Goal: Task Accomplishment & Management: Manage account settings

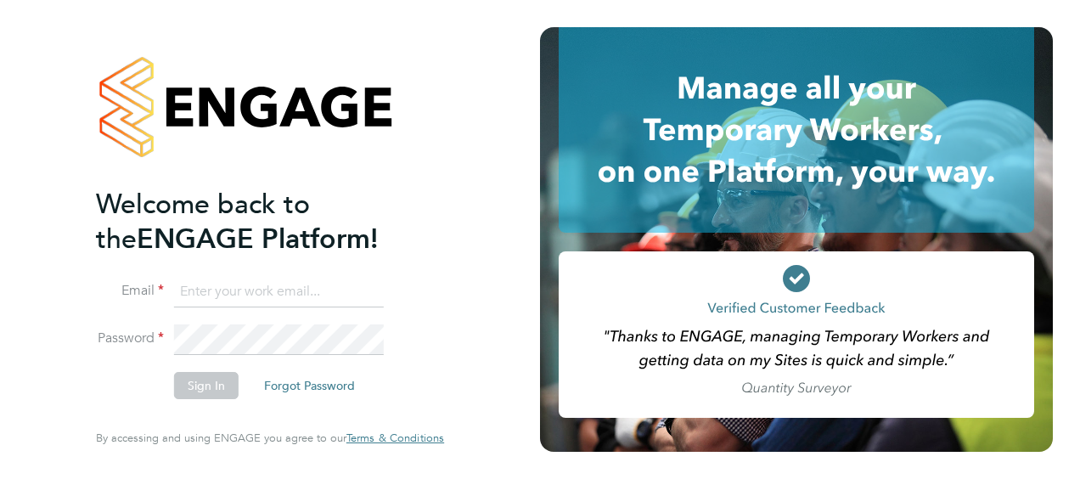
click at [268, 291] on input at bounding box center [279, 292] width 210 height 31
type input "samantha.robinson@hays.com"
click at [208, 386] on button "Sign In" at bounding box center [206, 385] width 65 height 27
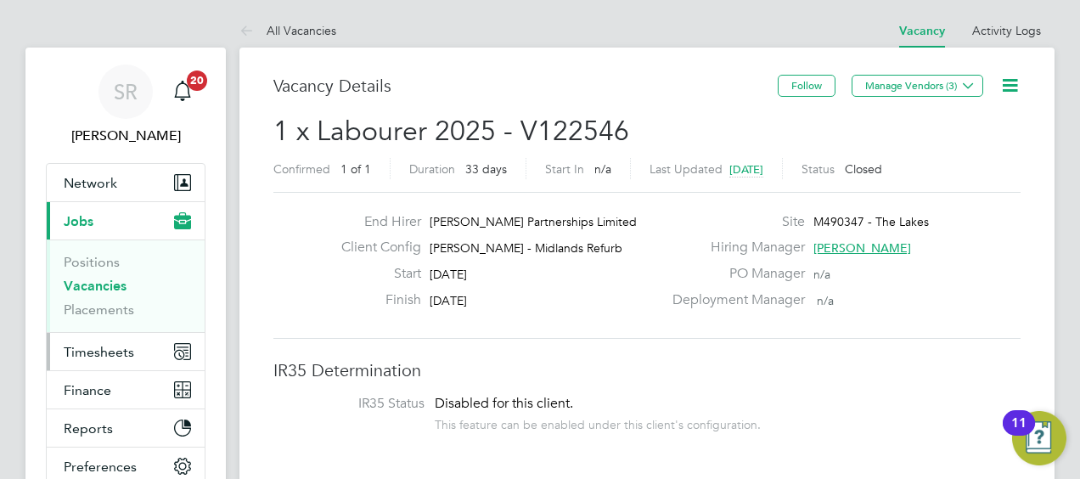
click at [119, 341] on button "Timesheets" at bounding box center [126, 351] width 158 height 37
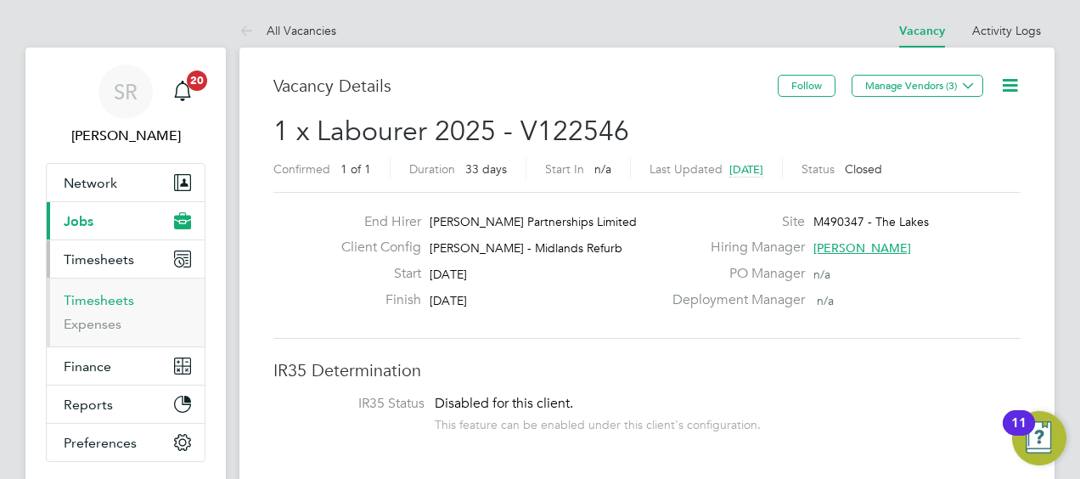
click at [104, 299] on link "Timesheets" at bounding box center [99, 300] width 71 height 16
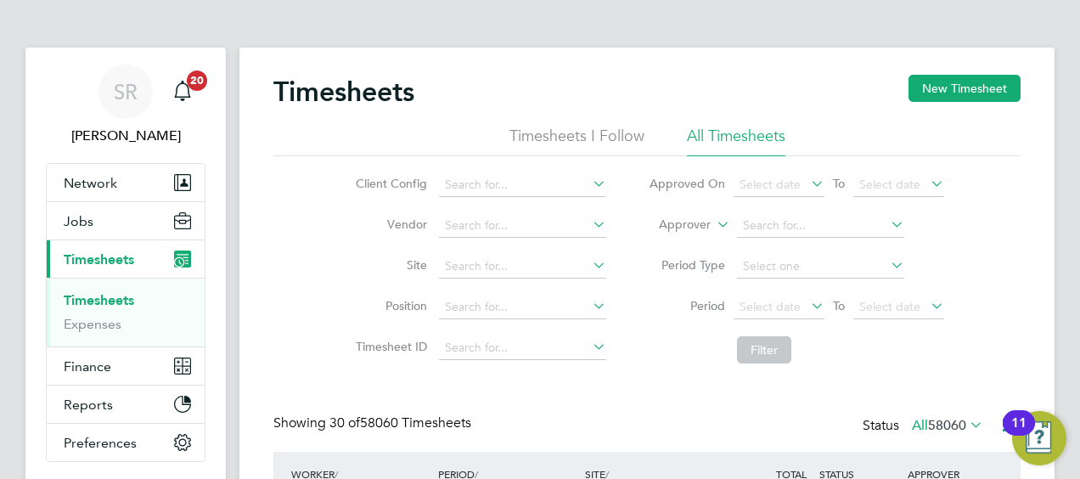
scroll to position [57, 147]
click at [764, 226] on input at bounding box center [820, 226] width 167 height 24
click at [693, 219] on label "Approver" at bounding box center [673, 225] width 76 height 17
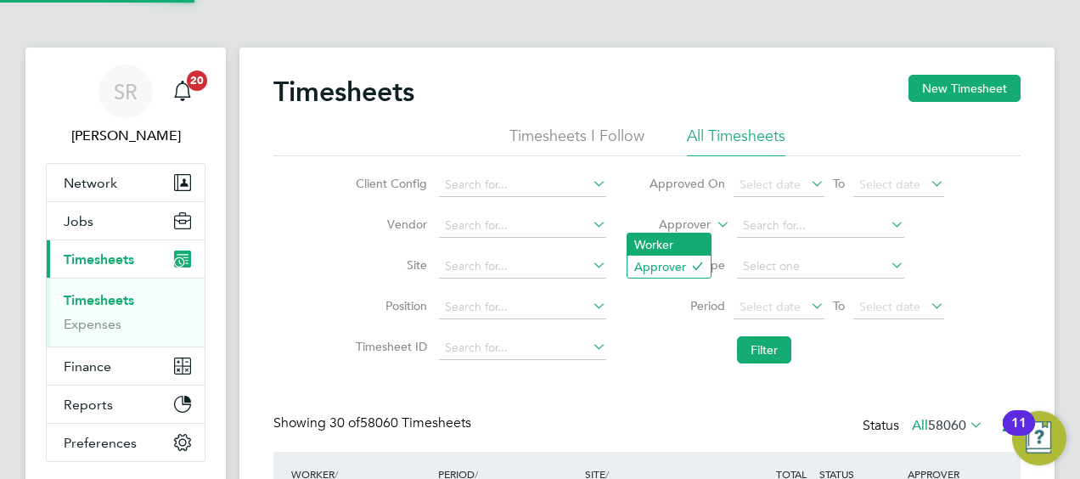
click at [680, 246] on li "Worker" at bounding box center [669, 245] width 83 height 22
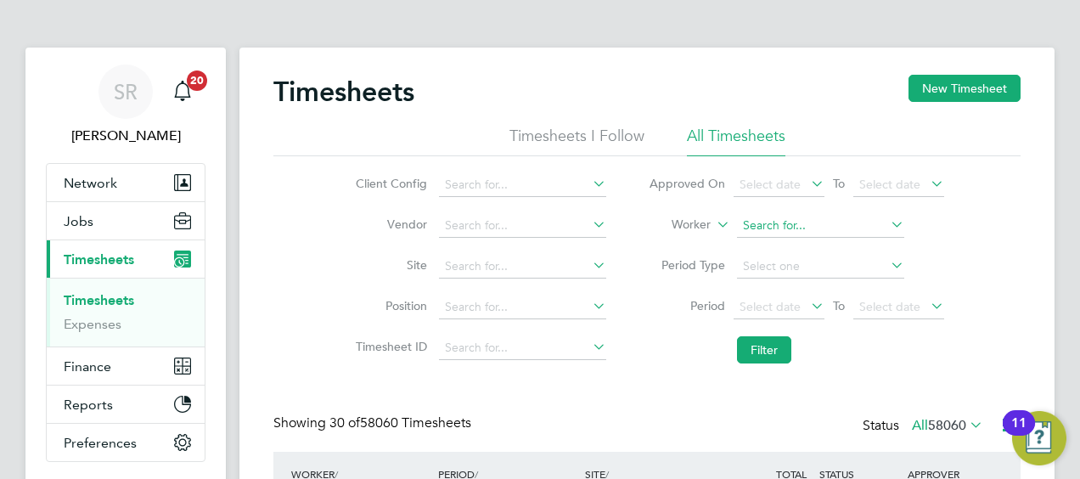
click at [772, 216] on input at bounding box center [820, 226] width 167 height 24
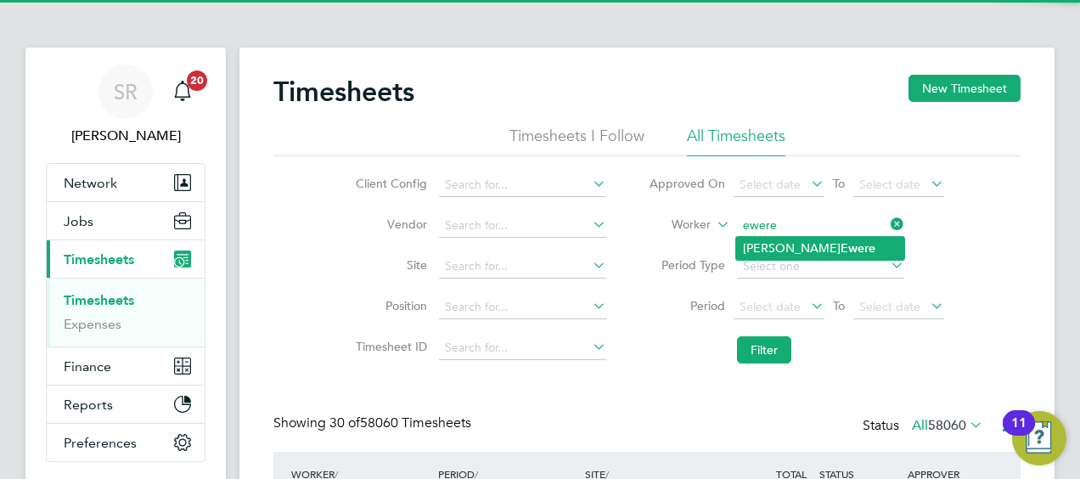
click at [795, 245] on li "Oghogho Steve Ewere" at bounding box center [820, 248] width 168 height 23
type input "Oghogho Steve Ewere"
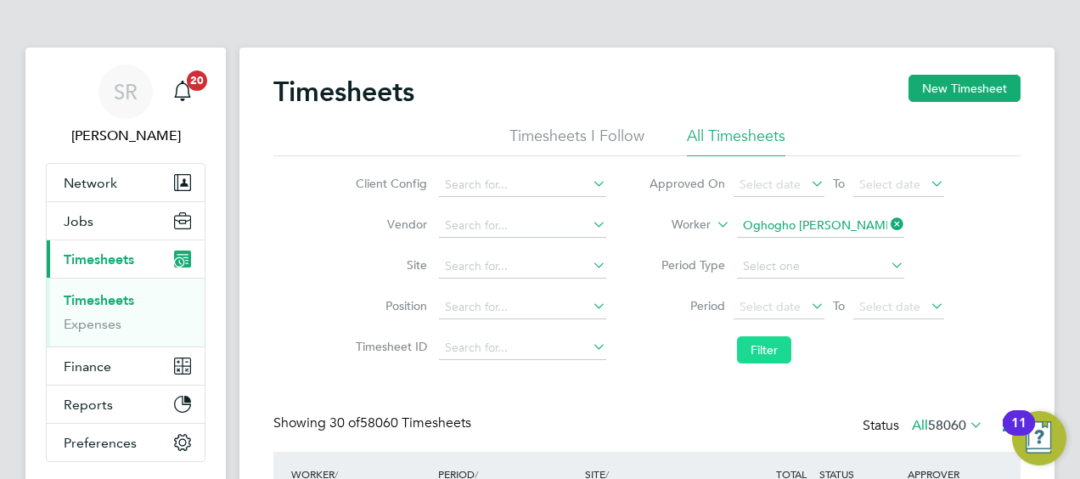
click at [766, 341] on button "Filter" at bounding box center [764, 349] width 54 height 27
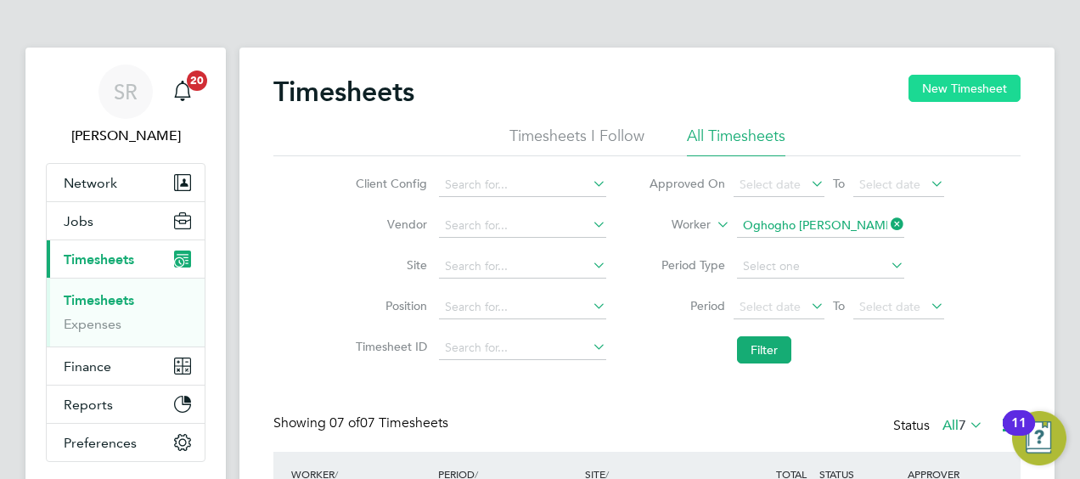
click at [995, 76] on button "New Timesheet" at bounding box center [965, 88] width 112 height 27
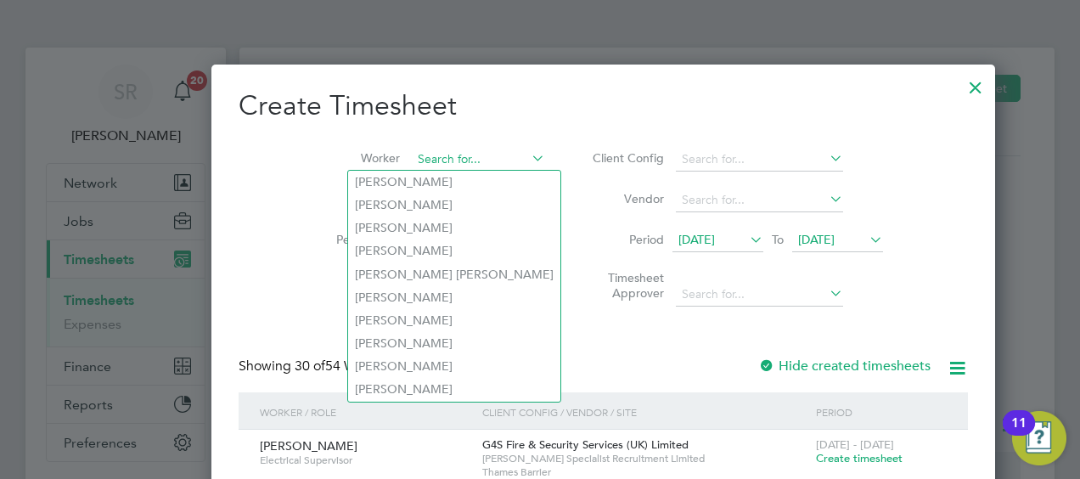
click at [412, 155] on input at bounding box center [478, 160] width 133 height 24
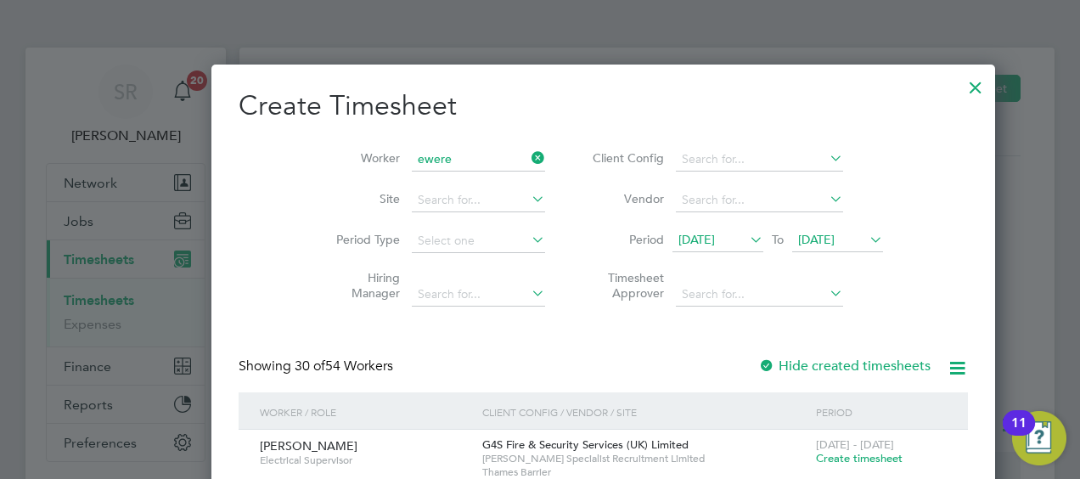
click at [381, 183] on li "Oghogho Steve Ewere" at bounding box center [421, 182] width 146 height 23
type input "Oghogho Steve Ewere"
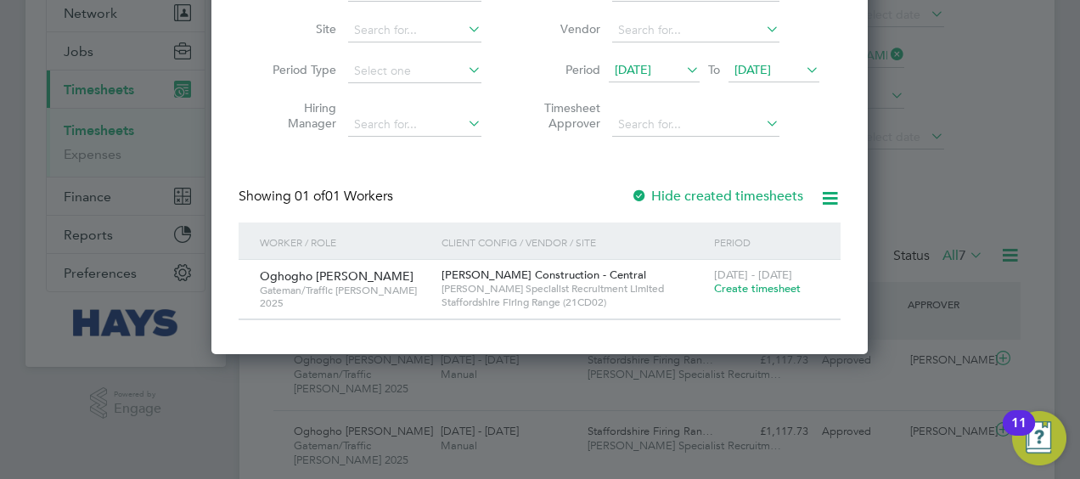
click at [730, 284] on span "Create timesheet" at bounding box center [757, 288] width 87 height 14
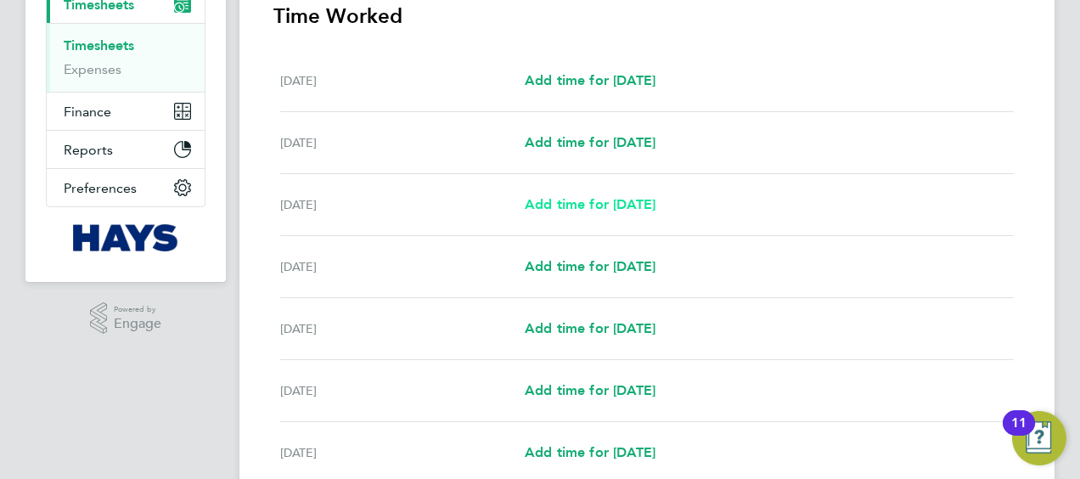
click at [614, 204] on span "Add time for Mon 22 Sep" at bounding box center [590, 204] width 131 height 16
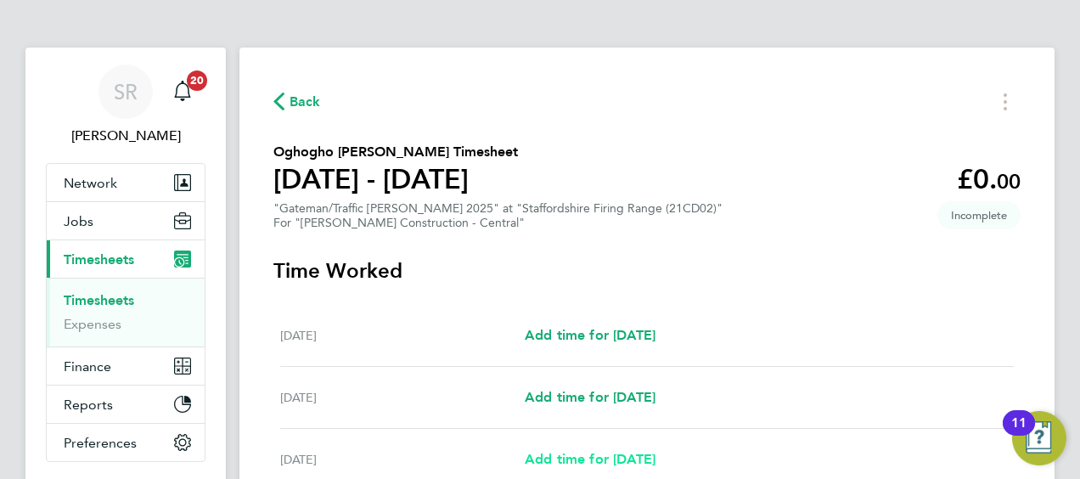
select select "60"
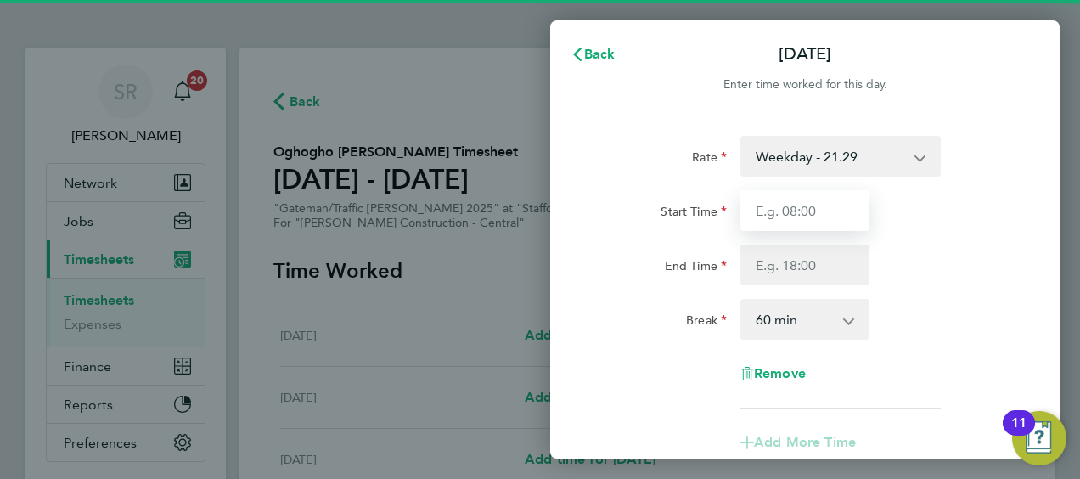
click at [812, 215] on input "Start Time" at bounding box center [805, 210] width 129 height 41
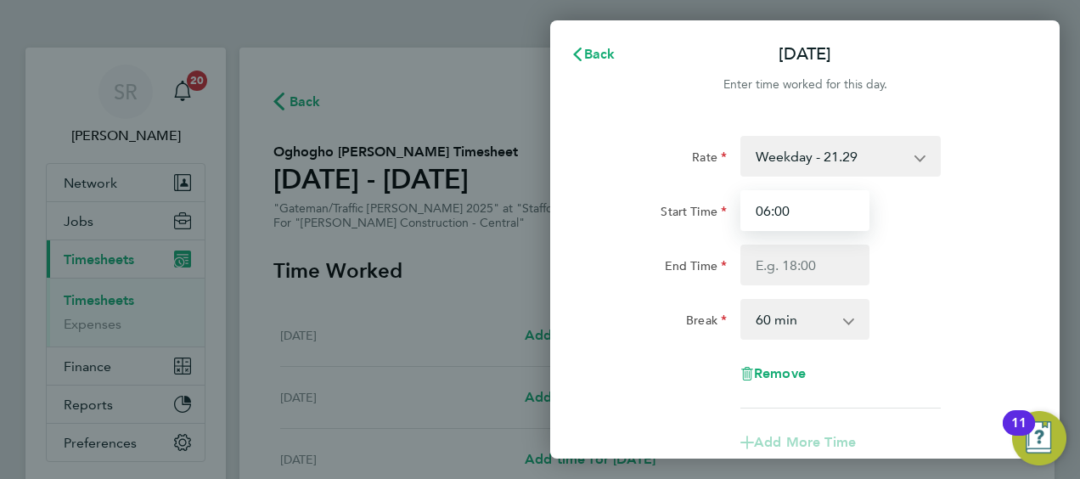
type input "06:00"
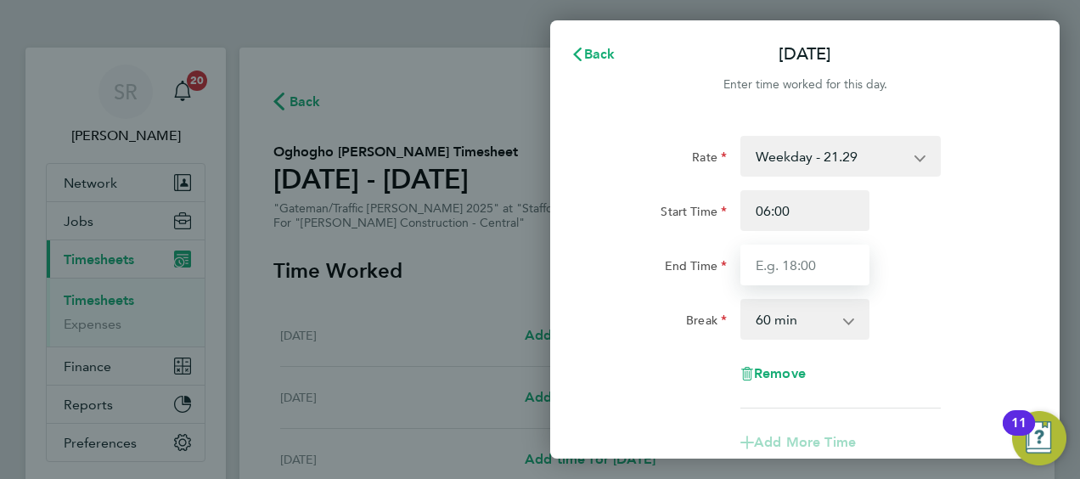
click at [804, 257] on input "End Time" at bounding box center [805, 265] width 129 height 41
type input "19:00"
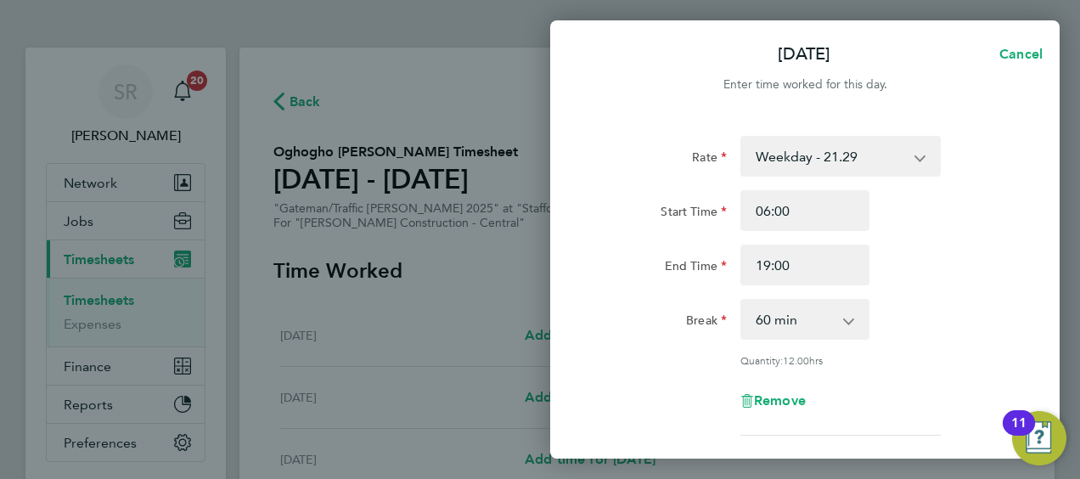
click at [967, 283] on div "End Time 19:00" at bounding box center [805, 265] width 428 height 41
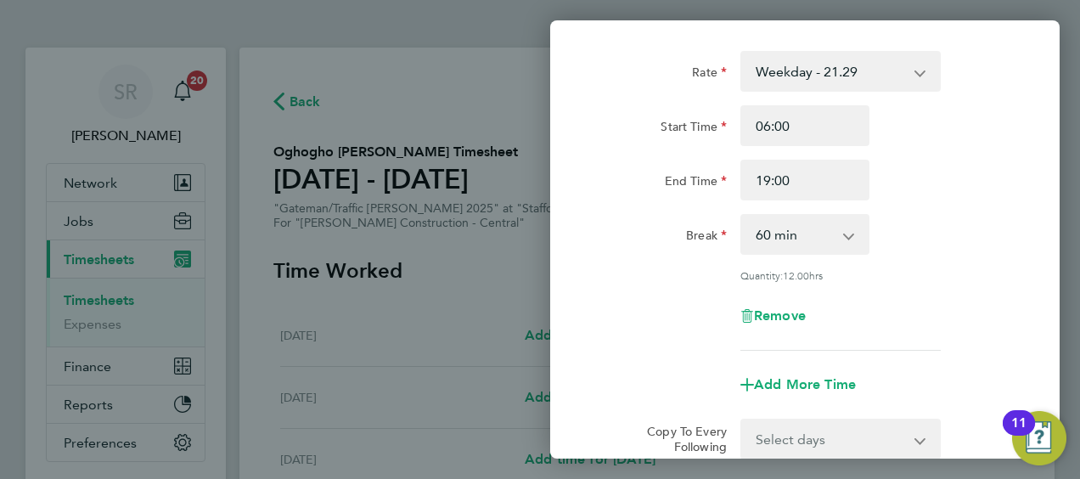
click at [807, 221] on select "0 min 15 min 30 min 45 min 60 min 75 min 90 min" at bounding box center [794, 234] width 105 height 37
select select "30"
click at [742, 216] on select "0 min 15 min 30 min 45 min 60 min 75 min 90 min" at bounding box center [794, 234] width 105 height 37
click at [881, 285] on div "Rate Weekday - 21.29 Overtime - 30.63 Start Time 06:00 End Time 19:00 Break 0 m…" at bounding box center [805, 201] width 415 height 300
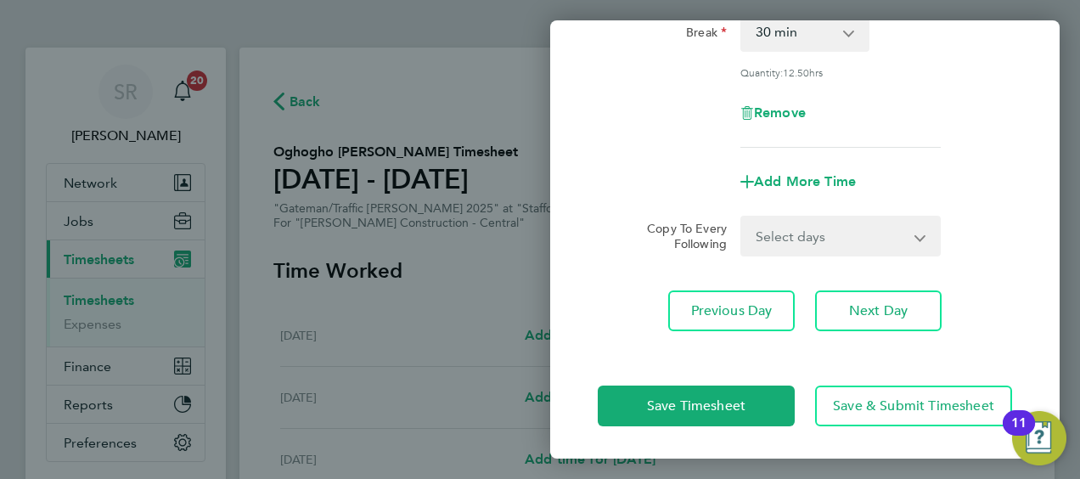
click at [844, 239] on select "Select days Day [DATE] [DATE] [DATE] [DATE]" at bounding box center [831, 235] width 178 height 37
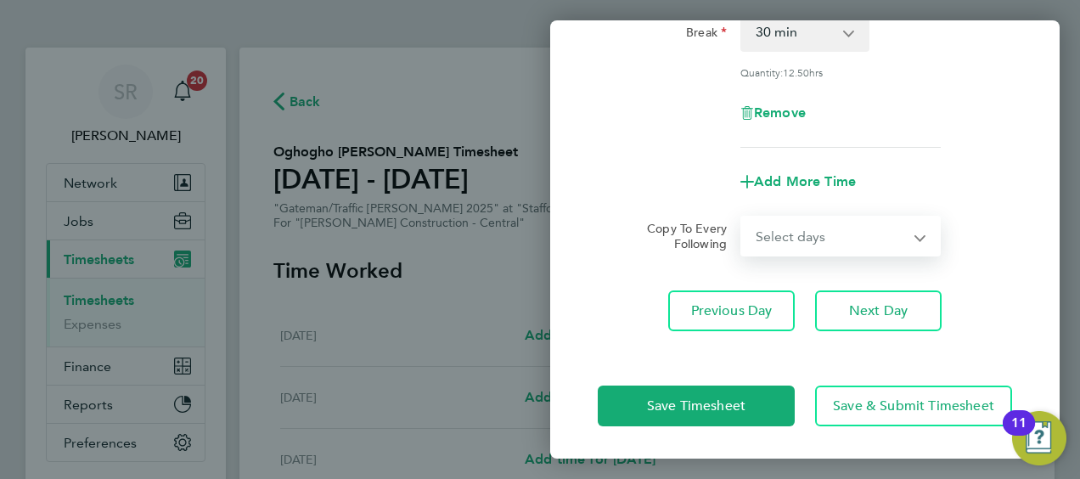
select select "DAY"
click at [742, 217] on select "Select days Day [DATE] [DATE] [DATE] [DATE]" at bounding box center [831, 235] width 178 height 37
select select "[DATE]"
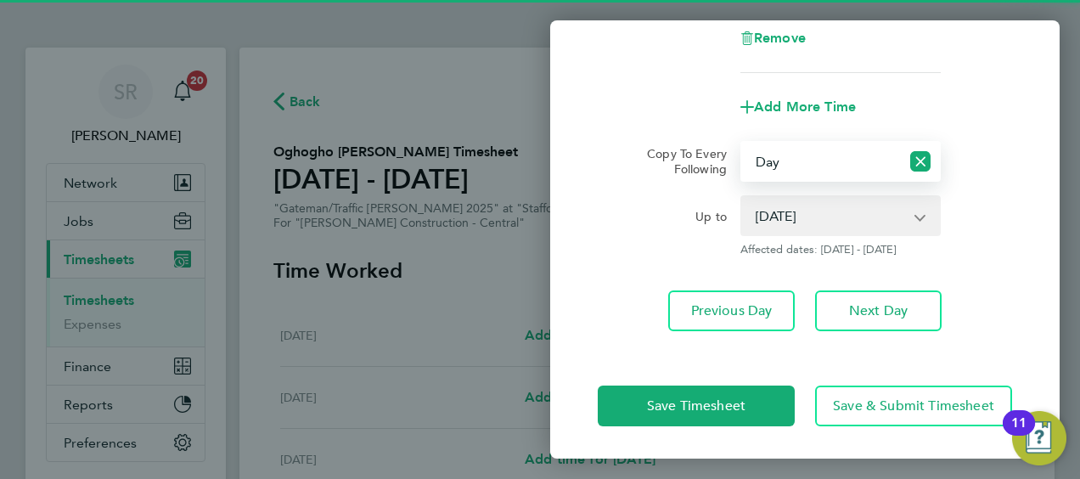
drag, startPoint x: 852, startPoint y: 207, endPoint x: 849, endPoint y: 223, distance: 15.5
click at [852, 207] on select "[DATE] [DATE] [DATE] [DATE]" at bounding box center [830, 215] width 177 height 37
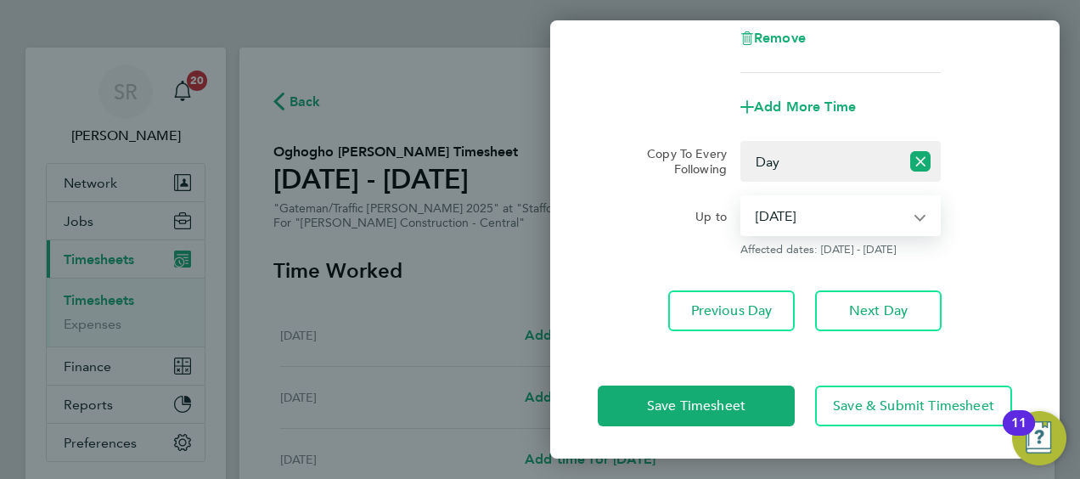
click at [742, 197] on select "[DATE] [DATE] [DATE] [DATE]" at bounding box center [830, 215] width 177 height 37
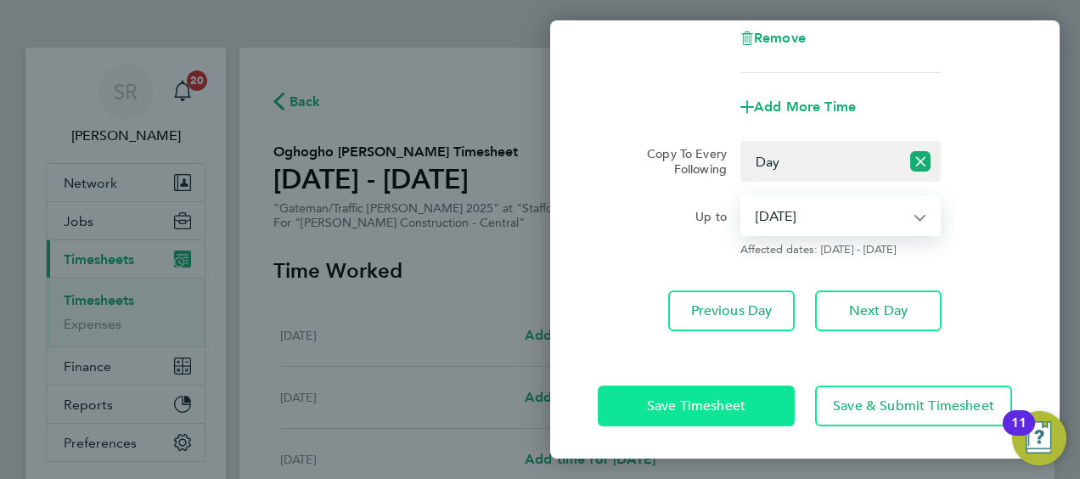
click at [688, 401] on span "Save Timesheet" at bounding box center [696, 406] width 99 height 17
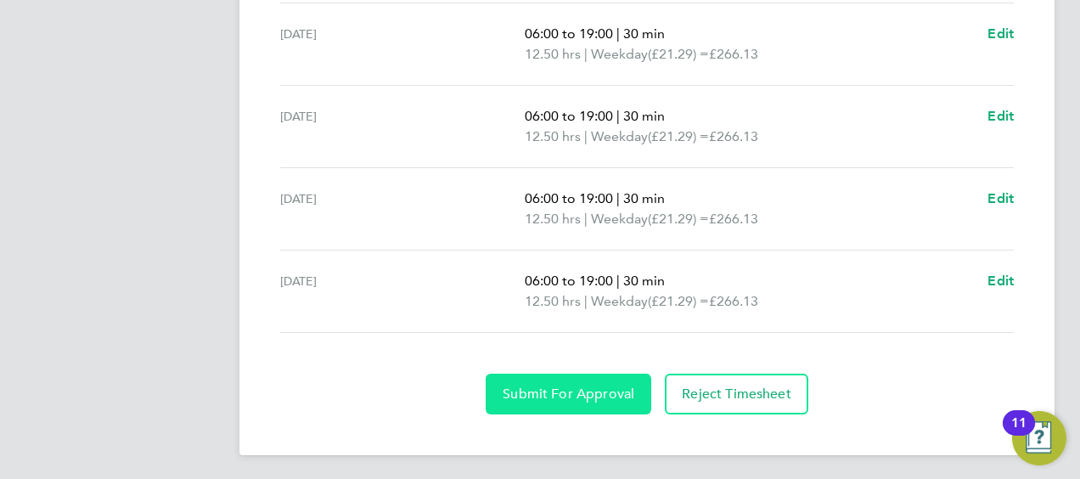
click at [567, 396] on span "Submit For Approval" at bounding box center [569, 394] width 132 height 17
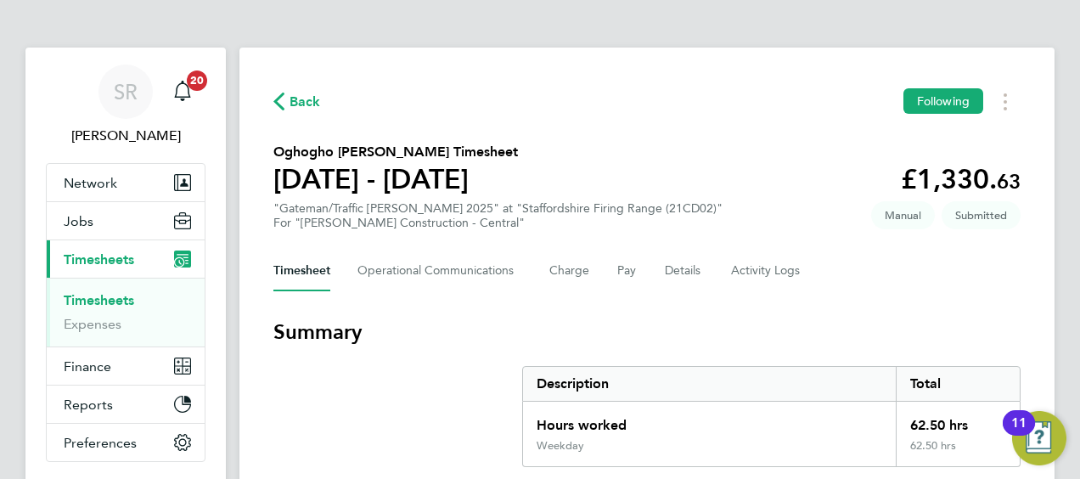
click at [86, 290] on ul "Timesheets Expenses" at bounding box center [126, 312] width 158 height 69
click at [87, 304] on link "Timesheets" at bounding box center [99, 300] width 71 height 16
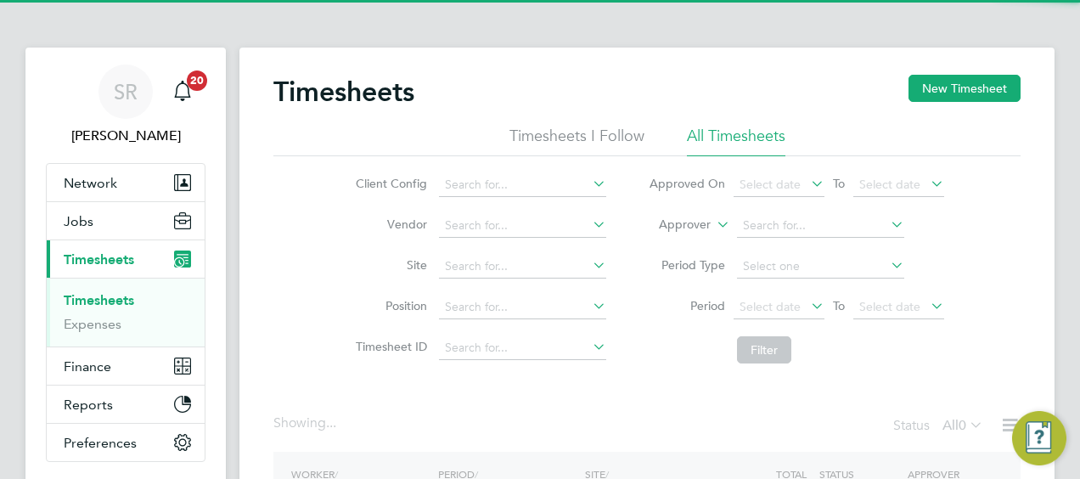
click at [708, 231] on li "Approver" at bounding box center [797, 226] width 338 height 41
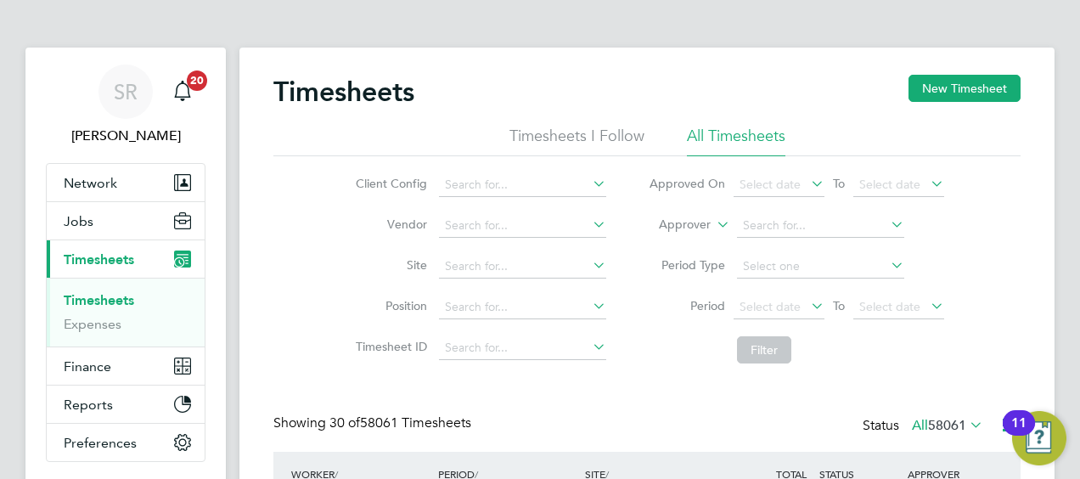
scroll to position [57, 147]
click at [686, 221] on label "Approver" at bounding box center [673, 225] width 76 height 17
click at [668, 247] on li "Worker" at bounding box center [669, 245] width 83 height 22
click at [758, 224] on input at bounding box center [820, 226] width 167 height 24
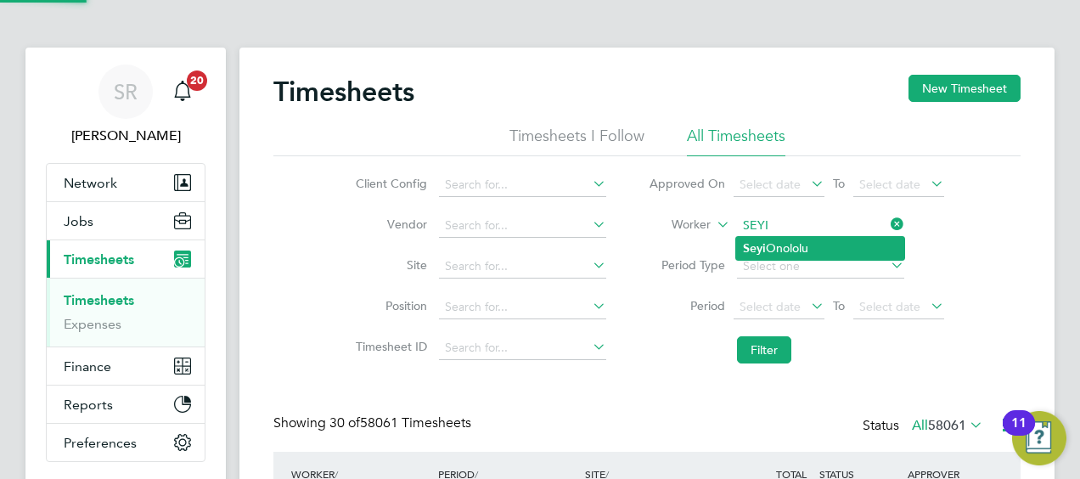
click at [780, 253] on li "Seyi Onololu" at bounding box center [820, 248] width 168 height 23
type input "Seyi Onololu"
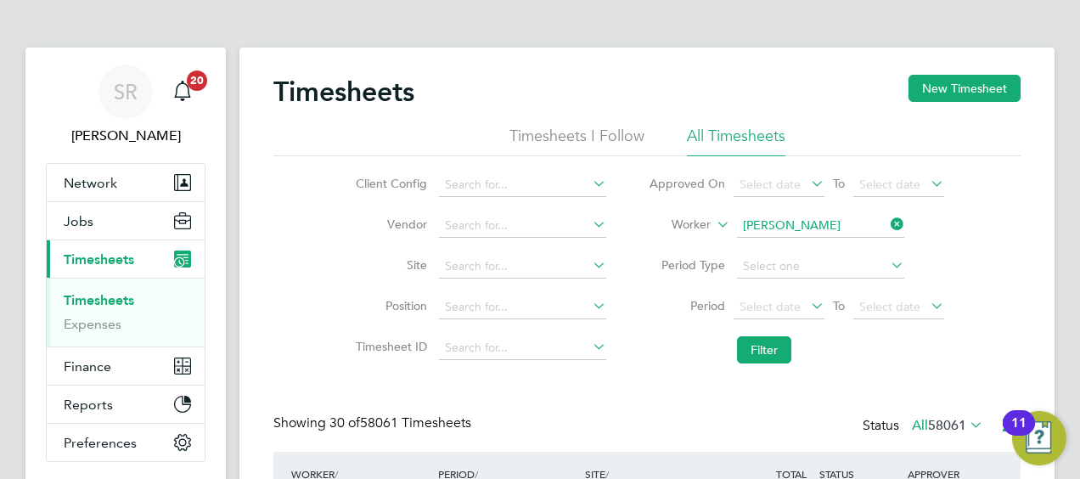
click at [747, 365] on li "Filter" at bounding box center [797, 350] width 338 height 44
click at [764, 349] on button "Filter" at bounding box center [764, 349] width 54 height 27
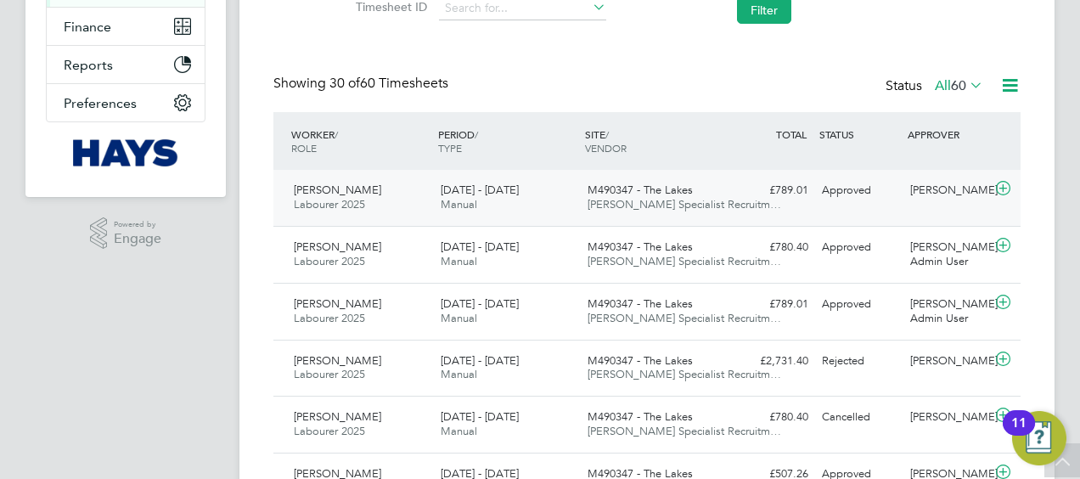
click at [1009, 188] on icon at bounding box center [1003, 189] width 21 height 14
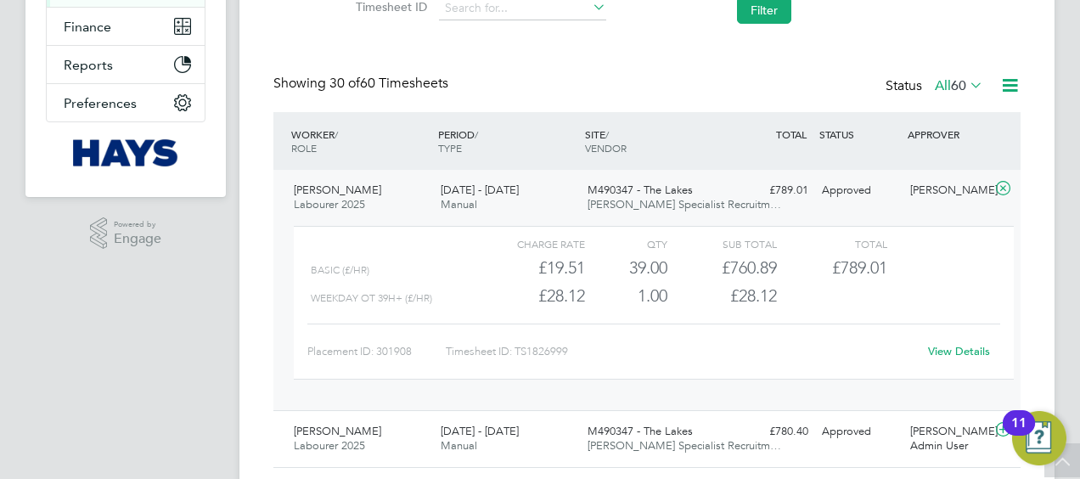
click at [967, 352] on link "View Details" at bounding box center [959, 351] width 62 height 14
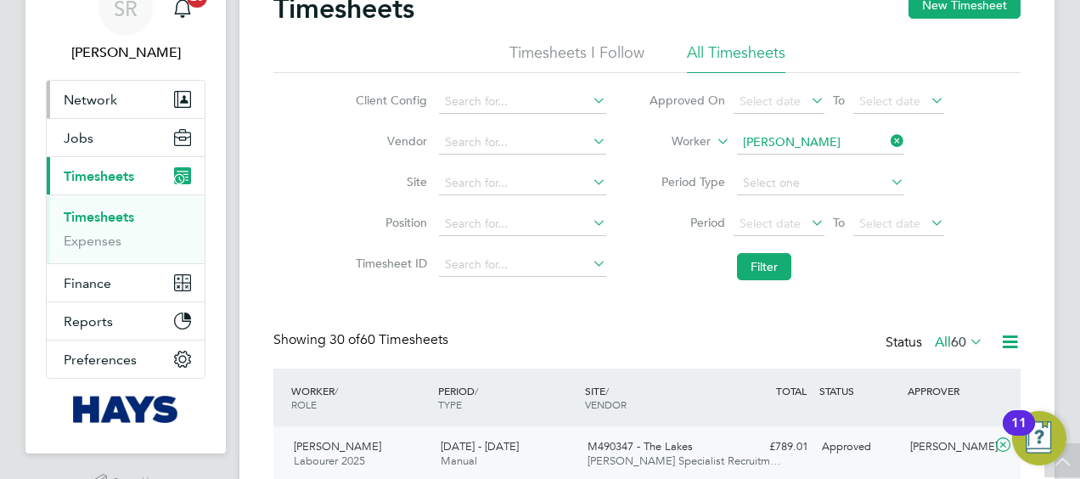
scroll to position [0, 0]
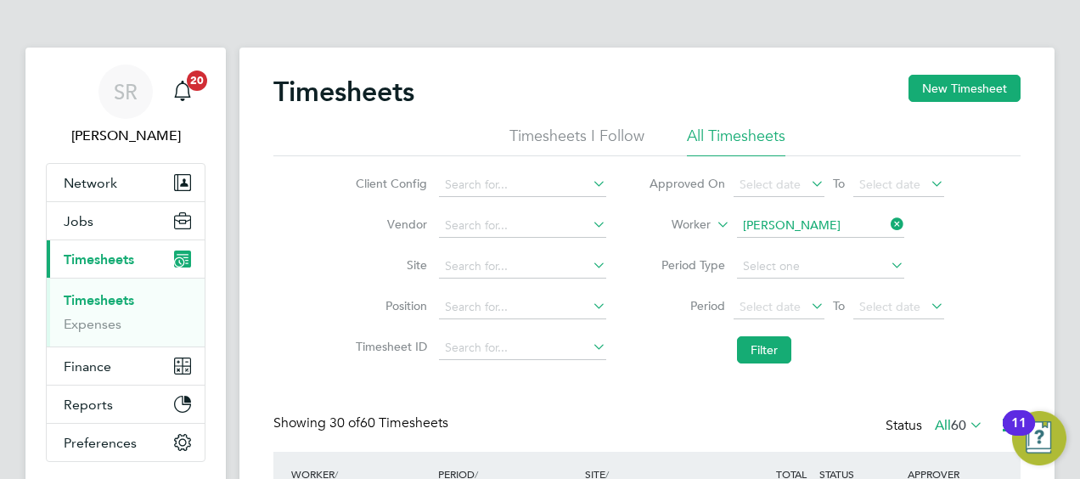
drag, startPoint x: 109, startPoint y: 300, endPoint x: 126, endPoint y: 295, distance: 17.7
click at [109, 300] on link "Timesheets" at bounding box center [99, 300] width 71 height 16
click at [705, 217] on label "Worker" at bounding box center [673, 225] width 76 height 17
click at [756, 309] on span "Select date" at bounding box center [770, 306] width 61 height 15
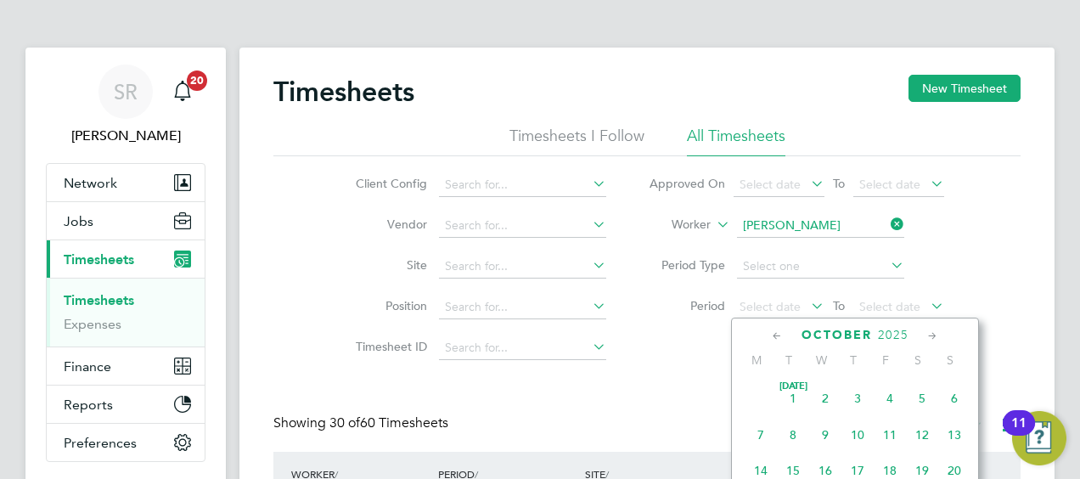
scroll to position [474, 0]
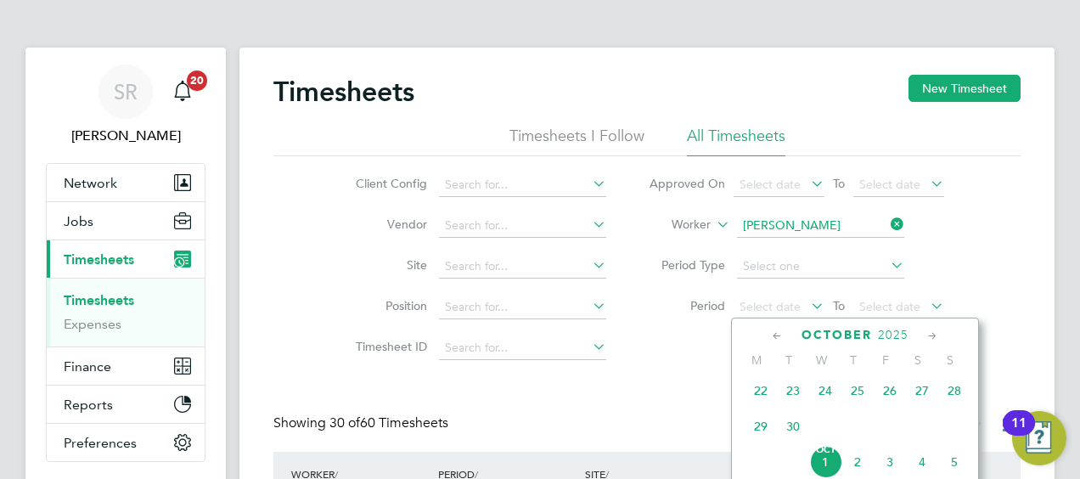
click at [758, 350] on div "October 2025 M T W T F S S Jul 1 2 3 4 5 6 7 8 9 10 11 12 13 14 15 16 17 18 19 …" at bounding box center [855, 470] width 248 height 304
drag, startPoint x: 613, startPoint y: 334, endPoint x: 729, endPoint y: 367, distance: 120.2
click at [619, 334] on li "Timesheet ID" at bounding box center [479, 348] width 298 height 41
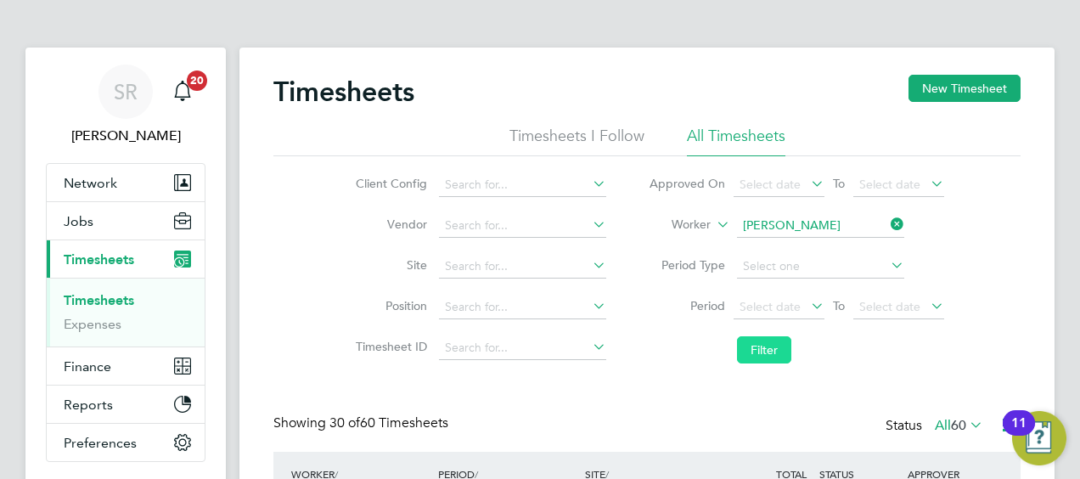
click at [751, 353] on button "Filter" at bounding box center [764, 349] width 54 height 27
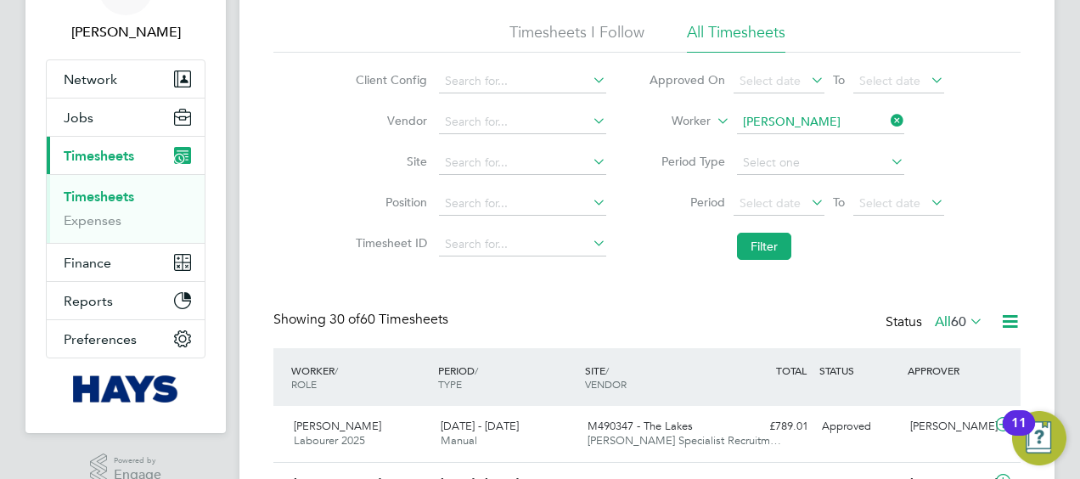
scroll to position [8, 8]
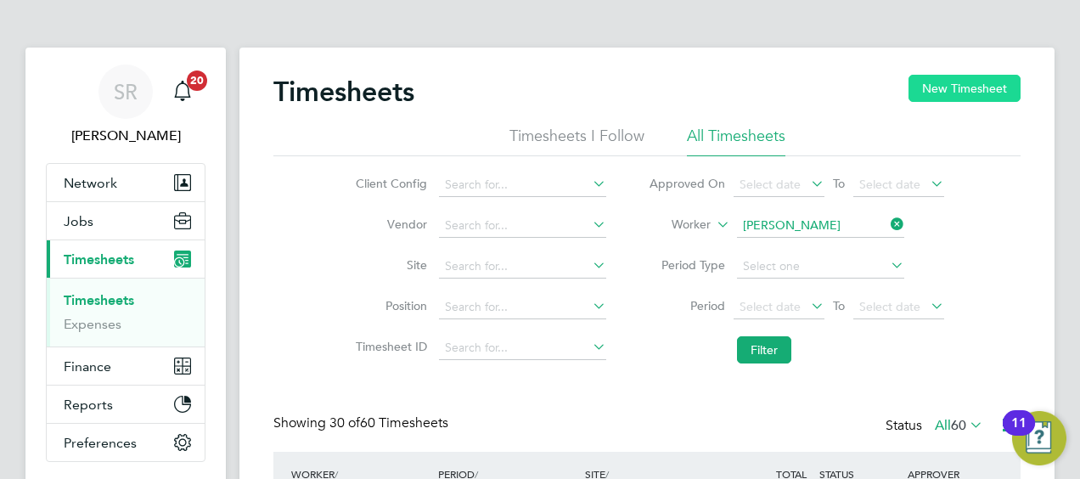
click at [989, 93] on button "New Timesheet" at bounding box center [965, 88] width 112 height 27
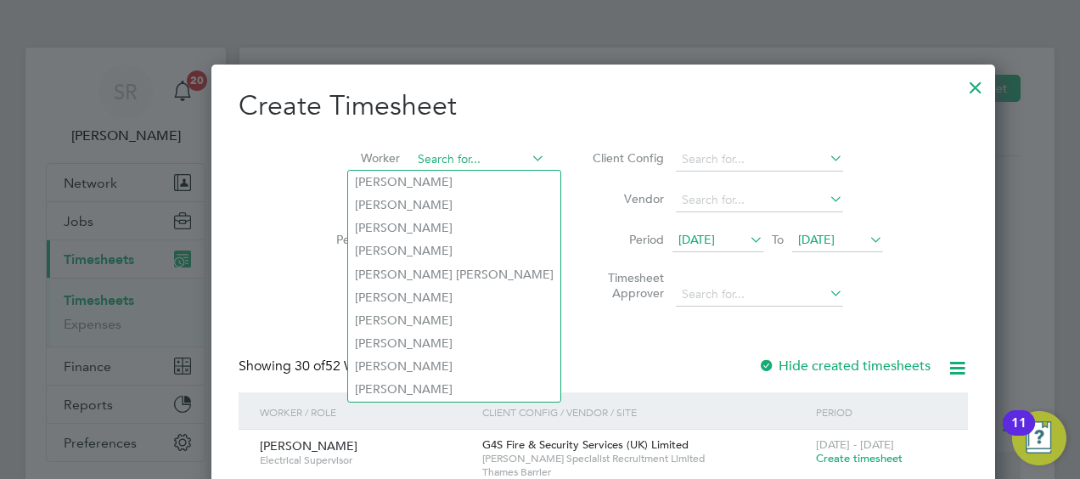
click at [423, 164] on input at bounding box center [478, 160] width 133 height 24
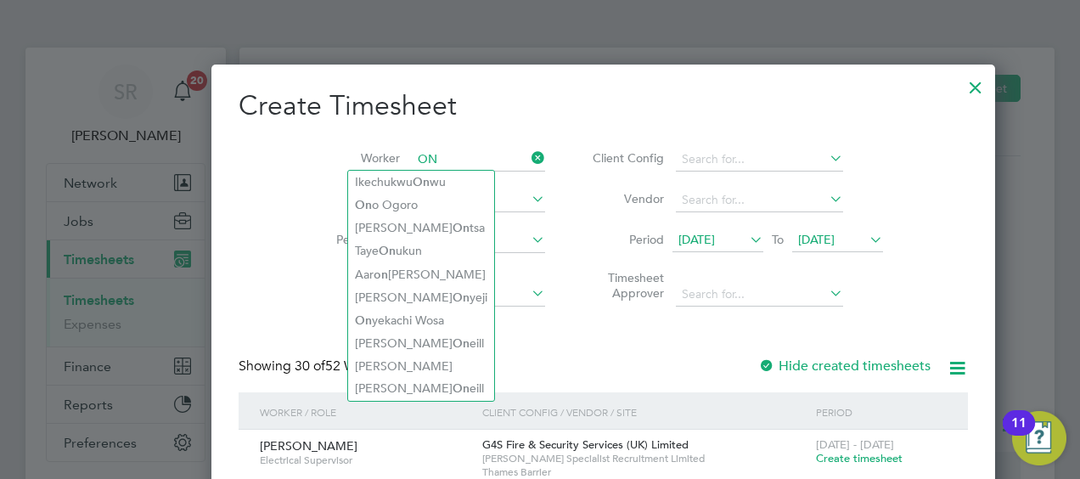
type input "ON"
click at [961, 93] on div at bounding box center [976, 83] width 31 height 31
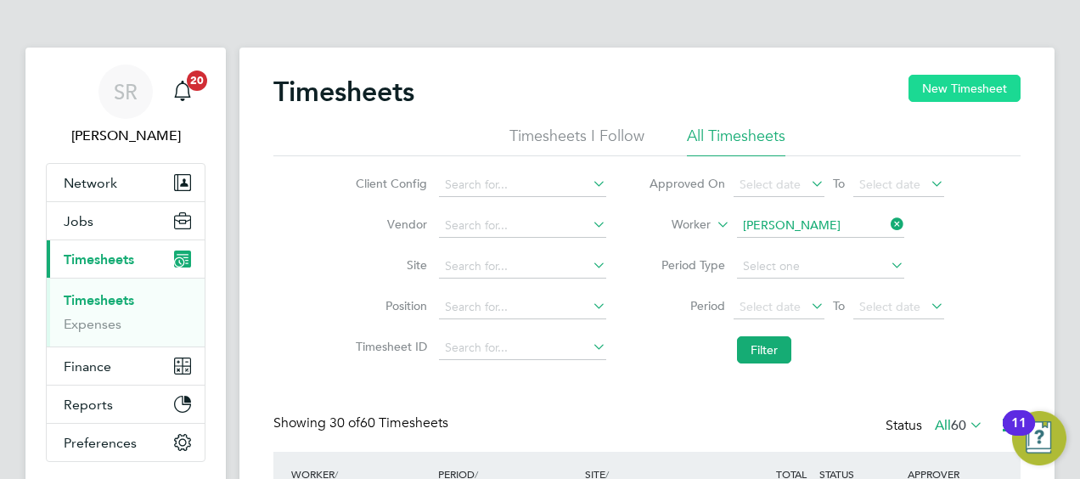
click at [989, 90] on button "New Timesheet" at bounding box center [965, 88] width 112 height 27
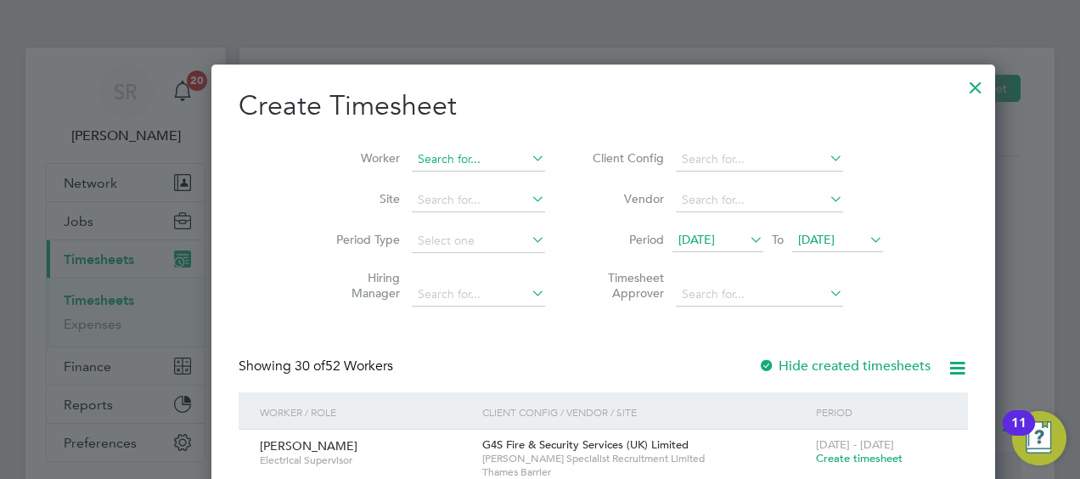
click at [412, 159] on input at bounding box center [478, 160] width 133 height 24
drag, startPoint x: 417, startPoint y: 159, endPoint x: 291, endPoint y: 153, distance: 126.7
click at [302, 153] on li "Worker SDEYI O" at bounding box center [434, 159] width 264 height 41
type input "Seyi Onololu"
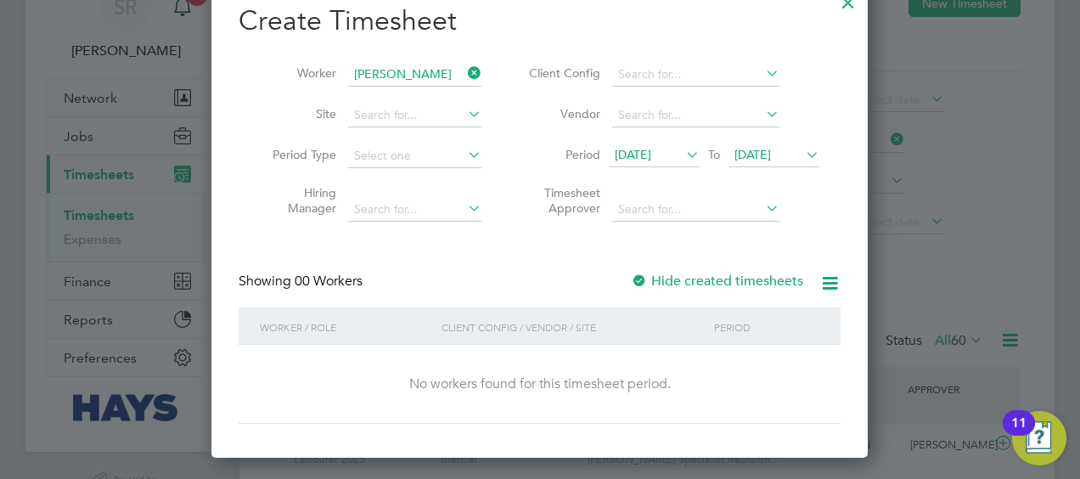
click at [763, 145] on span "24 Sep 2025" at bounding box center [774, 155] width 91 height 23
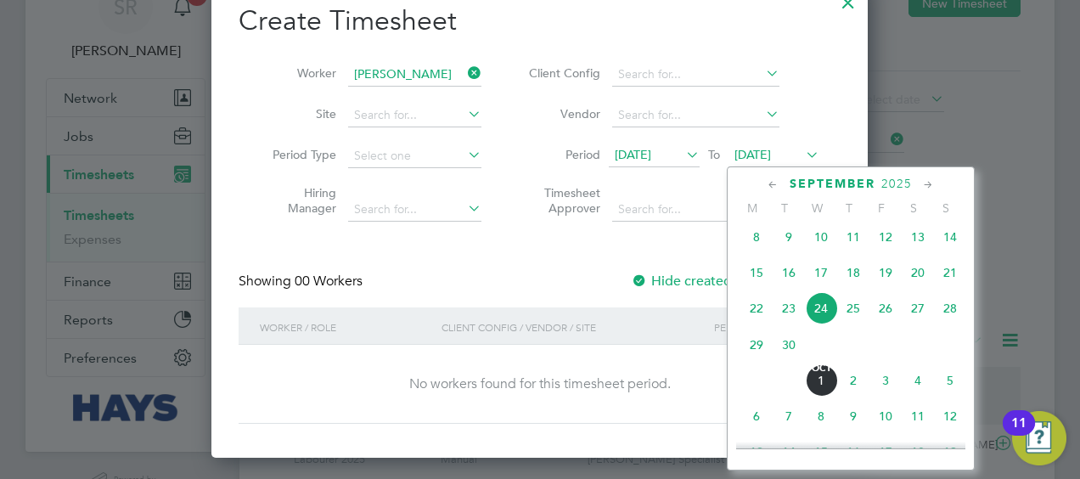
click at [891, 324] on span "26" at bounding box center [886, 308] width 32 height 32
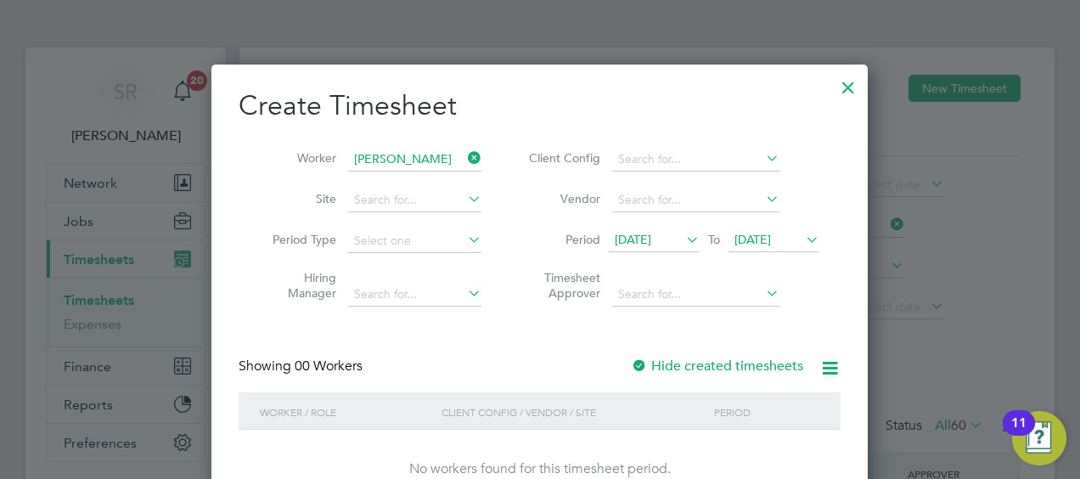
click at [851, 90] on div at bounding box center [848, 83] width 31 height 31
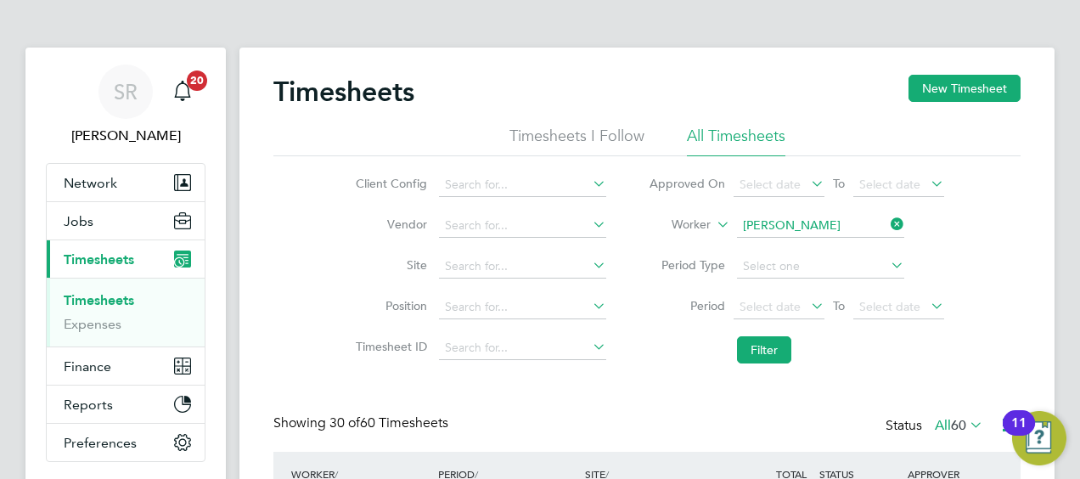
click at [567, 137] on li "Timesheets I Follow" at bounding box center [577, 141] width 135 height 31
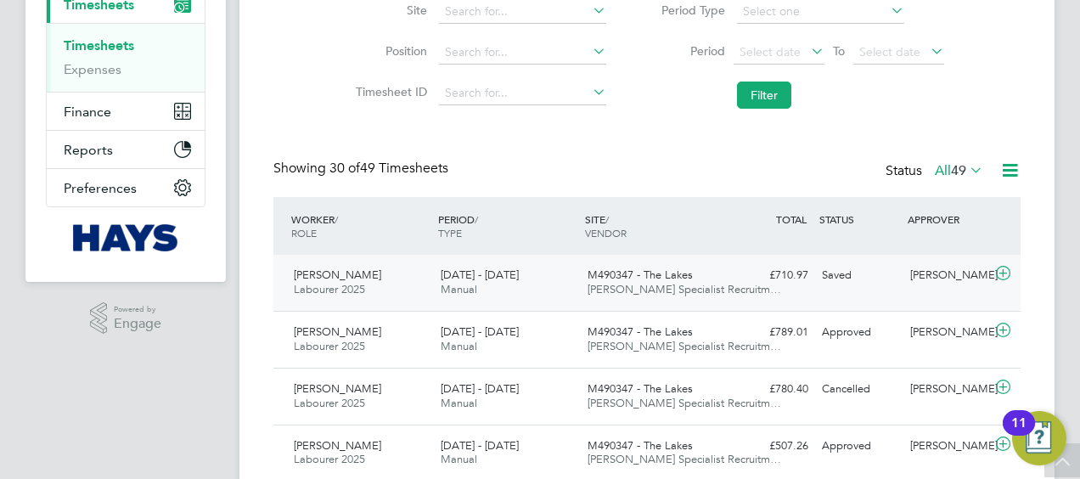
click at [1006, 274] on icon at bounding box center [1003, 274] width 21 height 14
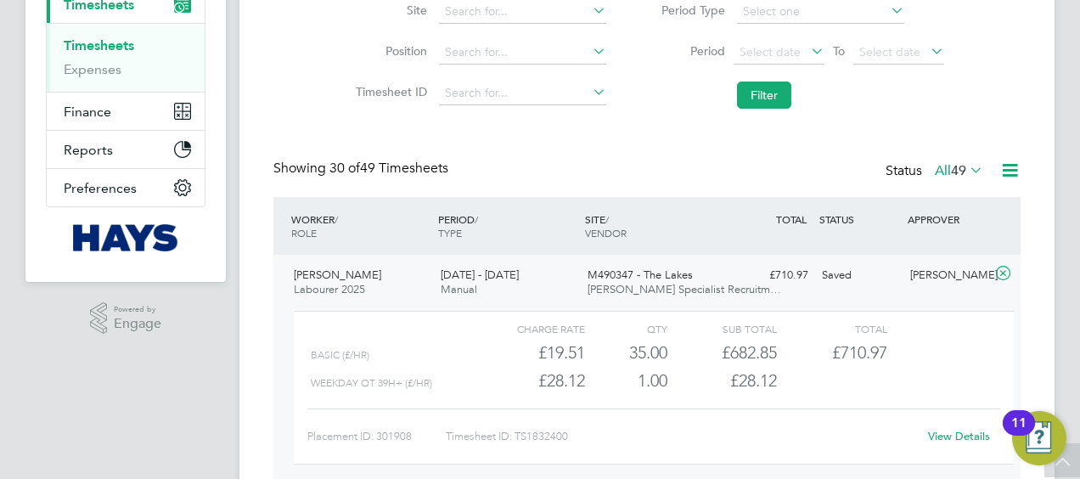
click at [955, 432] on link "View Details" at bounding box center [959, 436] width 62 height 14
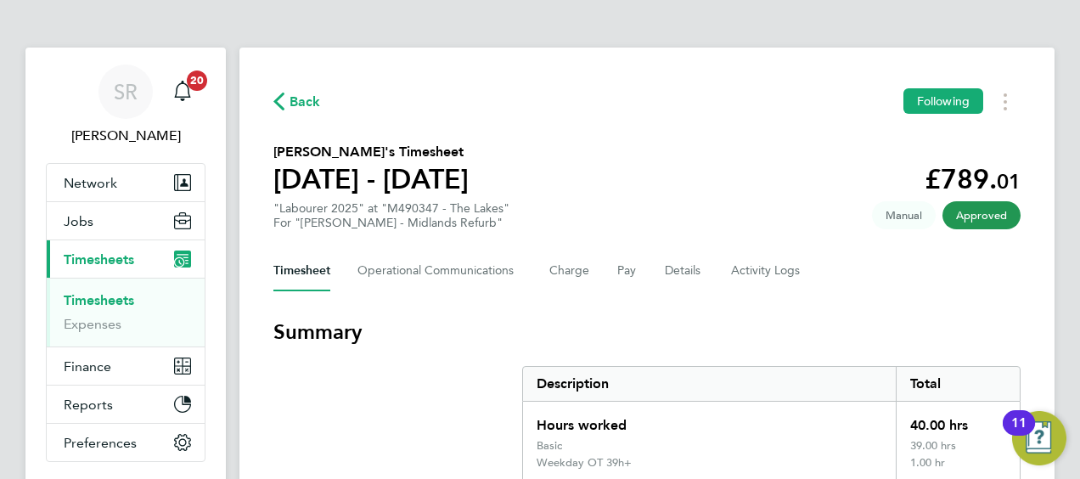
click at [83, 294] on link "Timesheets" at bounding box center [99, 300] width 71 height 16
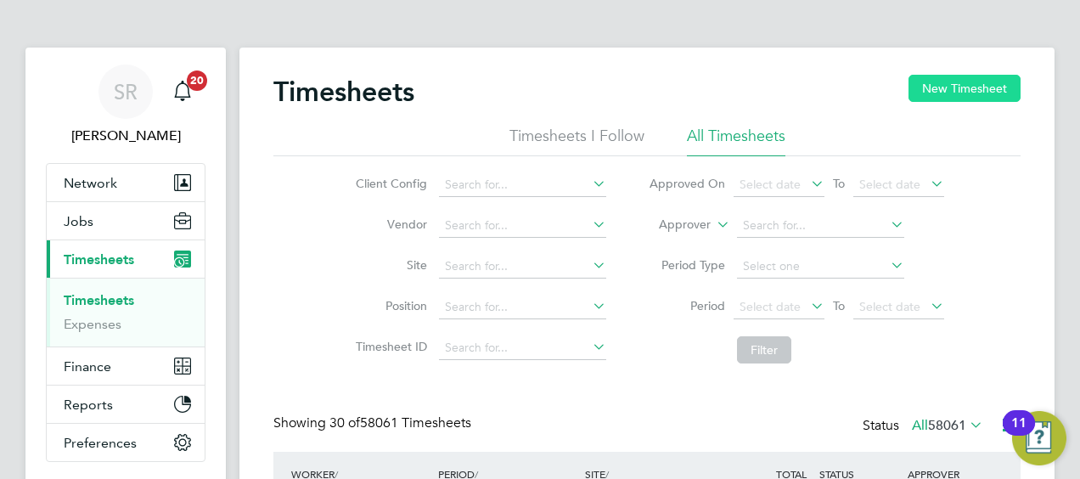
click at [989, 85] on button "New Timesheet" at bounding box center [965, 88] width 112 height 27
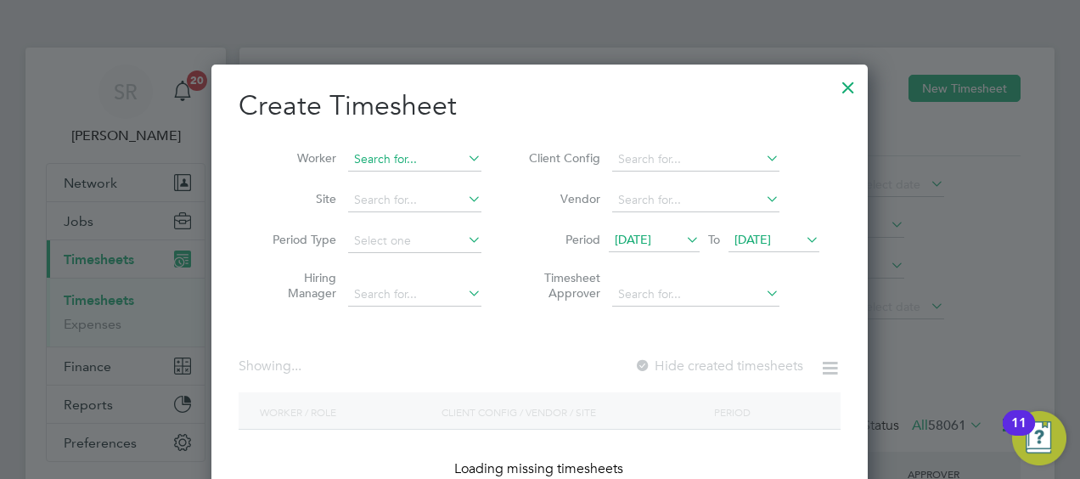
click at [358, 148] on input at bounding box center [414, 160] width 133 height 24
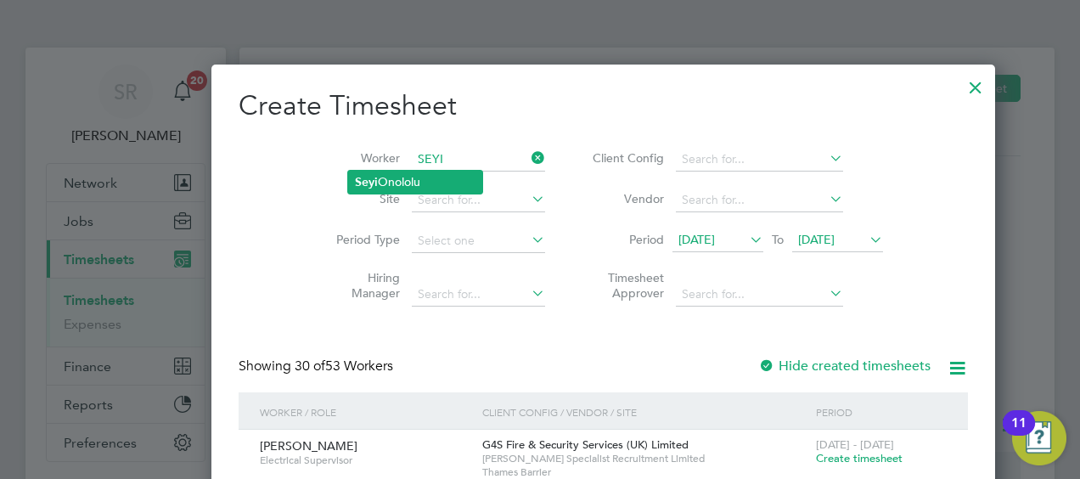
click at [435, 182] on li "Seyi Onololu" at bounding box center [415, 182] width 134 height 23
type input "[PERSON_NAME]"
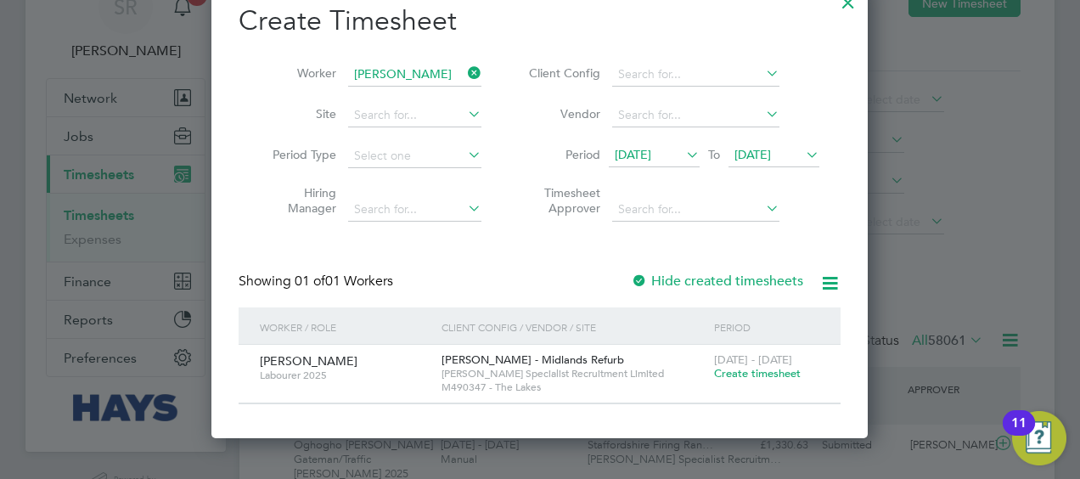
click at [770, 369] on span "Create timesheet" at bounding box center [757, 373] width 87 height 14
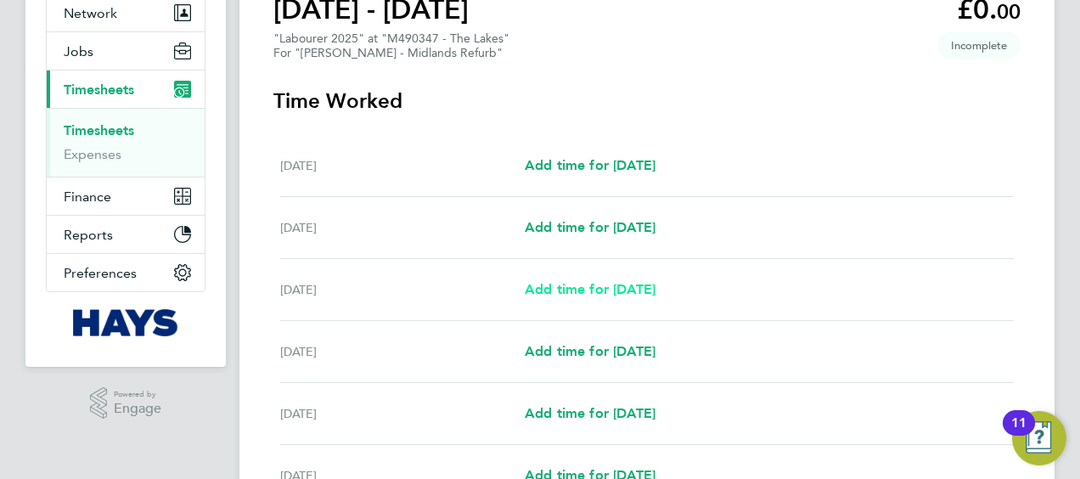
click at [581, 291] on span "Add time for Mon 22 Sep" at bounding box center [590, 289] width 131 height 16
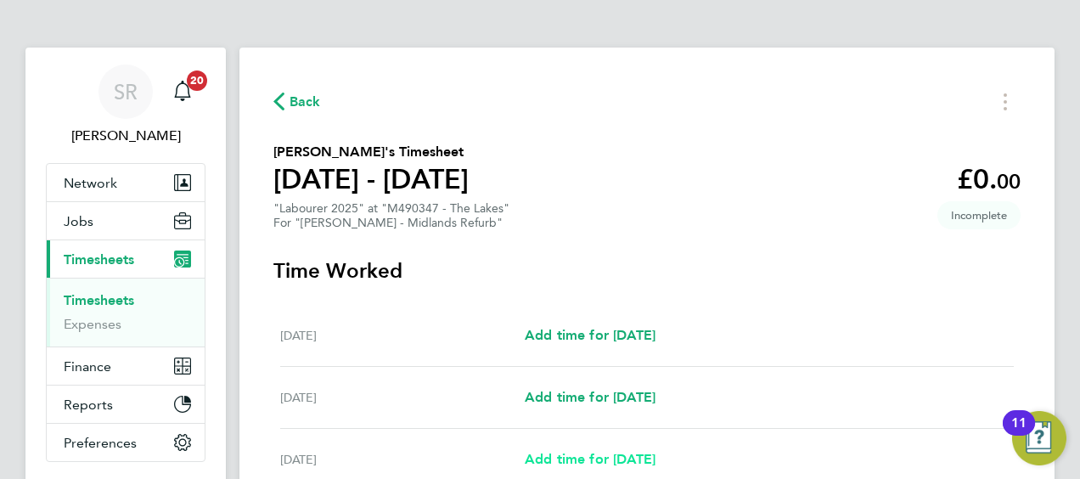
select select "30"
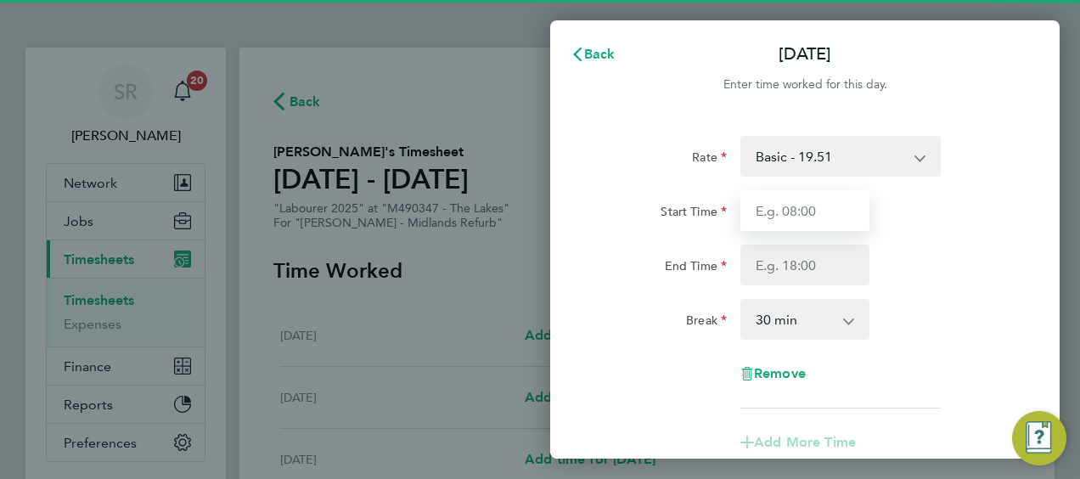
click at [798, 210] on input "Start Time" at bounding box center [805, 210] width 129 height 41
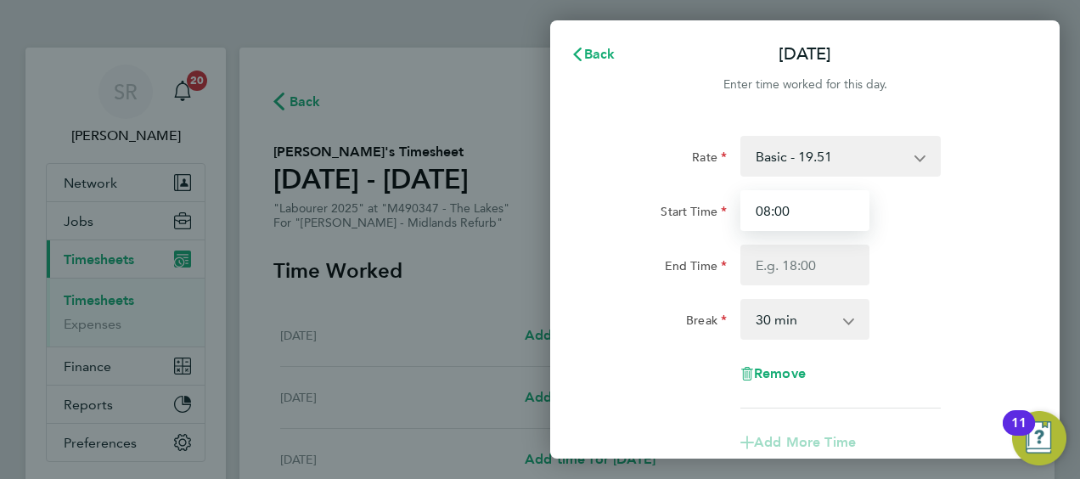
type input "08:00"
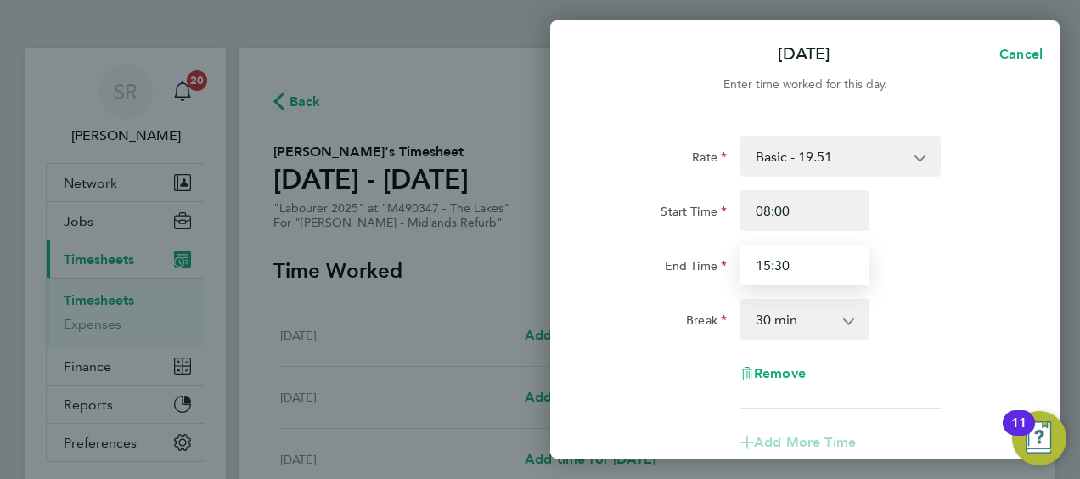
type input "15:30"
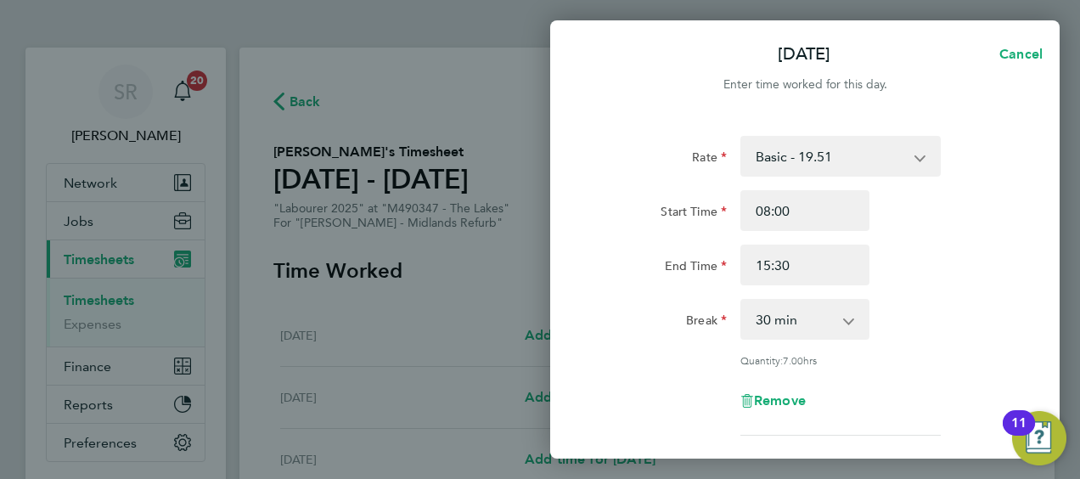
click at [1004, 248] on div "End Time 15:30" at bounding box center [805, 265] width 428 height 41
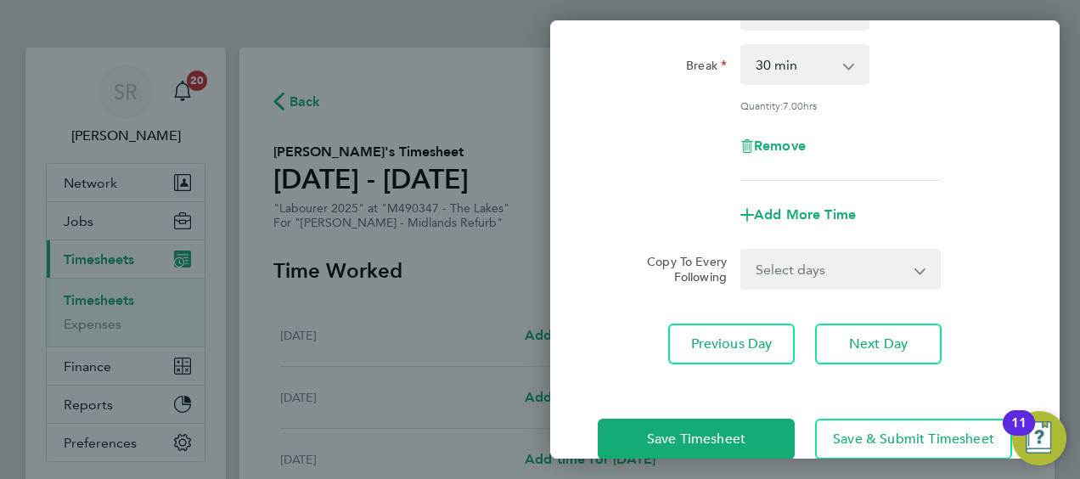
click at [786, 245] on form "Rate Basic - 19.51 Weekday OT 39h+ - 28.12 Sat first 4h - 28.12 Sat after 4h - …" at bounding box center [805, 85] width 415 height 409
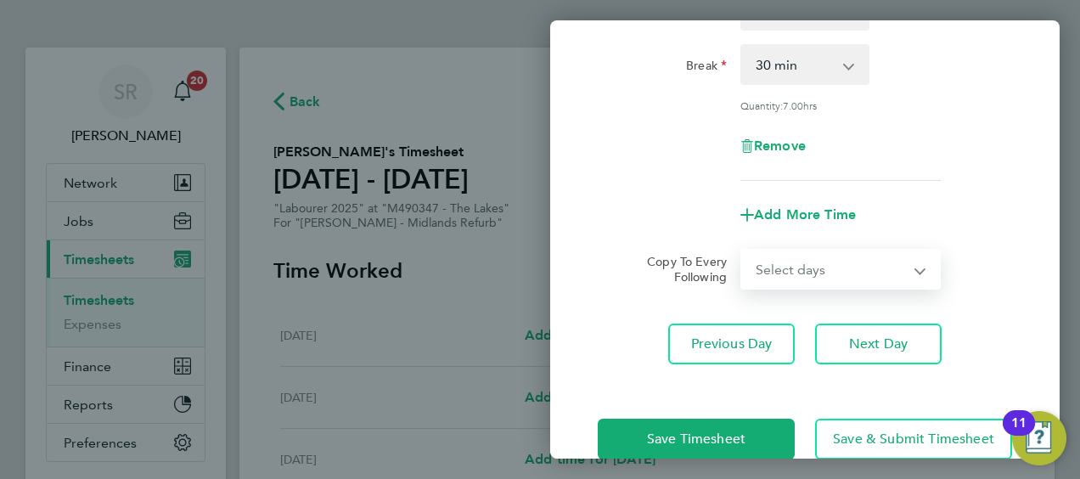
click at [789, 259] on select "Select days Day [DATE] [DATE] [DATE] [DATE]" at bounding box center [831, 269] width 178 height 37
select select "DAY"
click at [742, 251] on select "Select days Day [DATE] [DATE] [DATE] [DATE]" at bounding box center [831, 269] width 178 height 37
select select "[DATE]"
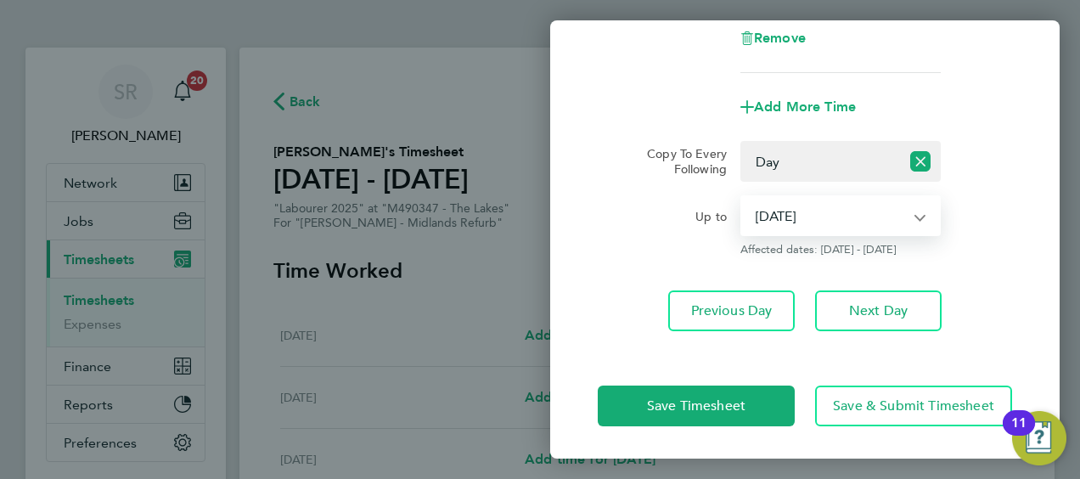
click at [794, 211] on select "[DATE] [DATE] [DATE] [DATE]" at bounding box center [830, 215] width 177 height 37
click at [742, 197] on select "[DATE] [DATE] [DATE] [DATE]" at bounding box center [830, 215] width 177 height 37
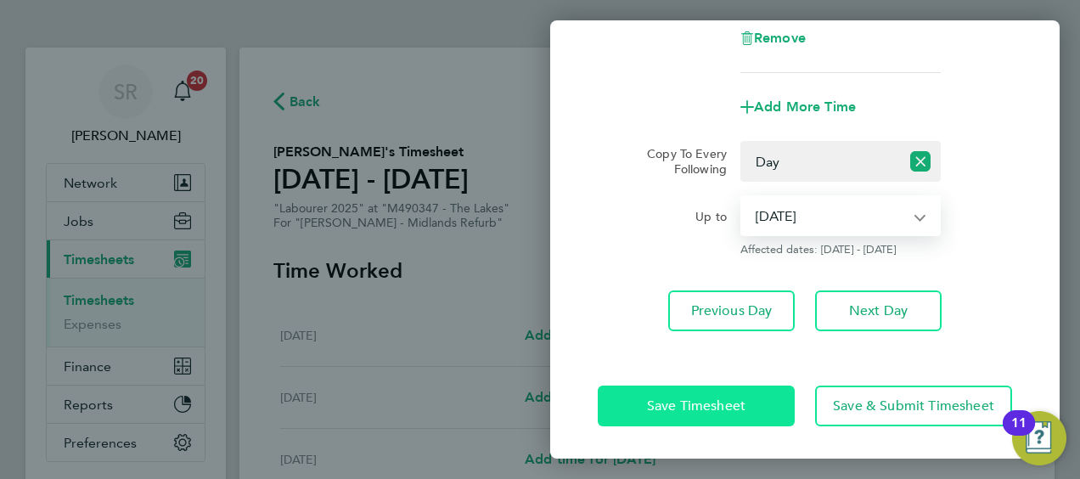
click at [729, 399] on span "Save Timesheet" at bounding box center [696, 406] width 99 height 17
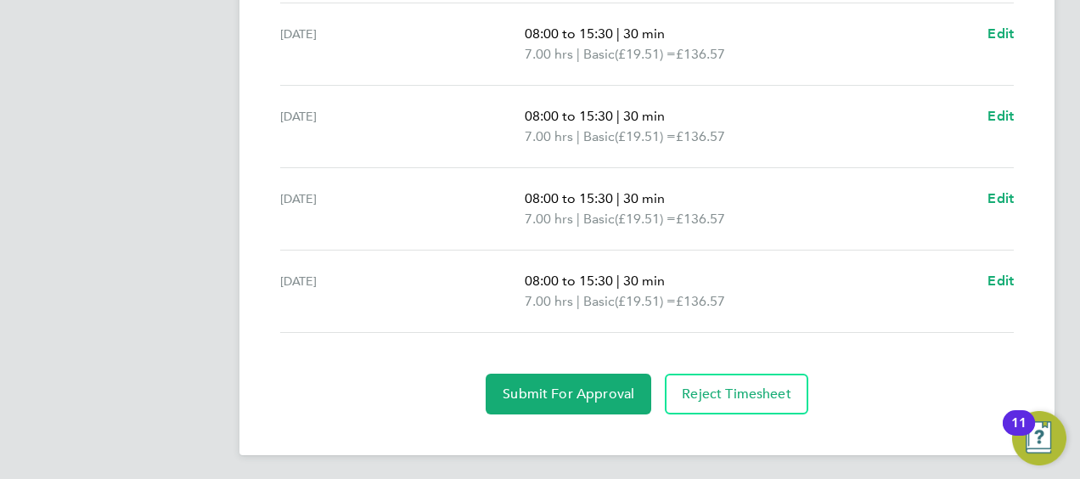
click at [1001, 276] on span "Edit" at bounding box center [1001, 281] width 26 height 16
select select "30"
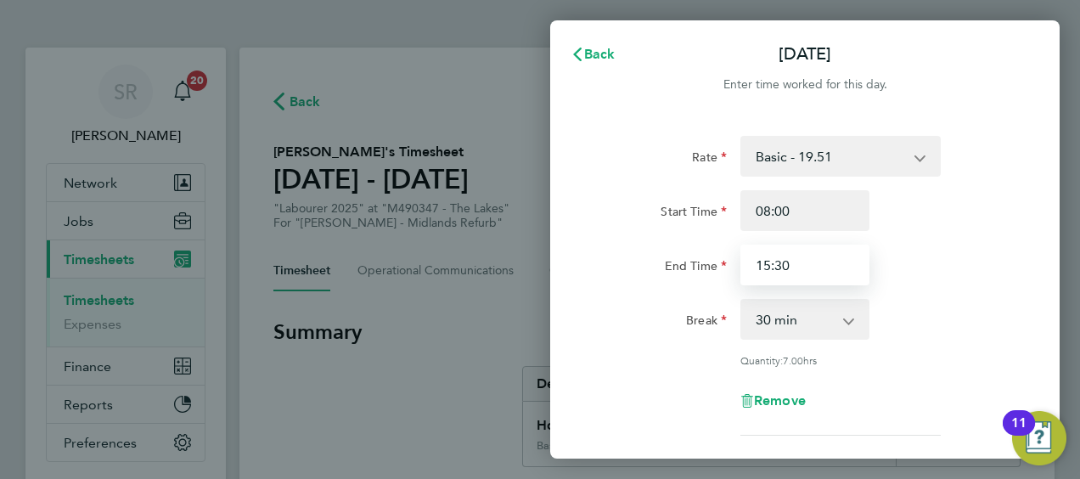
drag, startPoint x: 841, startPoint y: 268, endPoint x: 0, endPoint y: 79, distance: 861.8
click at [0, 0] on html "SR Samantha Robinson Notifications 20 Applications: Network Team Members Busine…" at bounding box center [540, 0] width 1080 height 0
type input "15:30"
click at [953, 260] on div "End Time 15:30" at bounding box center [805, 265] width 428 height 41
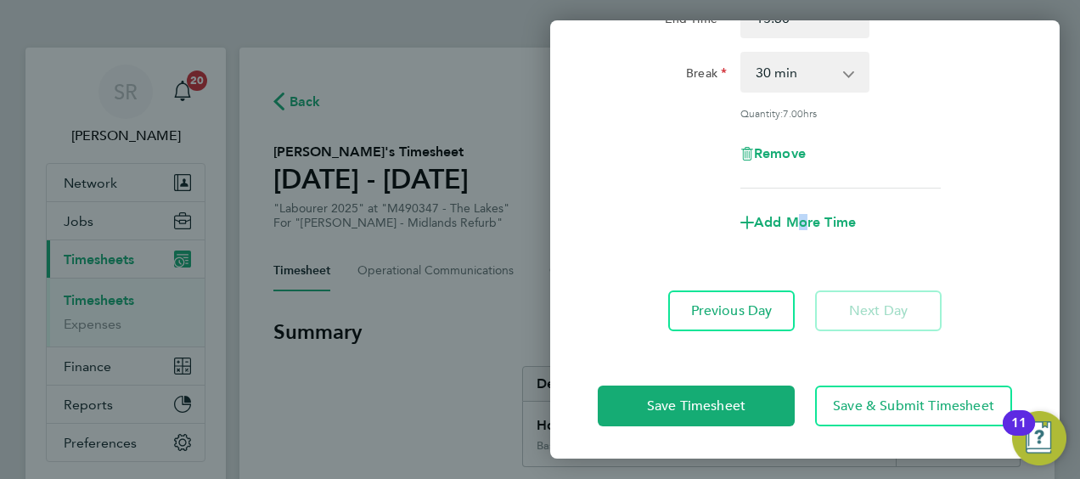
click at [793, 230] on div "Add More Time" at bounding box center [805, 222] width 143 height 41
drag, startPoint x: 793, startPoint y: 230, endPoint x: 788, endPoint y: 216, distance: 15.3
click at [788, 216] on span "Add More Time" at bounding box center [805, 222] width 102 height 16
select select "null"
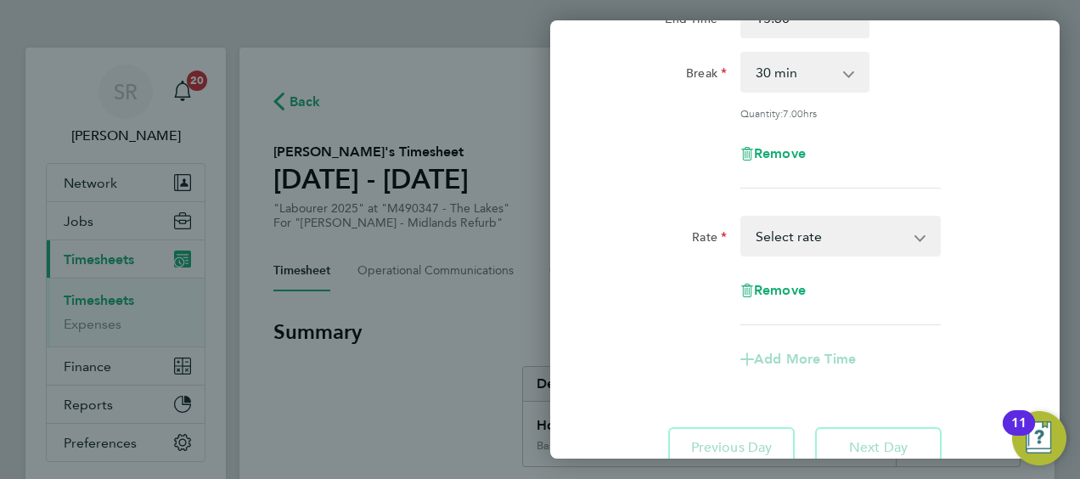
click at [764, 240] on select "Basic - 19.51 Weekday OT 39h+ - 28.12 Sat first 4h - 28.12 Sat after 4h - 36.73…" at bounding box center [830, 235] width 177 height 37
select select "30"
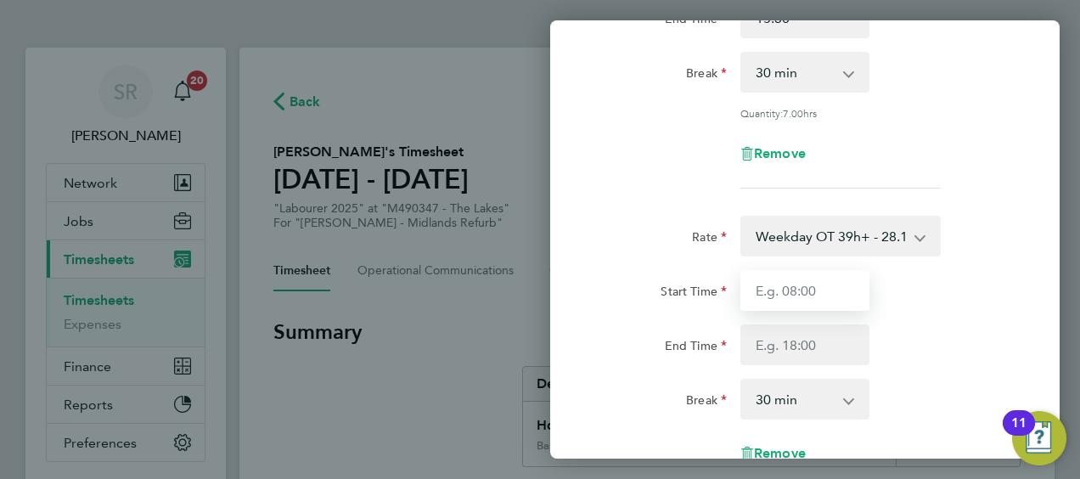
click at [793, 297] on input "Start Time" at bounding box center [805, 290] width 129 height 41
type input "15:30"
click at [740, 341] on div at bounding box center [805, 344] width 143 height 41
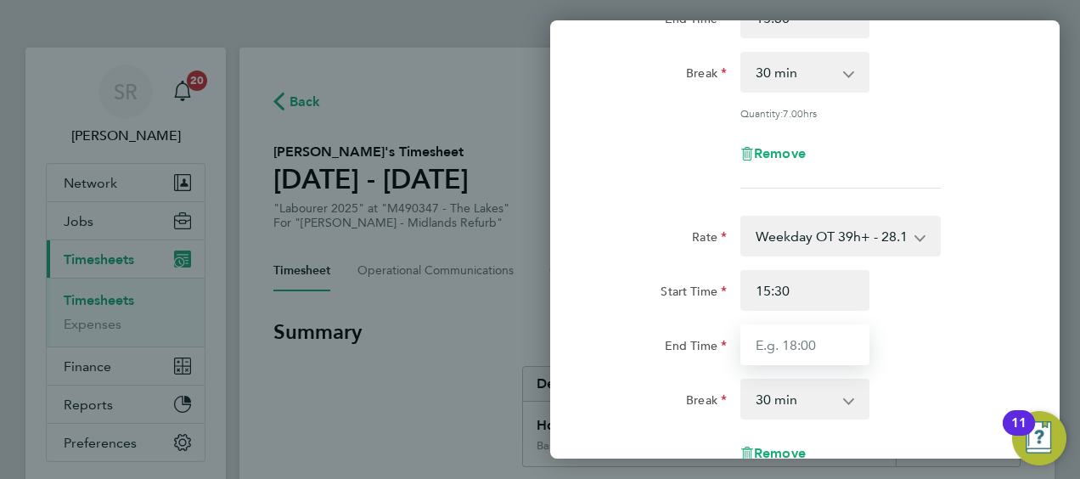
click at [770, 350] on input "End Time" at bounding box center [805, 344] width 129 height 41
type input "16:30"
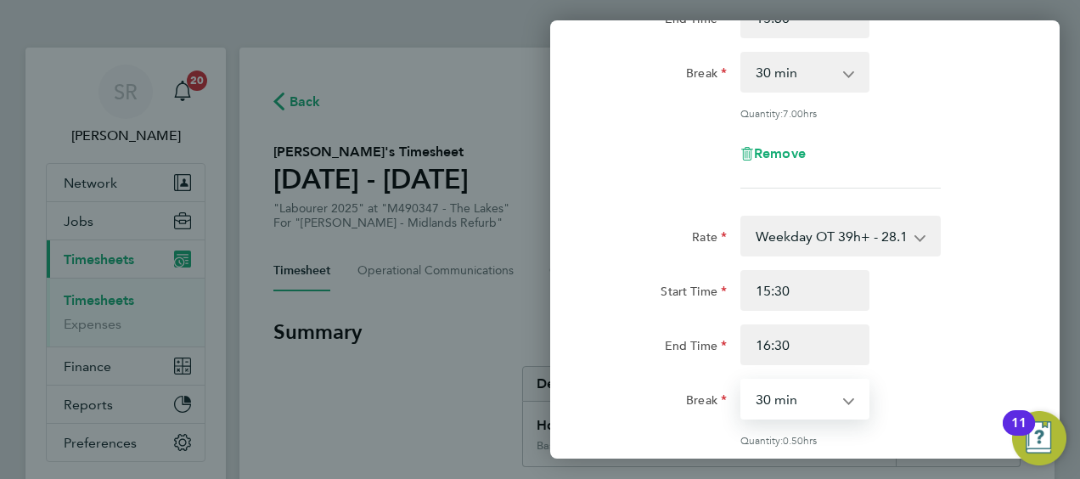
click at [797, 404] on select "0 min 15 min 30 min 45 min" at bounding box center [794, 399] width 105 height 37
select select "0"
click at [742, 381] on select "0 min 15 min 30 min 45 min" at bounding box center [794, 399] width 105 height 37
click at [930, 316] on div "Start Time 15:30 End Time 16:30" at bounding box center [805, 317] width 428 height 95
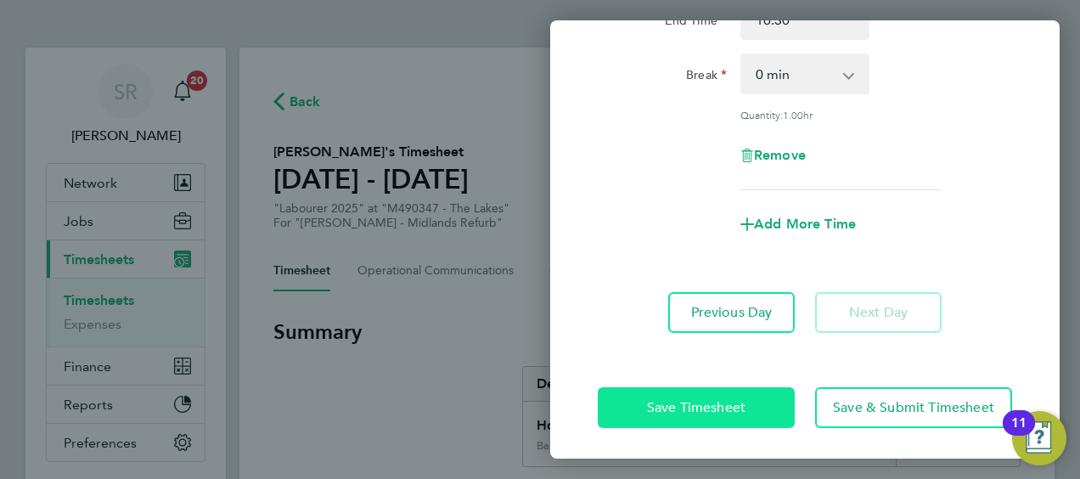
click at [731, 403] on span "Save Timesheet" at bounding box center [696, 407] width 99 height 17
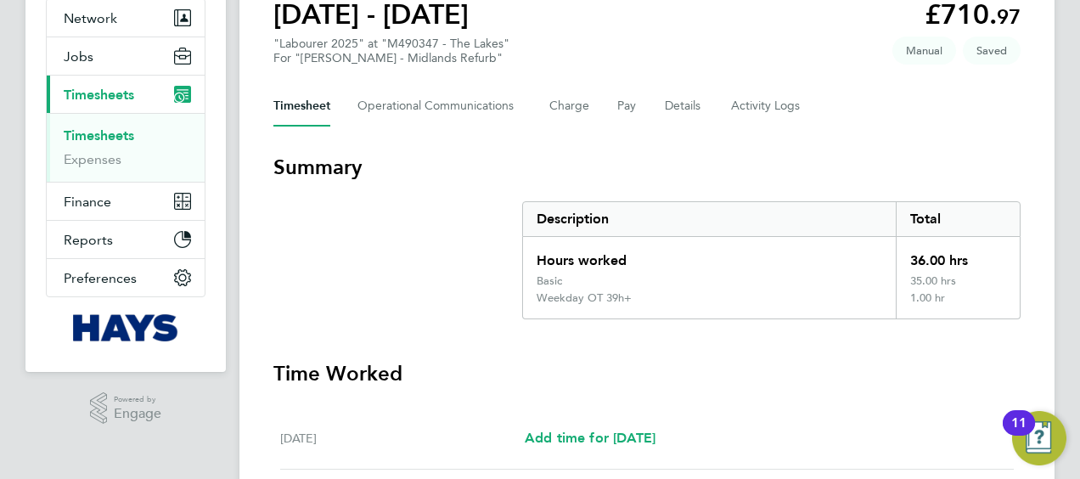
scroll to position [85, 0]
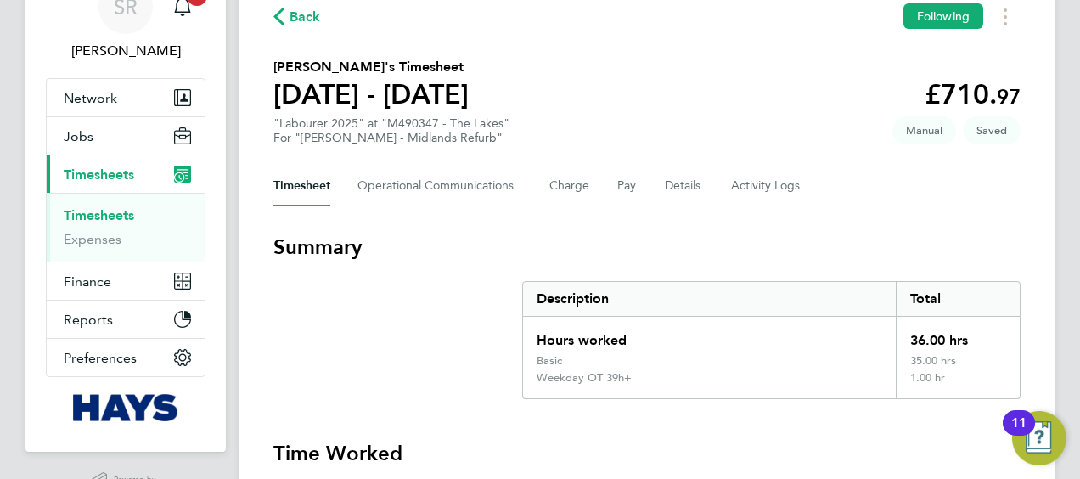
click at [335, 17] on div "Back Following" at bounding box center [647, 16] width 747 height 26
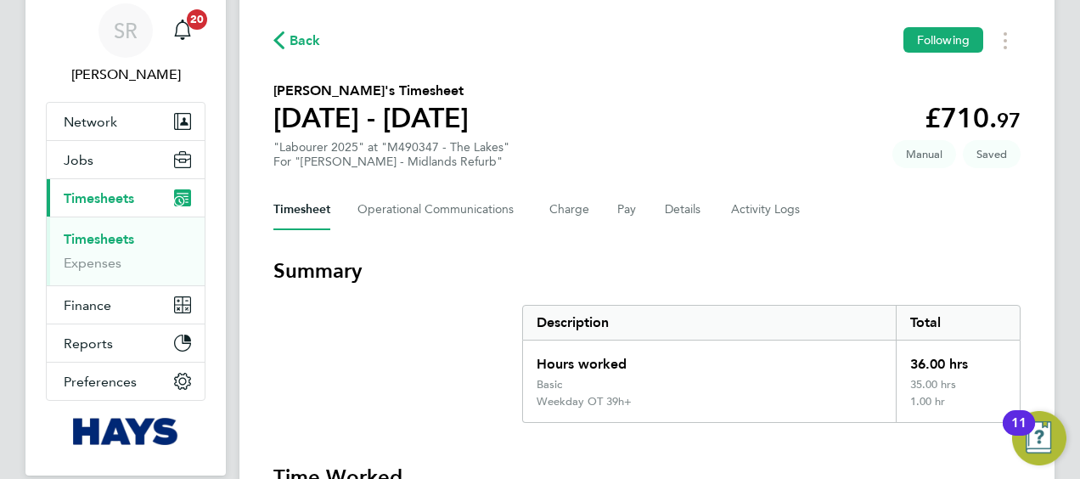
scroll to position [0, 0]
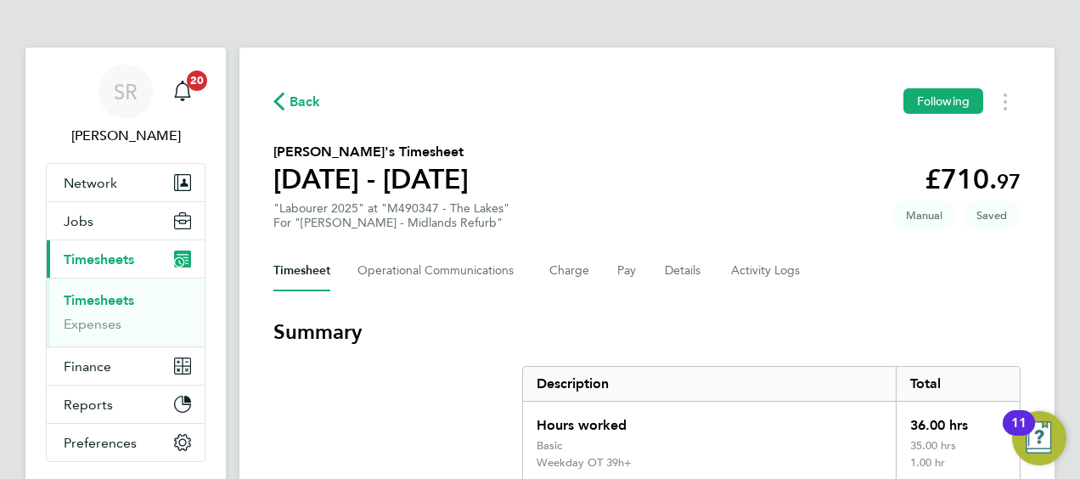
click at [88, 302] on link "Timesheets" at bounding box center [99, 300] width 71 height 16
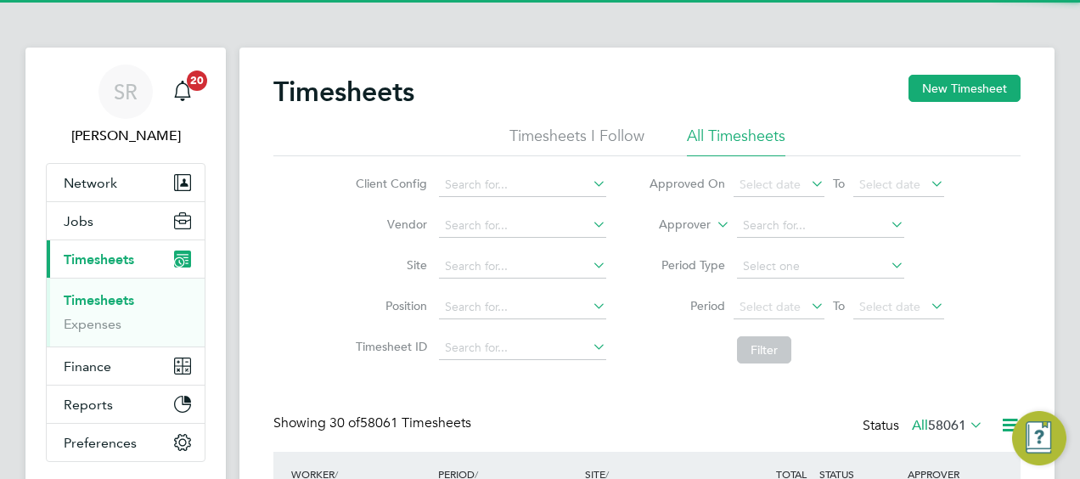
scroll to position [57, 147]
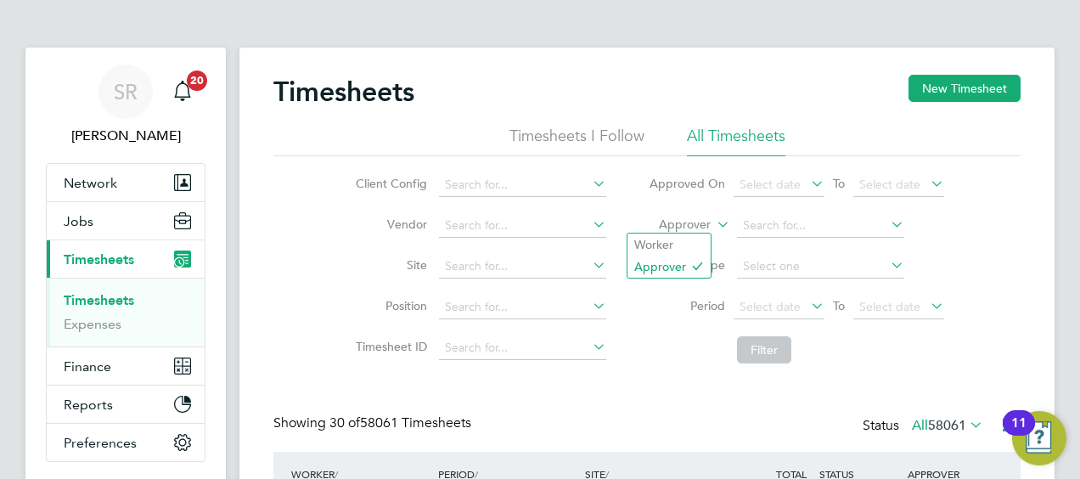
click at [695, 219] on label "Approver" at bounding box center [673, 225] width 76 height 17
click at [687, 238] on li "Worker" at bounding box center [669, 245] width 83 height 22
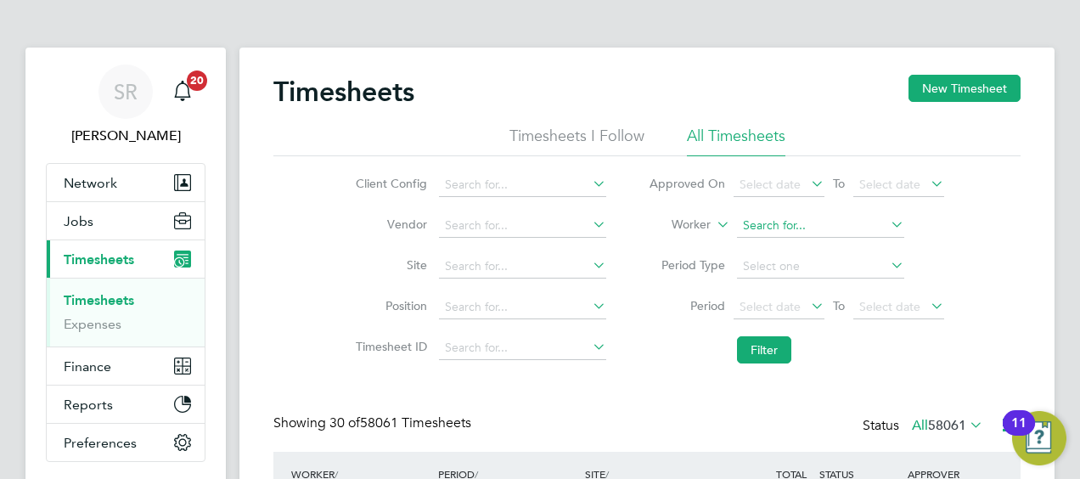
click at [761, 231] on input at bounding box center [820, 226] width 167 height 24
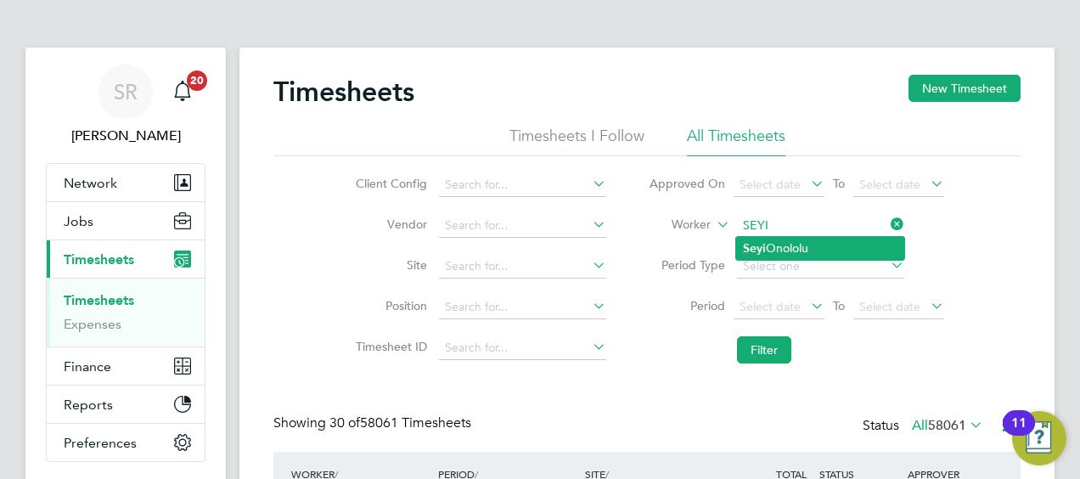
click at [778, 246] on li "Seyi Onololu" at bounding box center [820, 248] width 168 height 23
type input "Seyi Onololu"
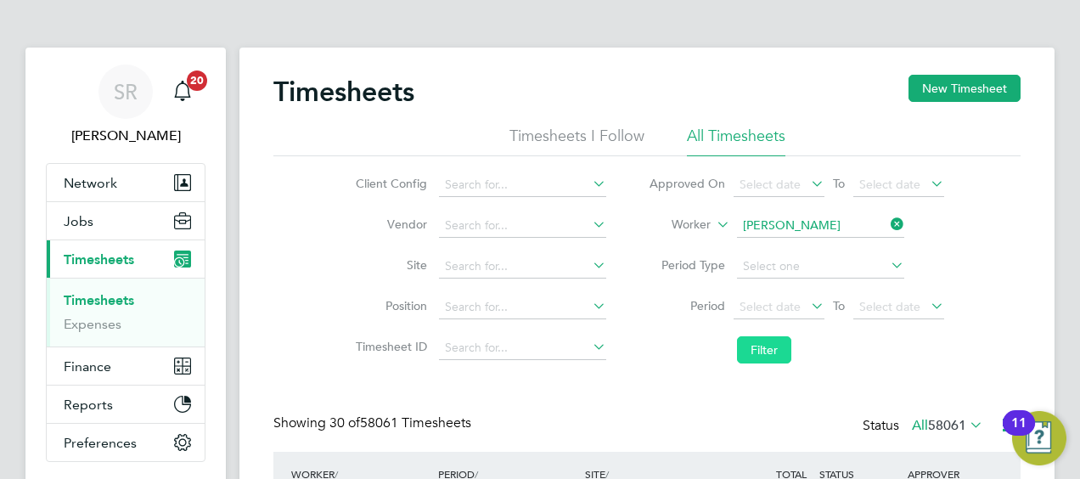
click at [771, 347] on button "Filter" at bounding box center [764, 349] width 54 height 27
click at [833, 228] on input at bounding box center [820, 226] width 167 height 24
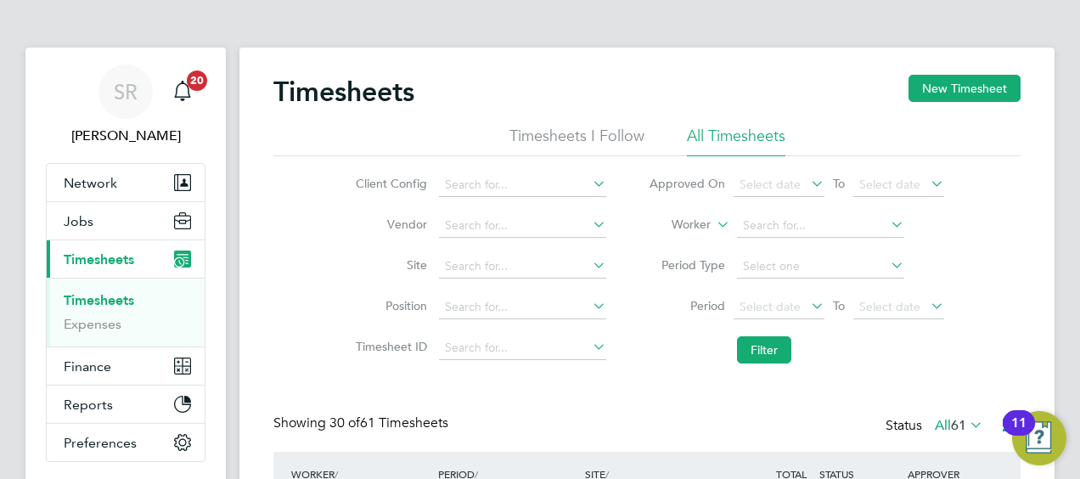
drag, startPoint x: 675, startPoint y: 391, endPoint x: 727, endPoint y: 336, distance: 75.1
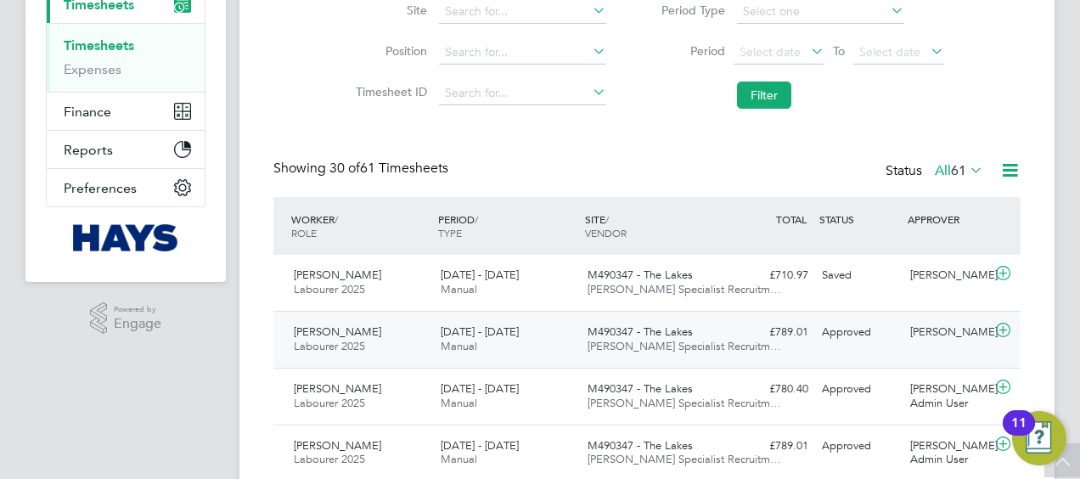
click at [1007, 331] on icon at bounding box center [1003, 331] width 21 height 14
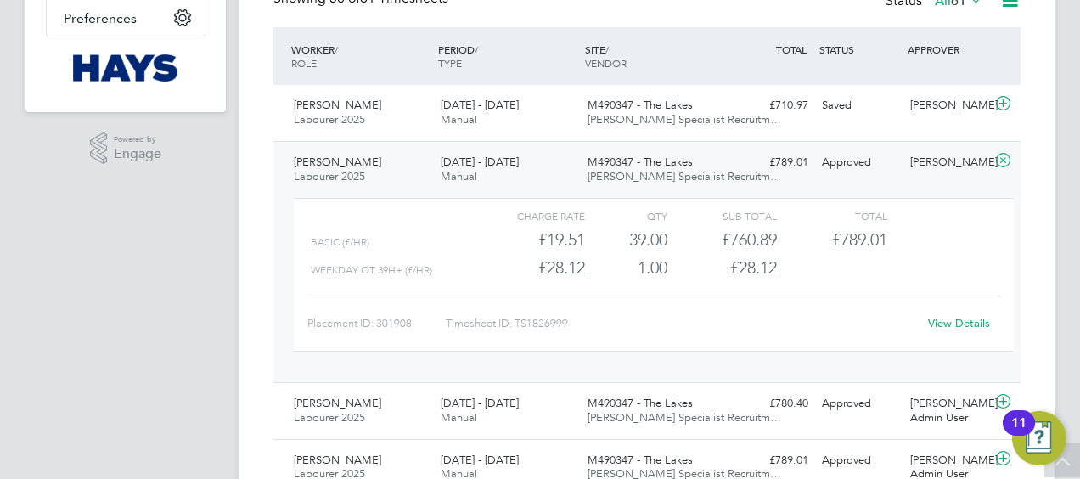
click at [960, 322] on link "View Details" at bounding box center [959, 323] width 62 height 14
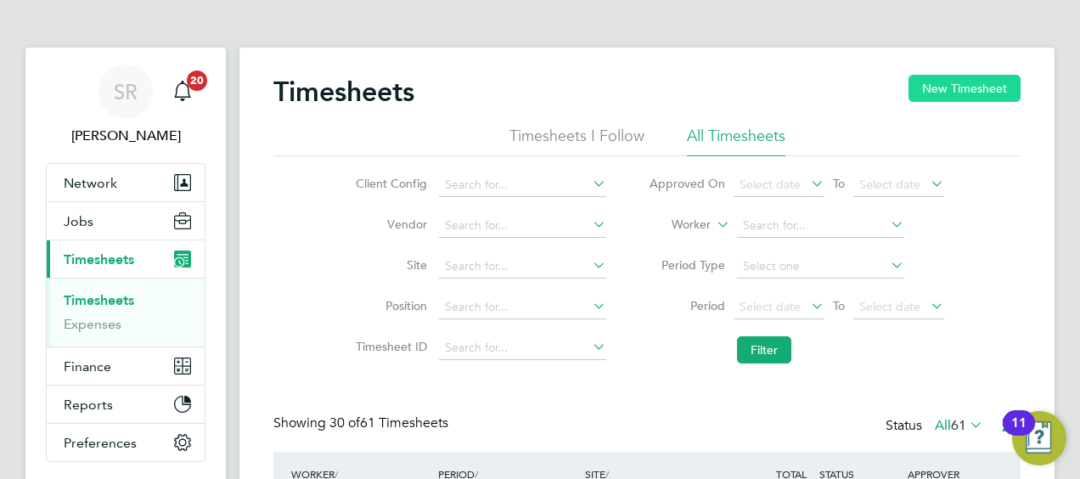
click at [940, 82] on button "New Timesheet" at bounding box center [965, 88] width 112 height 27
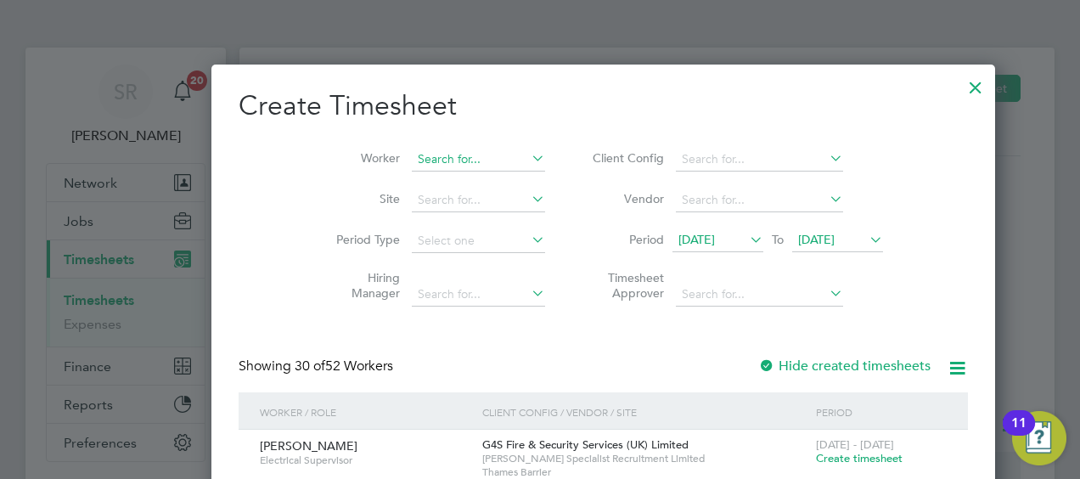
scroll to position [3369, 657]
drag, startPoint x: 405, startPoint y: 161, endPoint x: 403, endPoint y: 148, distance: 12.9
click at [412, 159] on input at bounding box center [478, 160] width 133 height 24
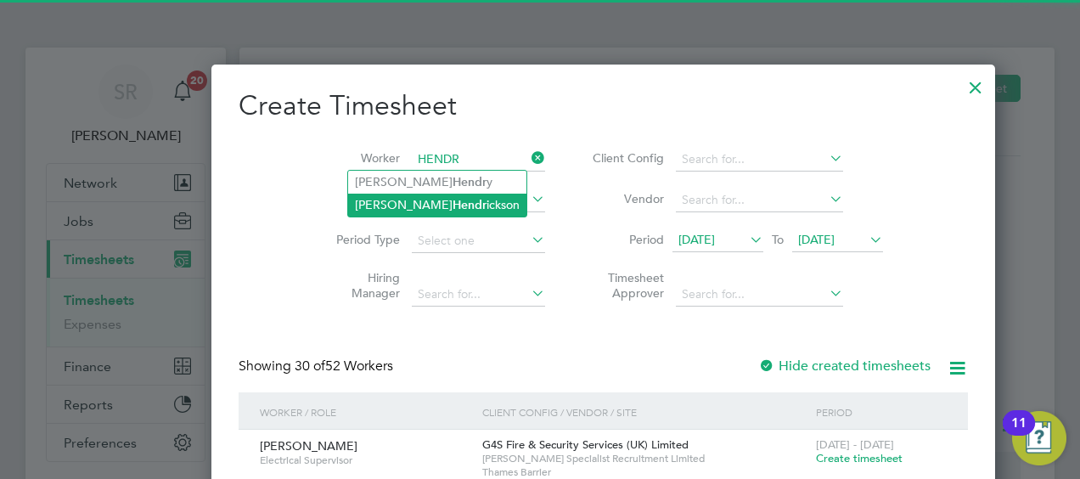
click at [421, 203] on li "Louis Hendr ickson" at bounding box center [437, 205] width 178 height 23
type input "Louis Hendrickson"
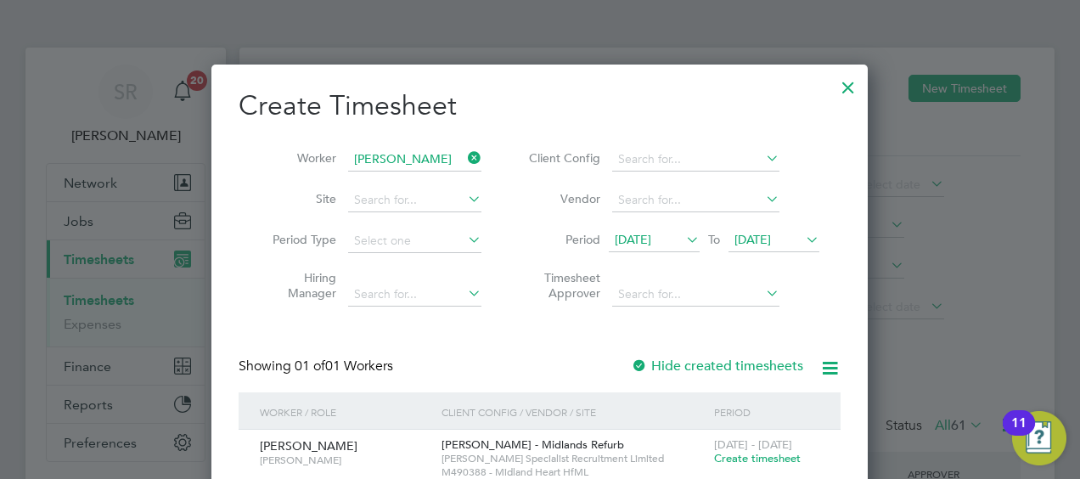
scroll to position [458, 657]
click at [773, 459] on span "Create timesheet" at bounding box center [757, 458] width 87 height 14
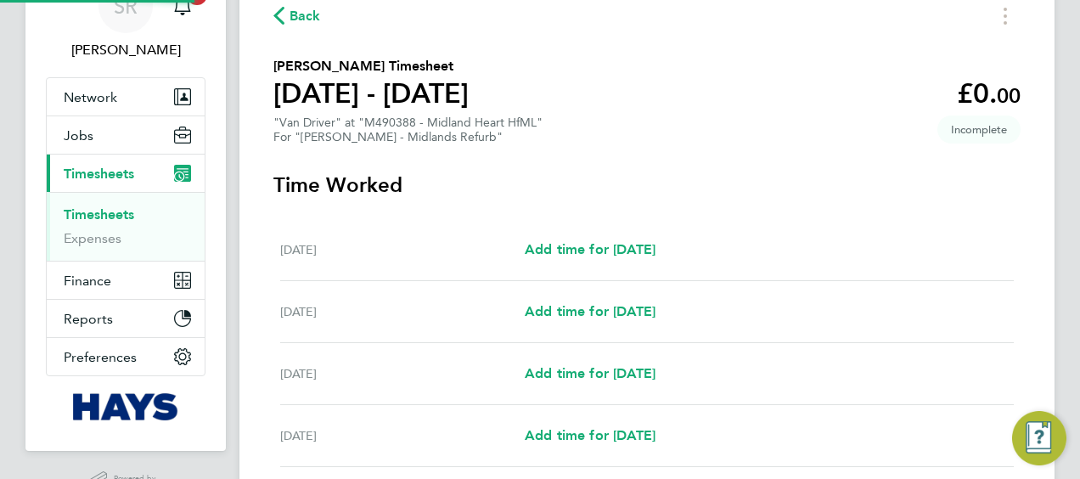
scroll to position [170, 0]
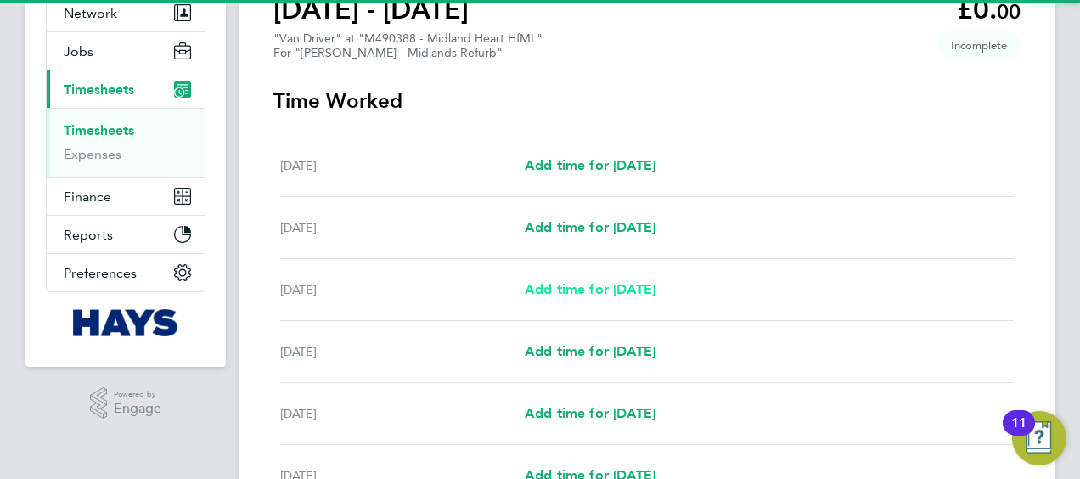
click at [573, 296] on link "Add time for Mon 22 Sep" at bounding box center [590, 289] width 131 height 20
select select "30"
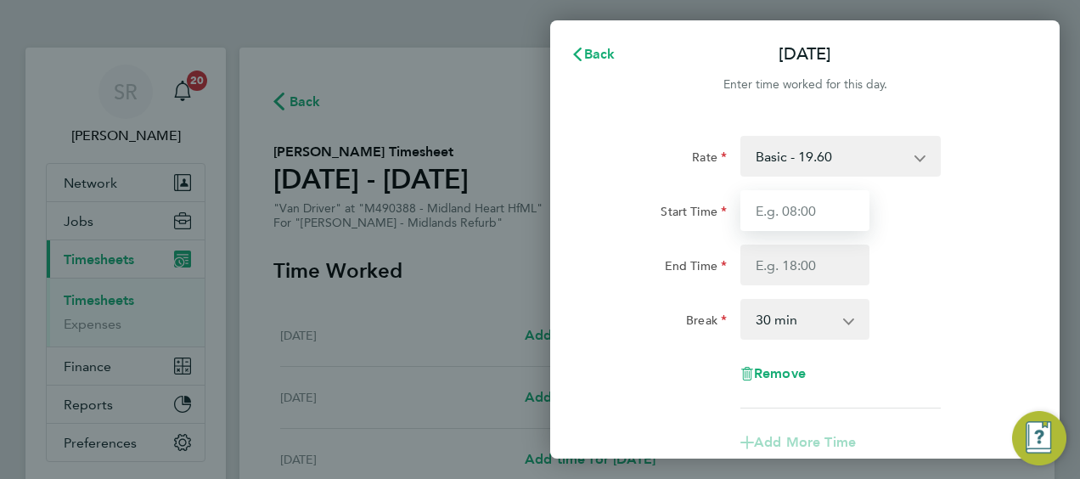
click at [817, 209] on input "Start Time" at bounding box center [805, 210] width 129 height 41
drag, startPoint x: 822, startPoint y: 208, endPoint x: 0, endPoint y: 41, distance: 839.1
click at [347, 160] on div "Back Mon 22 Sep Enter time worked for this day. Rate Basic - 19.60 Overtime - 2…" at bounding box center [540, 239] width 1080 height 479
type input "07:30"
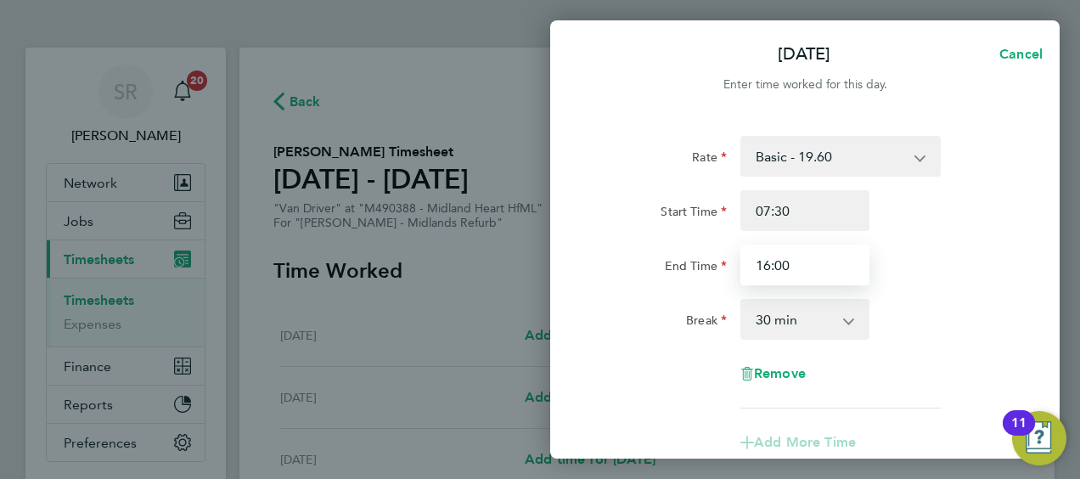
type input "16:00"
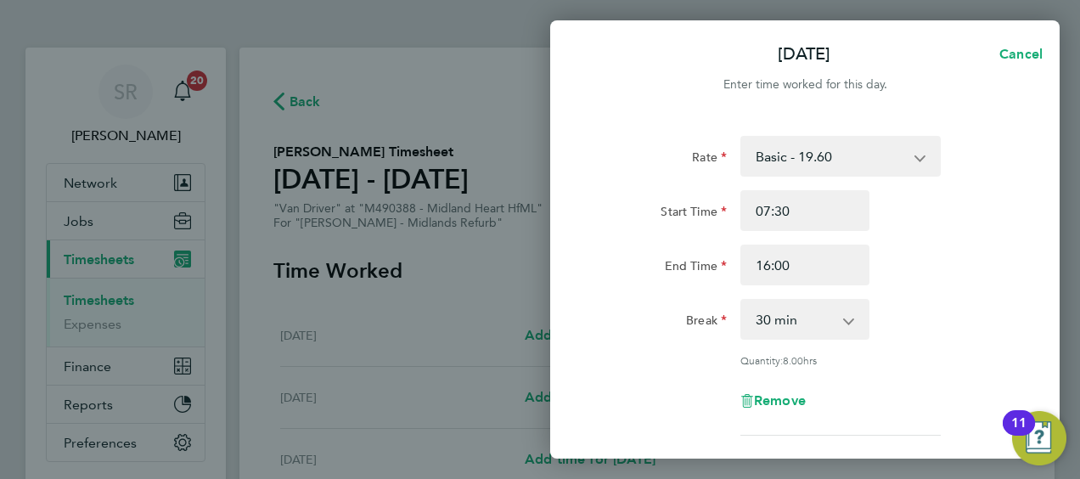
click at [944, 219] on div "Start Time 07:30" at bounding box center [805, 210] width 428 height 41
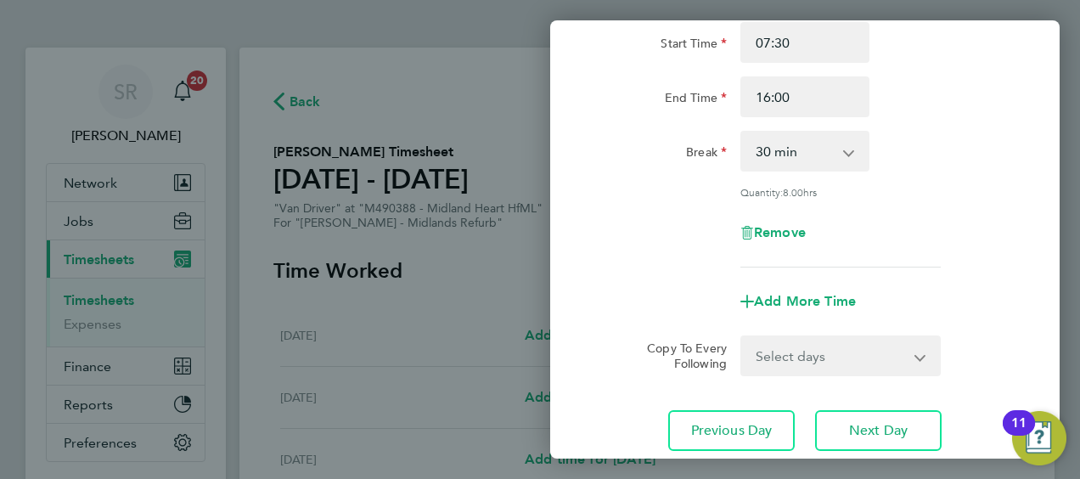
scroll to position [170, 0]
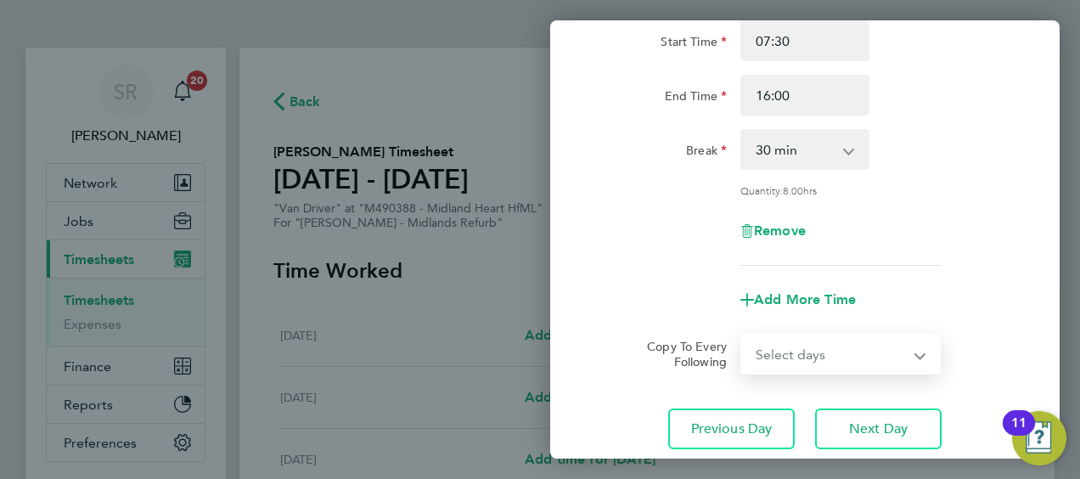
click at [814, 357] on select "Select days Day Tuesday Wednesday Thursday Friday" at bounding box center [831, 354] width 178 height 37
select select "DAY"
click at [742, 336] on select "Select days Day Tuesday Wednesday Thursday Friday" at bounding box center [831, 354] width 178 height 37
select select "2025-09-26"
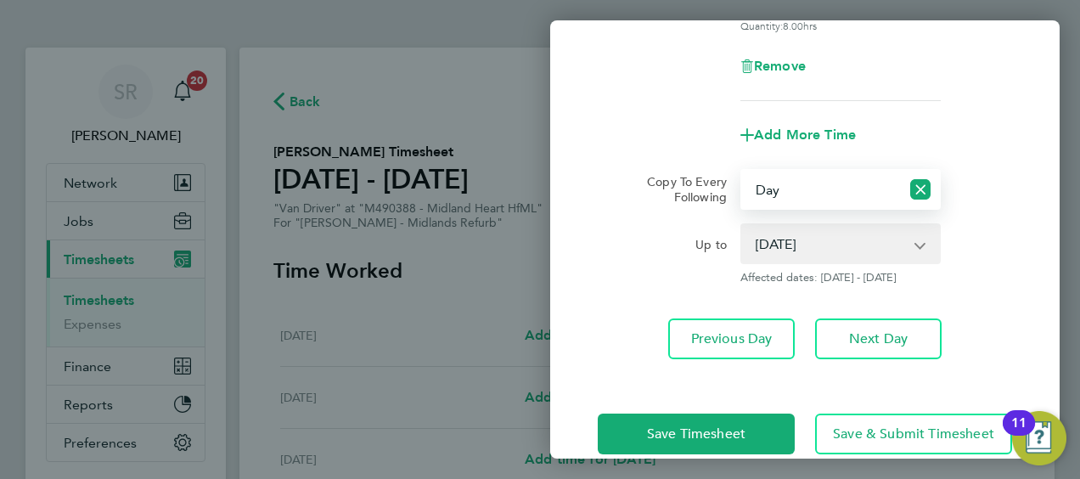
scroll to position [340, 0]
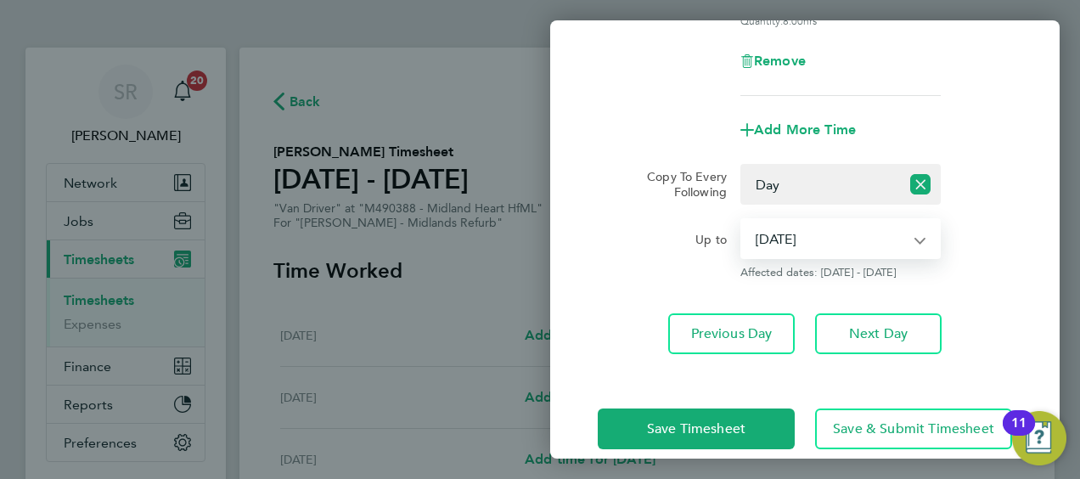
click at [793, 245] on select "23 Sep 2025 24 Sep 2025 25 Sep 2025 26 Sep 2025" at bounding box center [830, 238] width 177 height 37
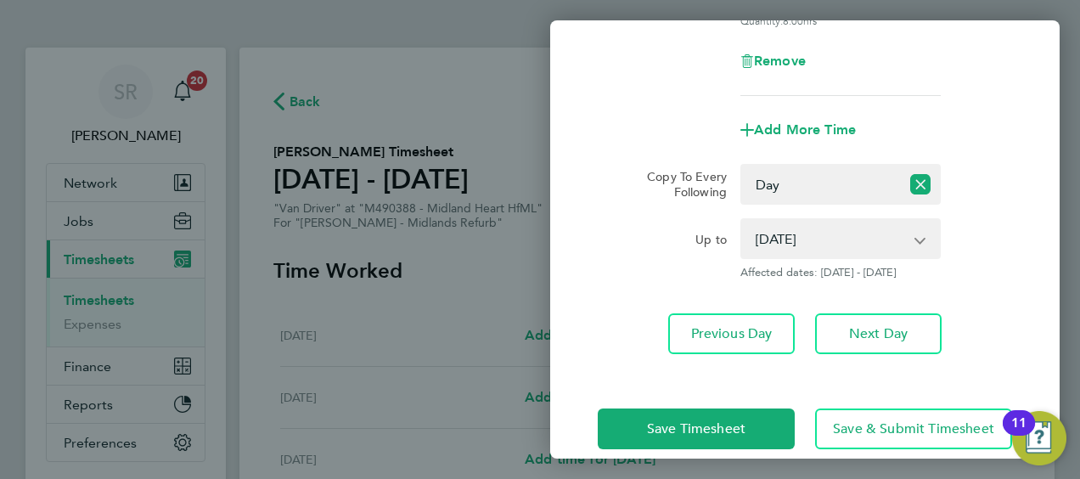
click at [625, 324] on div "Previous Day Next Day" at bounding box center [805, 333] width 415 height 41
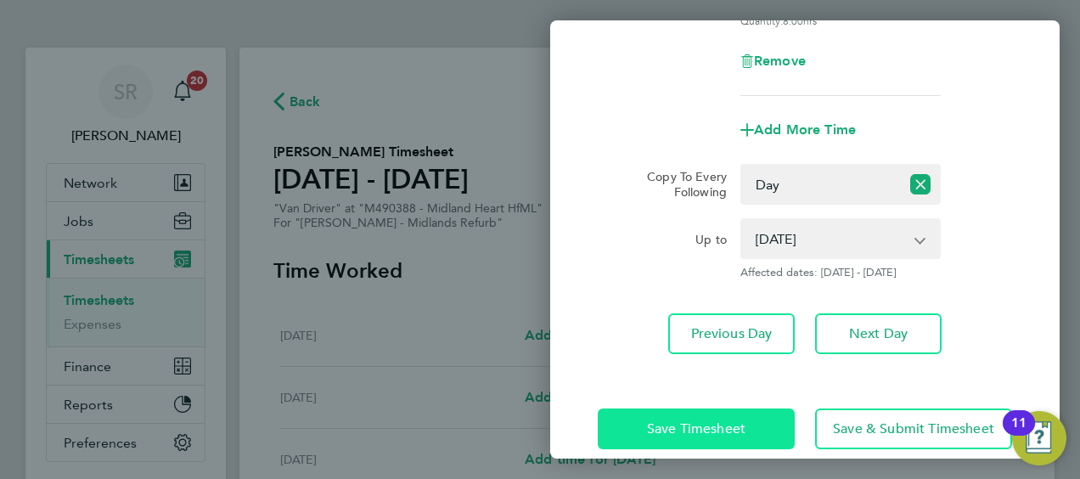
click at [683, 432] on span "Save Timesheet" at bounding box center [696, 428] width 99 height 17
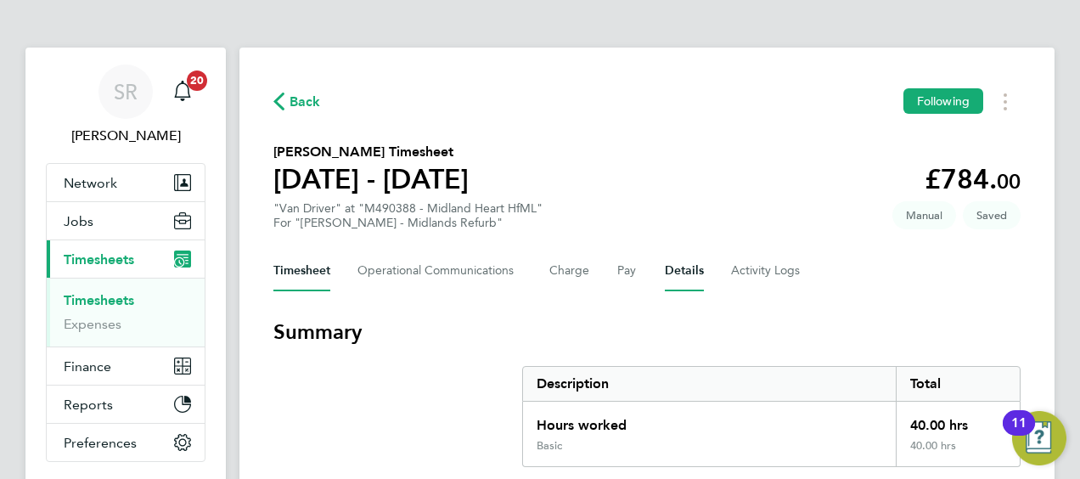
click at [685, 268] on button "Details" at bounding box center [684, 271] width 39 height 41
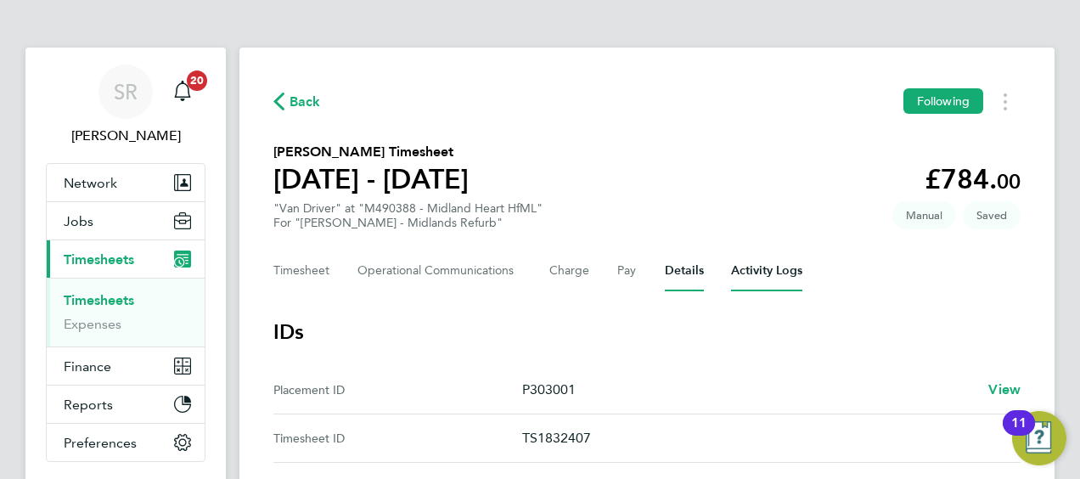
click at [744, 265] on Logs-tab "Activity Logs" at bounding box center [766, 271] width 71 height 41
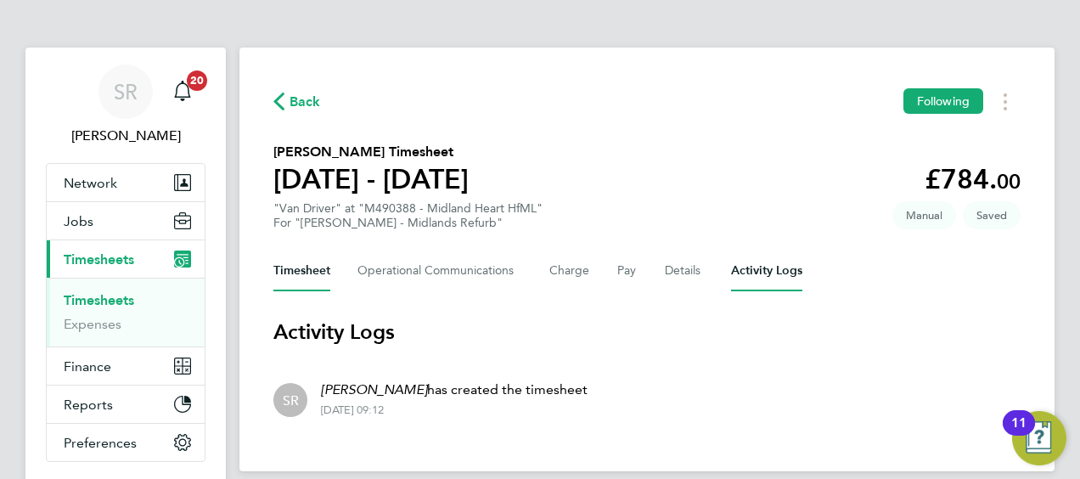
click at [314, 275] on button "Timesheet" at bounding box center [302, 271] width 57 height 41
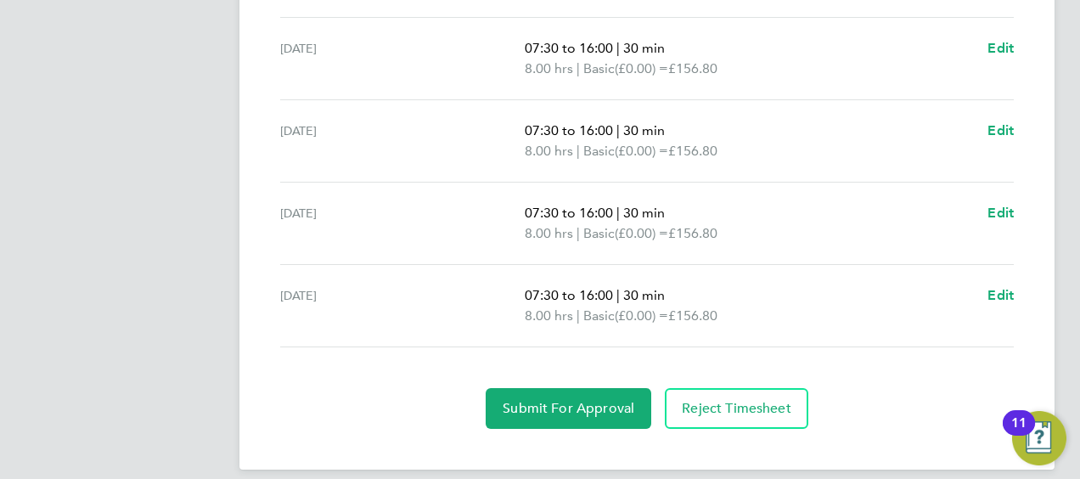
scroll to position [759, 0]
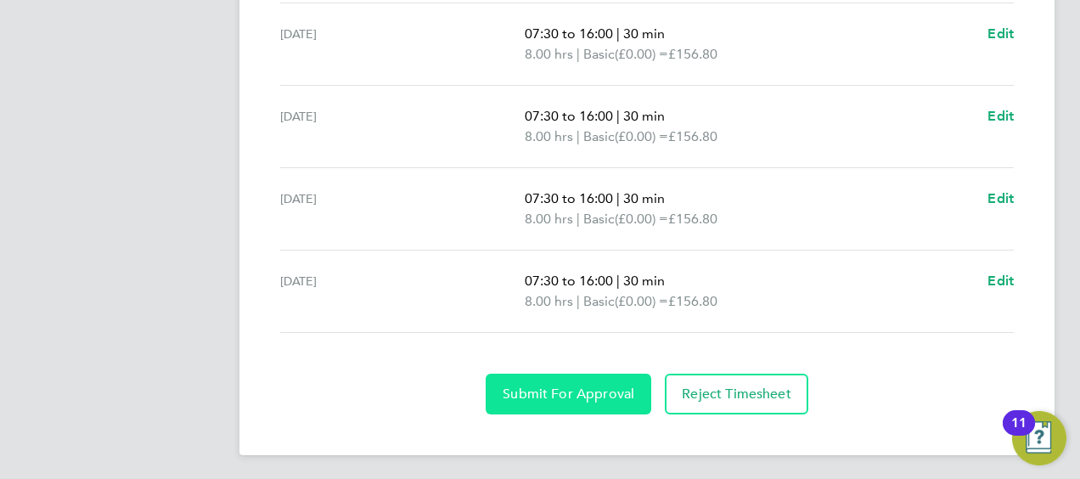
click at [574, 392] on span "Submit For Approval" at bounding box center [569, 394] width 132 height 17
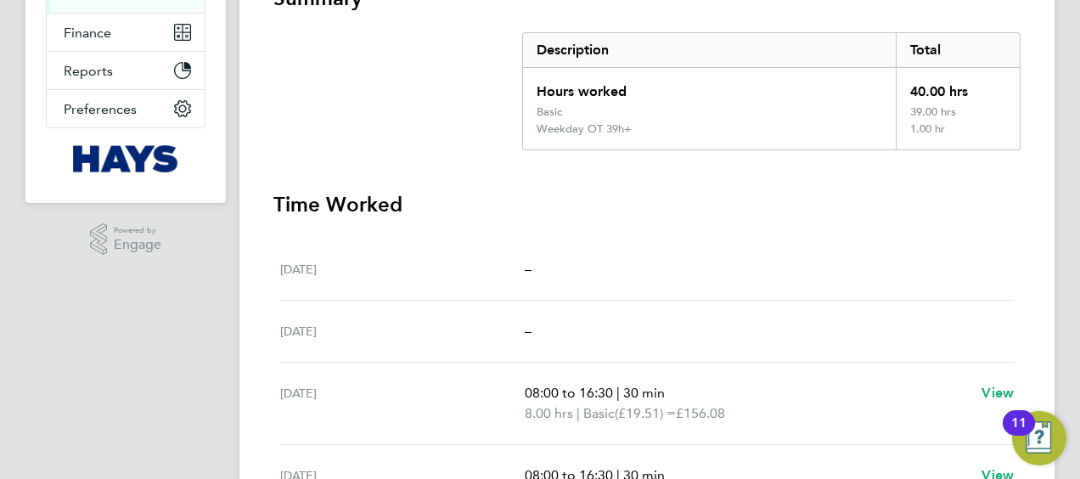
scroll to position [510, 0]
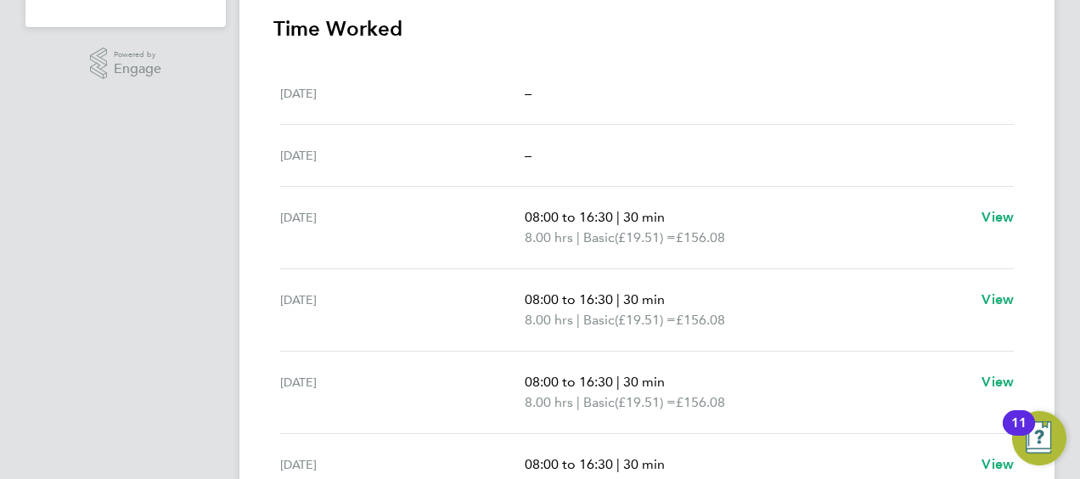
drag, startPoint x: 511, startPoint y: 223, endPoint x: 666, endPoint y: 238, distance: 155.4
click at [666, 238] on div "Mon 15 Sep 08:00 to 16:30 | 30 min 8.00 hrs | Basic (£19.51) = £156.08 View" at bounding box center [647, 228] width 734 height 82
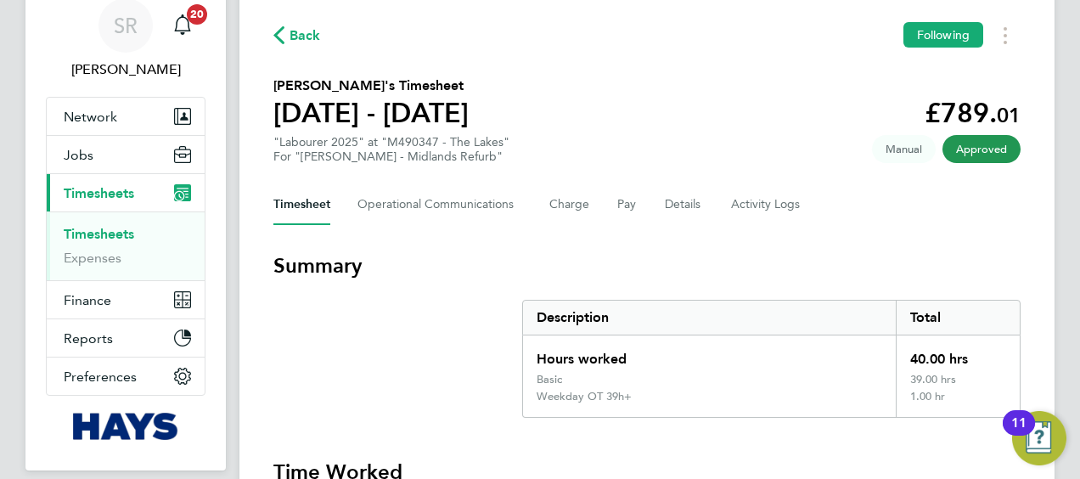
scroll to position [0, 0]
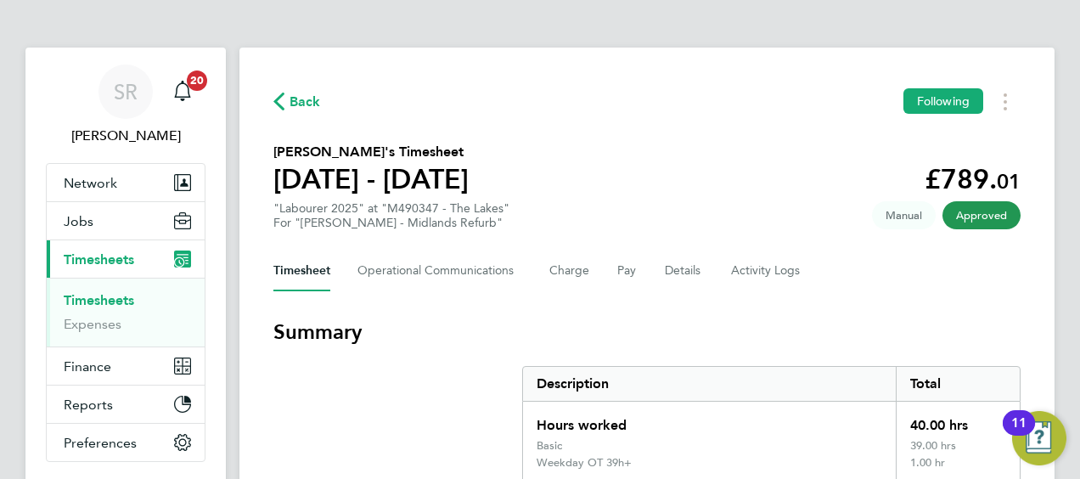
click at [97, 296] on link "Timesheets" at bounding box center [99, 300] width 71 height 16
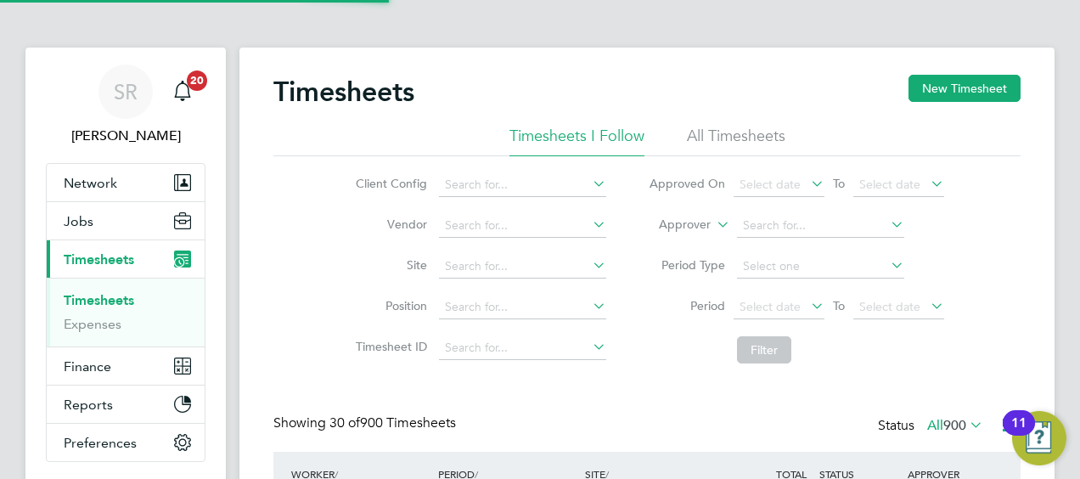
drag, startPoint x: 721, startPoint y: 228, endPoint x: 697, endPoint y: 228, distance: 23.8
click at [714, 228] on icon at bounding box center [714, 219] width 0 height 15
click at [684, 234] on li "Worker" at bounding box center [669, 245] width 83 height 22
click at [766, 224] on input at bounding box center [820, 226] width 167 height 24
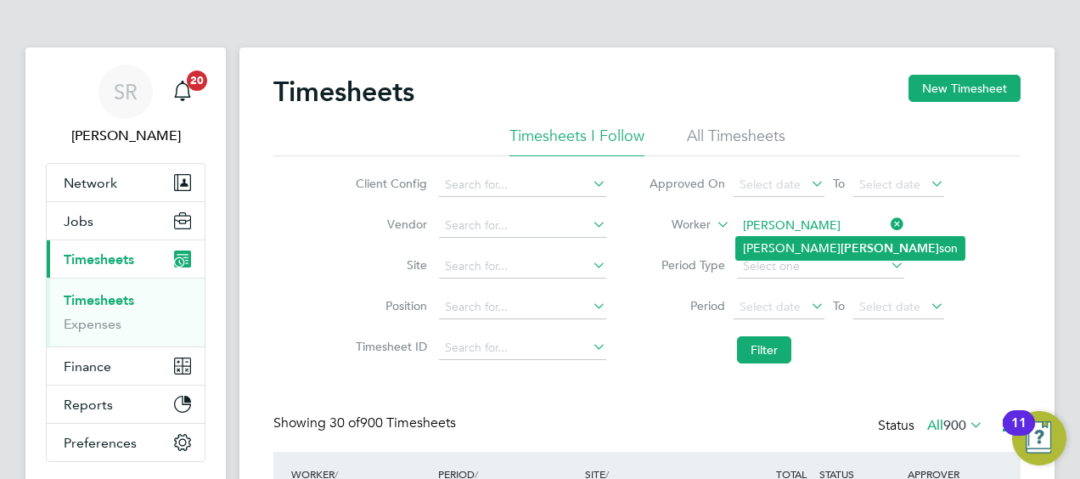
click at [841, 241] on b "Hendrick" at bounding box center [890, 248] width 99 height 14
type input "Louis Hendrickson"
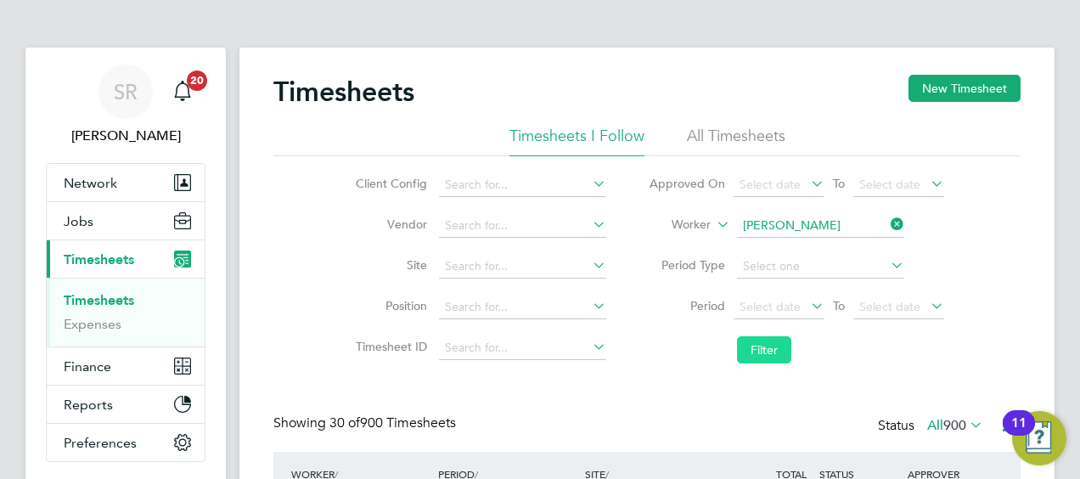
click at [755, 341] on button "Filter" at bounding box center [764, 349] width 54 height 27
click at [644, 380] on div "Timesheets New Timesheet Timesheets I Follow All Timesheets Client Config Vendo…" at bounding box center [647, 321] width 747 height 492
drag, startPoint x: 635, startPoint y: 366, endPoint x: 660, endPoint y: 375, distance: 26.3
click at [636, 366] on li "Filter" at bounding box center [797, 350] width 338 height 44
click at [319, 229] on div "Client Config Vendor Site Position Timesheet ID Approved On Select date To Sele…" at bounding box center [647, 264] width 747 height 216
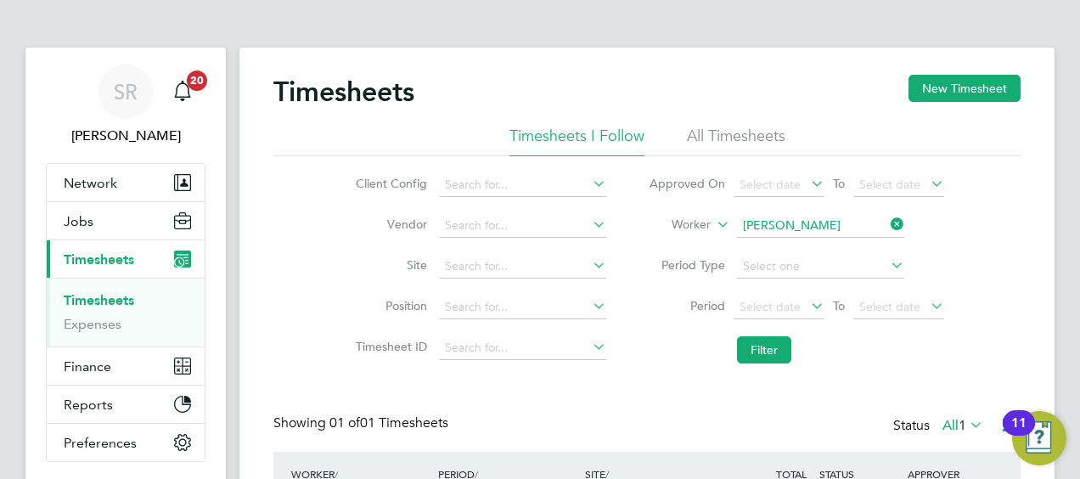
click at [979, 357] on div "Client Config Vendor Site Position Timesheet ID Approved On Select date To Sele…" at bounding box center [647, 264] width 747 height 216
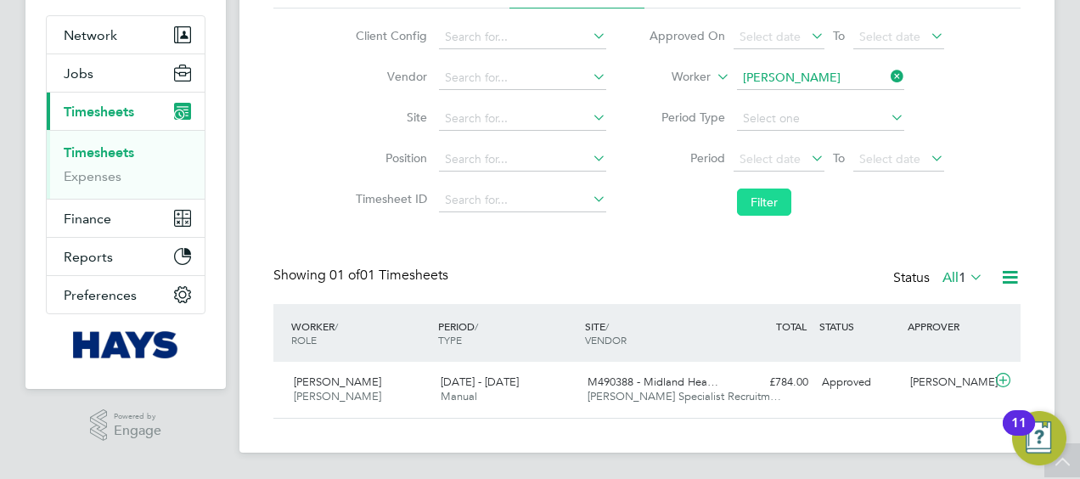
click at [773, 194] on button "Filter" at bounding box center [764, 202] width 54 height 27
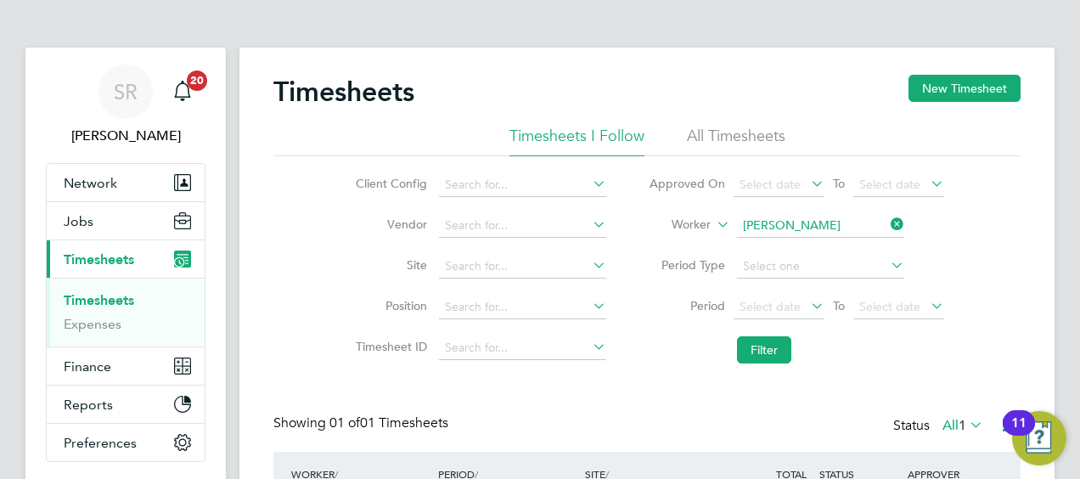
click at [939, 103] on div "Timesheets New Timesheet" at bounding box center [647, 100] width 747 height 51
click at [950, 83] on button "New Timesheet" at bounding box center [965, 88] width 112 height 27
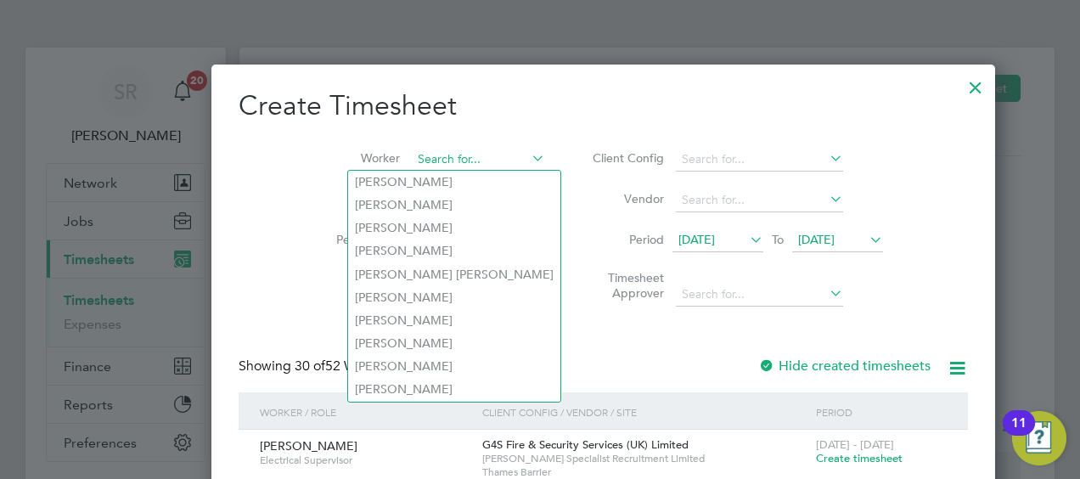
click at [415, 149] on input at bounding box center [478, 160] width 133 height 24
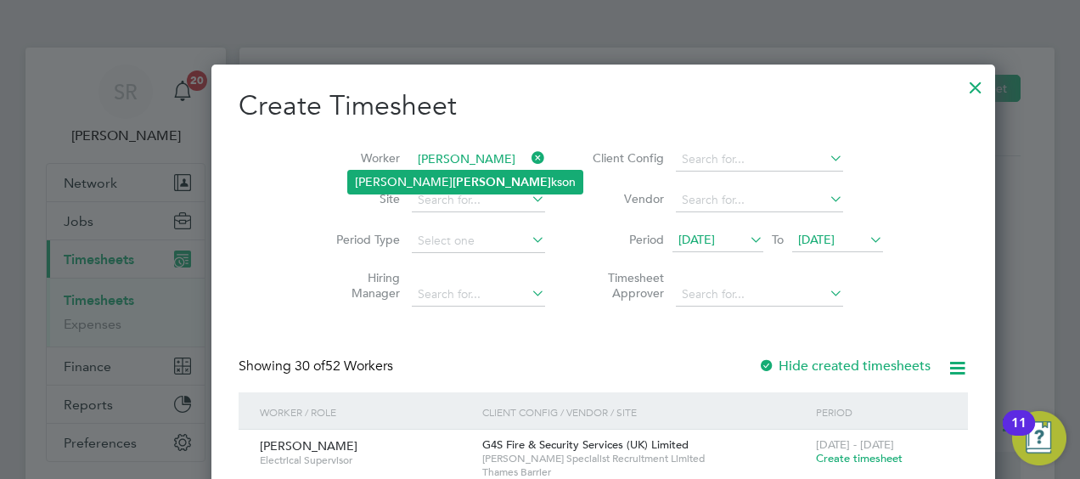
click at [453, 181] on b "Hendric" at bounding box center [502, 182] width 99 height 14
type input "Louis Hendrickson"
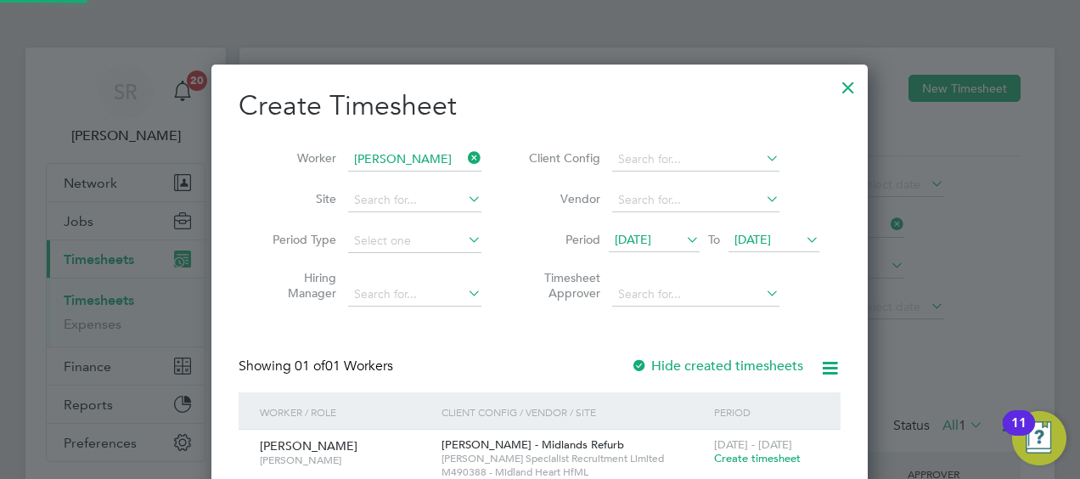
click at [770, 237] on span "[DATE]" at bounding box center [753, 239] width 37 height 15
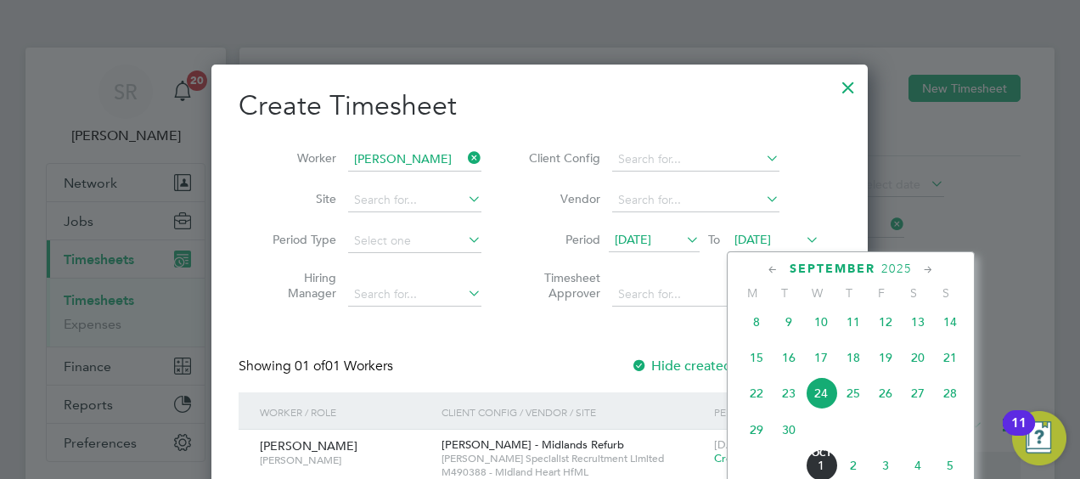
click at [889, 406] on span "26" at bounding box center [886, 393] width 32 height 32
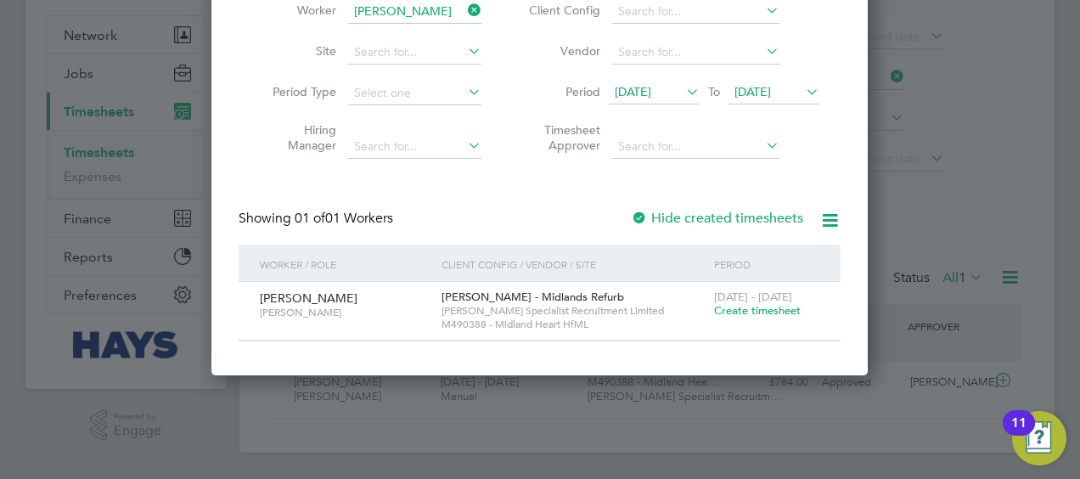
click at [747, 310] on span "Create timesheet" at bounding box center [757, 310] width 87 height 14
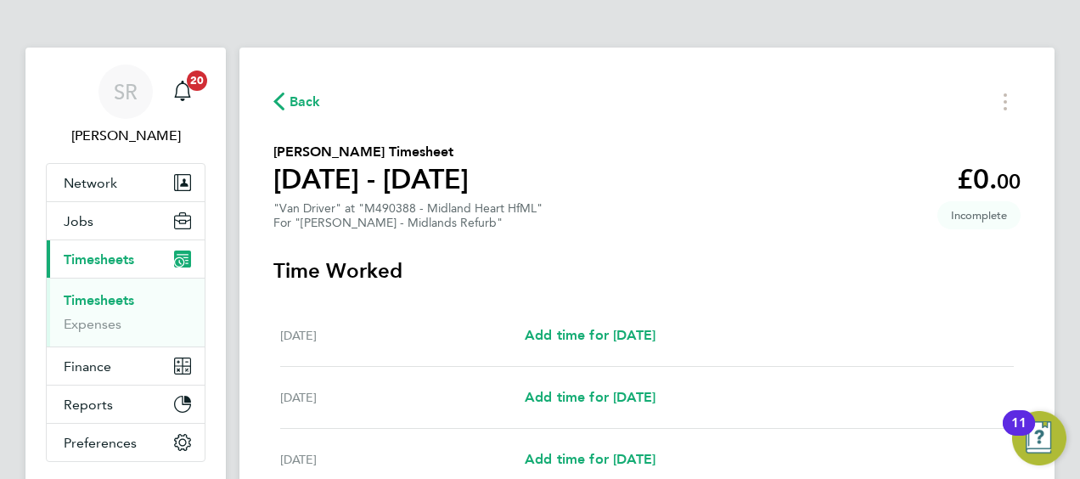
click at [115, 300] on link "Timesheets" at bounding box center [99, 300] width 71 height 16
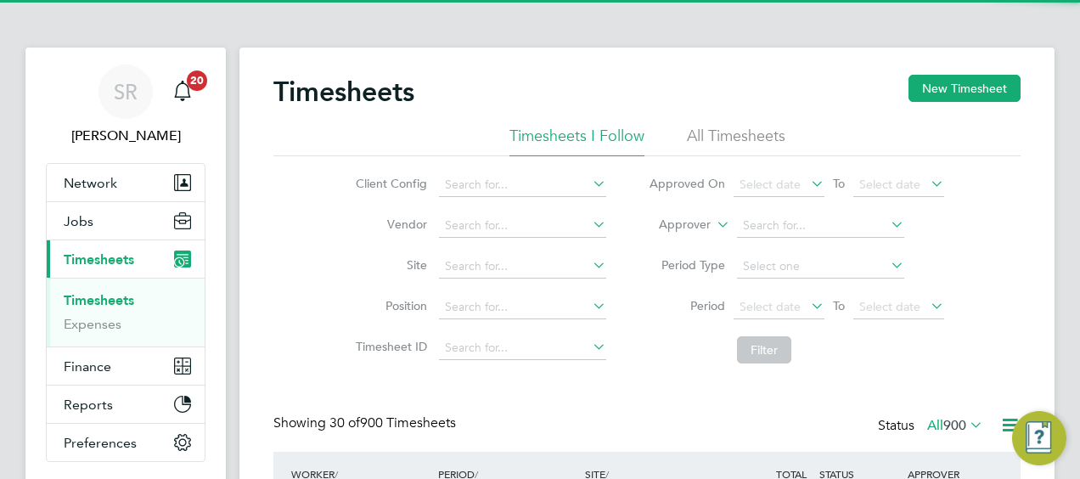
scroll to position [42, 147]
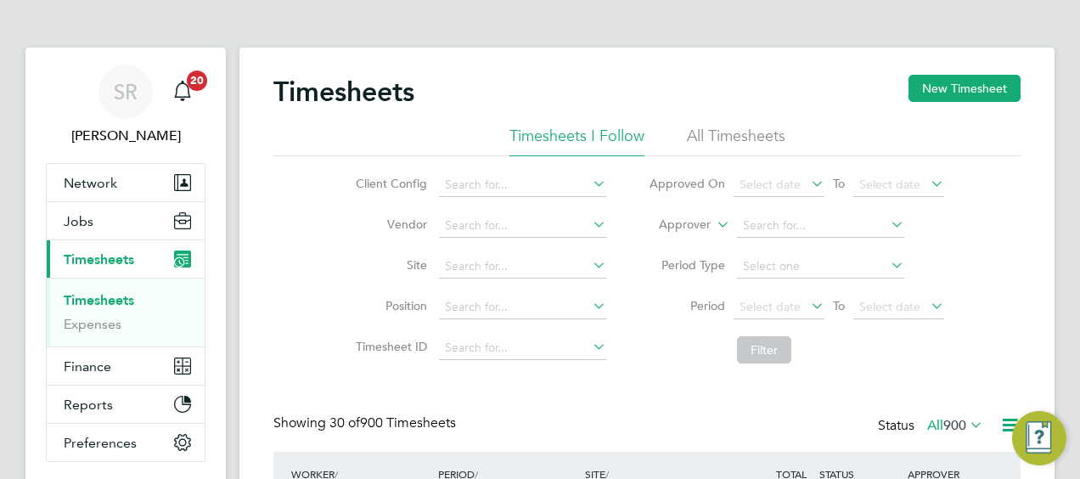
click at [678, 221] on label "Approver" at bounding box center [673, 225] width 76 height 17
click at [670, 245] on li "Worker" at bounding box center [669, 245] width 83 height 22
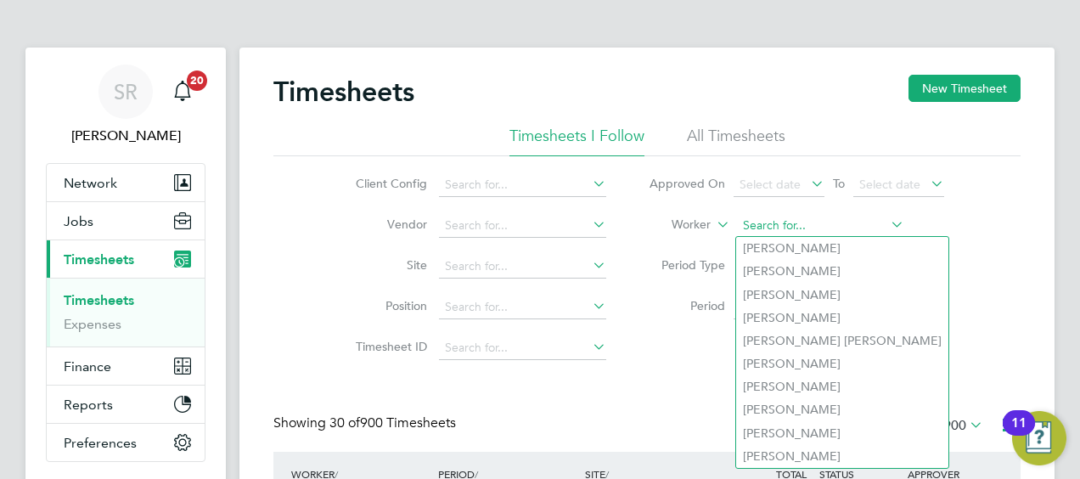
click at [754, 231] on input at bounding box center [820, 226] width 167 height 24
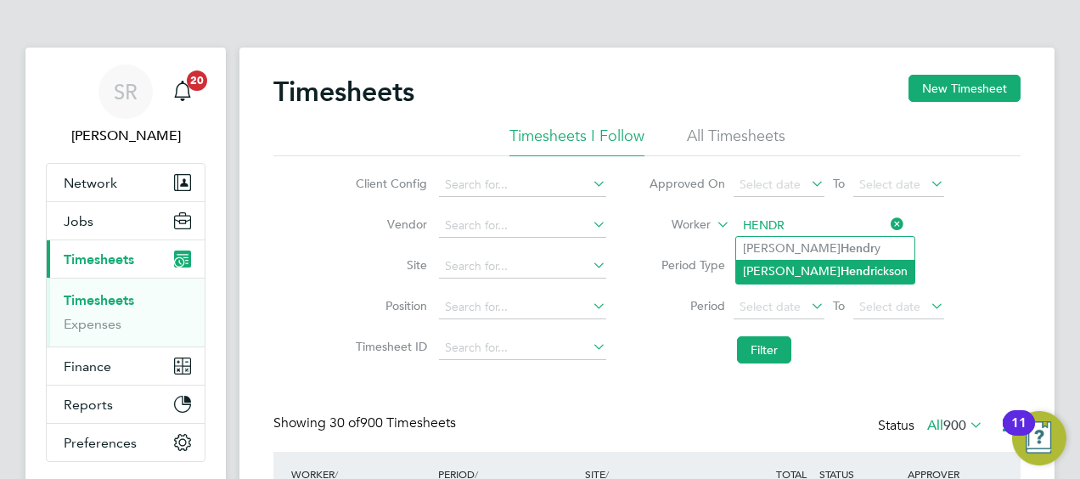
click at [841, 268] on b "Hendr" at bounding box center [858, 271] width 34 height 14
type input "Louis Hendrickson"
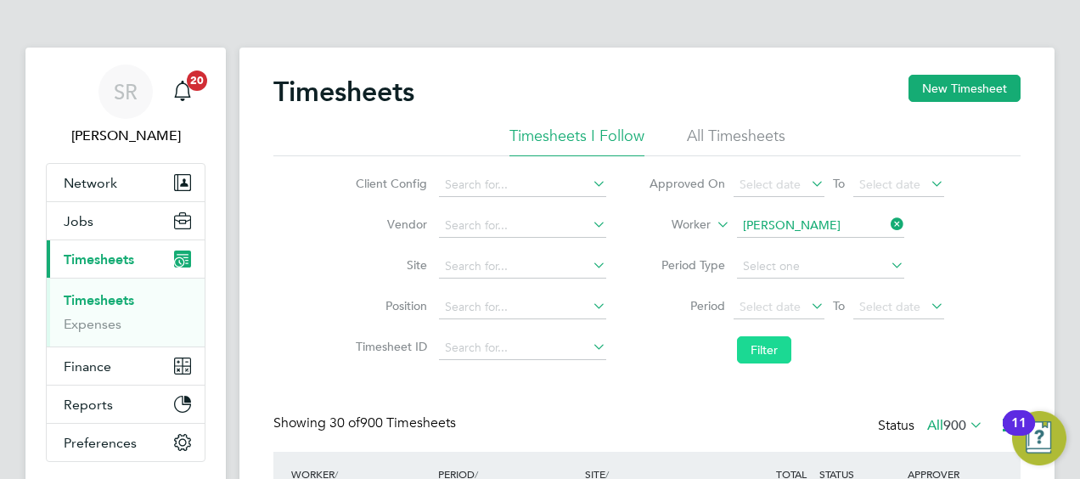
click at [775, 348] on button "Filter" at bounding box center [764, 349] width 54 height 27
click at [766, 343] on button "Filter" at bounding box center [764, 349] width 54 height 27
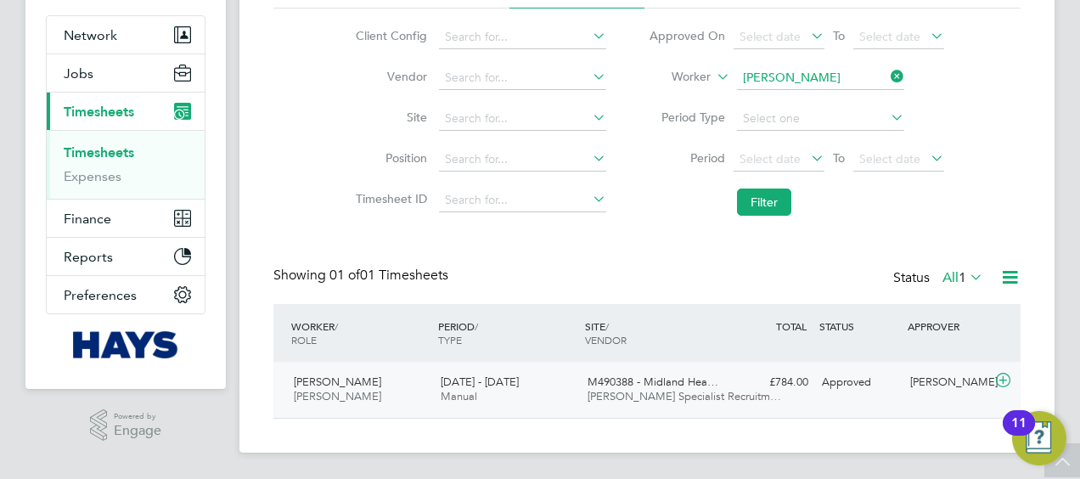
click at [997, 381] on icon at bounding box center [1003, 381] width 21 height 14
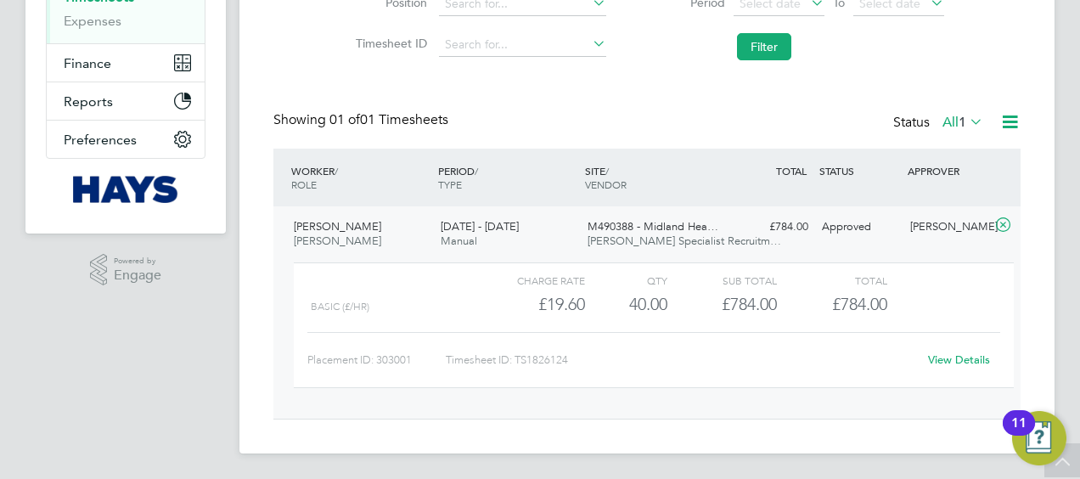
click at [946, 360] on link "View Details" at bounding box center [959, 360] width 62 height 14
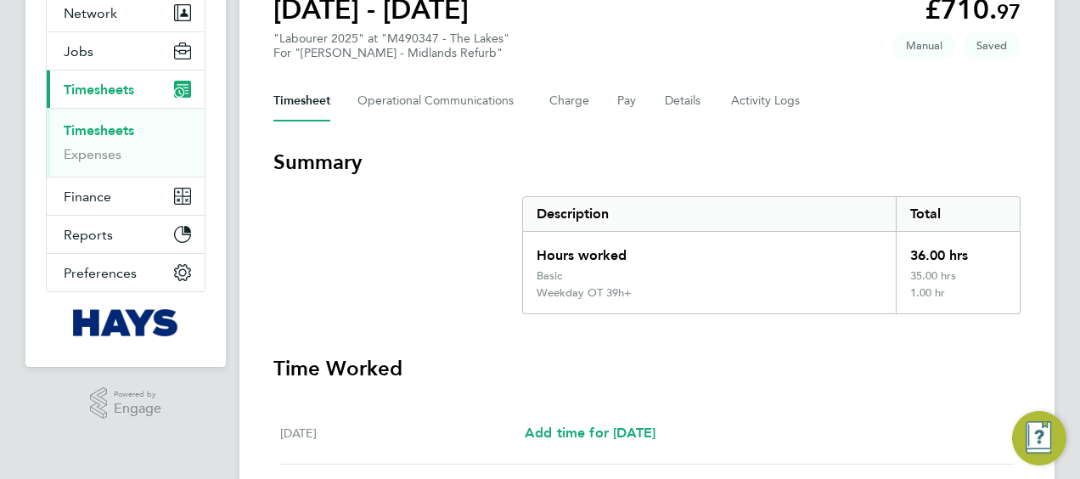
scroll to position [425, 0]
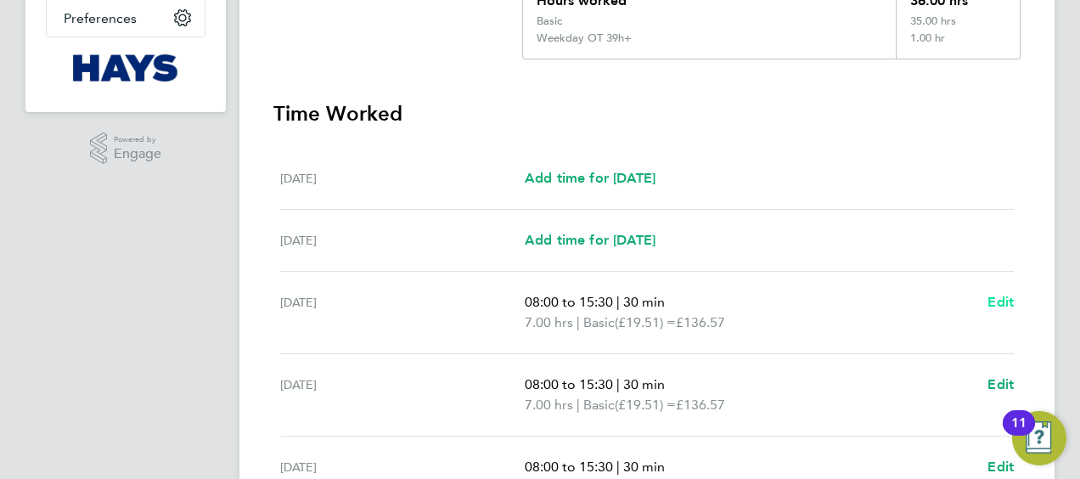
click at [1006, 296] on span "Edit" at bounding box center [1001, 302] width 26 height 16
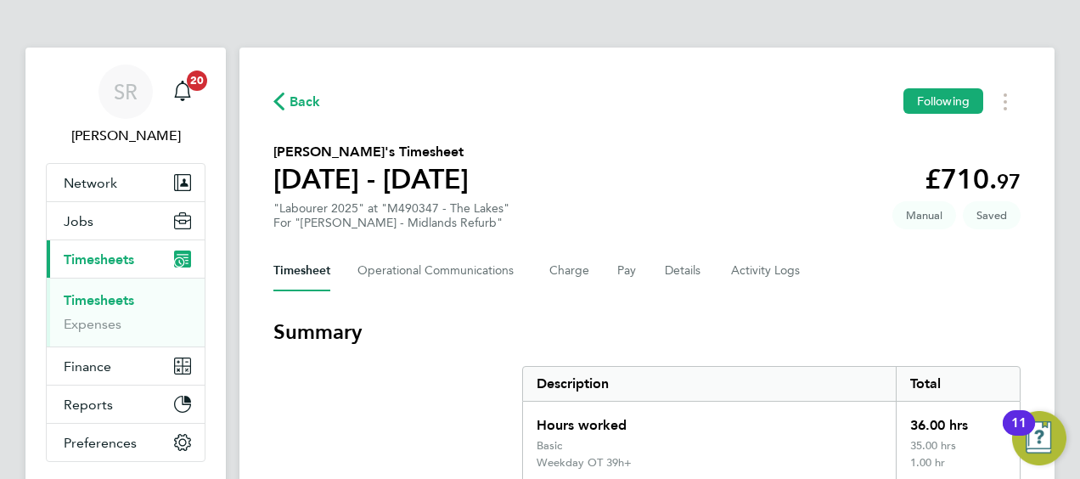
select select "30"
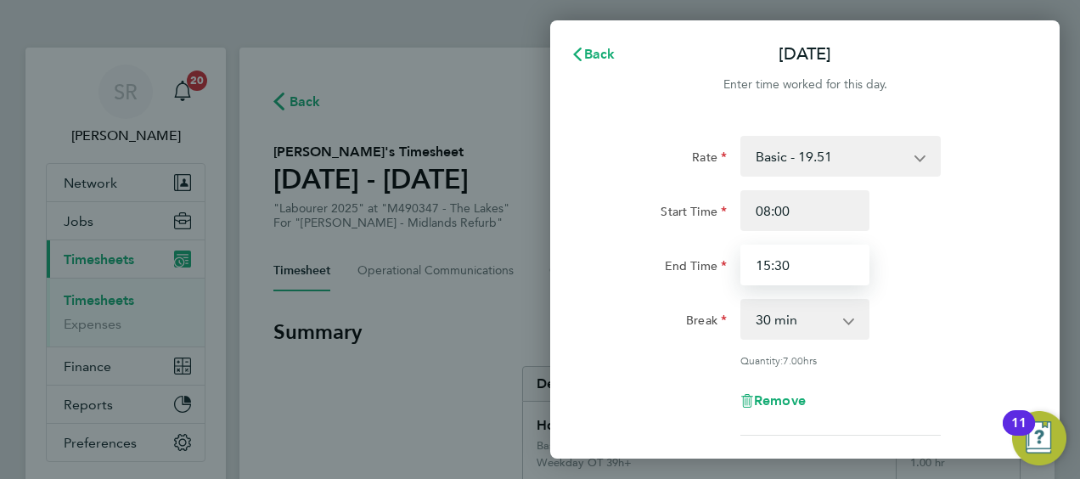
drag, startPoint x: 843, startPoint y: 264, endPoint x: 21, endPoint y: 233, distance: 822.8
click at [287, 243] on div "Back [DATE] Enter time worked for this day. Rate Basic - 19.51 Weekday OT 39h+ …" at bounding box center [540, 239] width 1080 height 479
type input "16:30"
click at [635, 366] on div "Rate Basic - 19.51 Weekday OT 39h+ - 28.12 Sat first 4h - 28.12 Sat after 4h - …" at bounding box center [805, 286] width 415 height 300
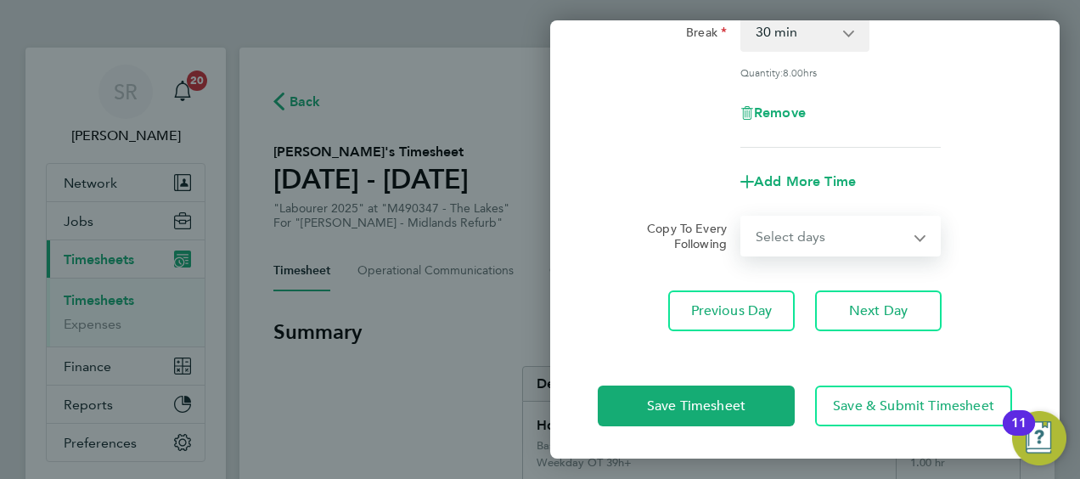
click at [779, 229] on select "Select days Day [DATE] [DATE] [DATE] [DATE]" at bounding box center [831, 235] width 178 height 37
select select "DAY"
click at [742, 217] on select "Select days Day [DATE] [DATE] [DATE] [DATE]" at bounding box center [831, 235] width 178 height 37
select select "[DATE]"
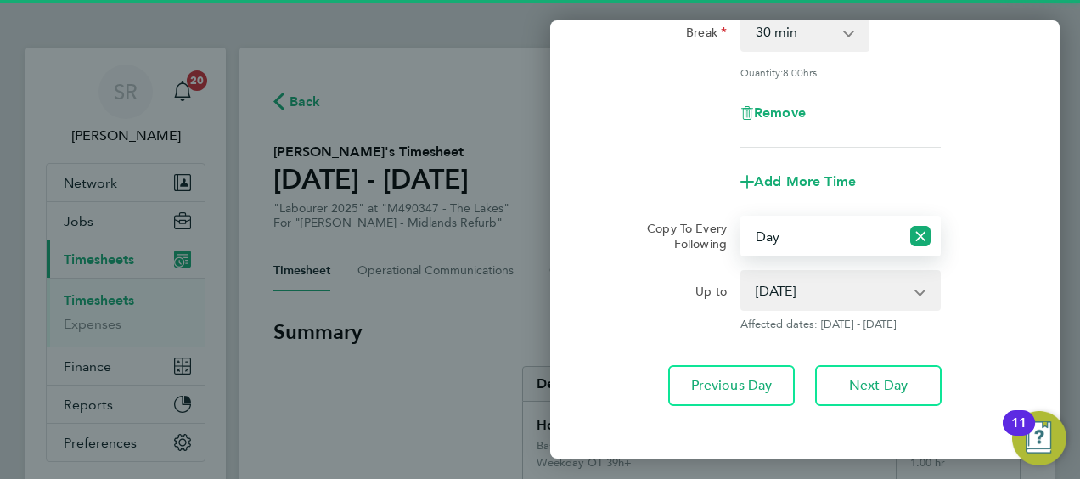
click at [769, 289] on select "[DATE] [DATE] [DATE] [DATE]" at bounding box center [830, 290] width 177 height 37
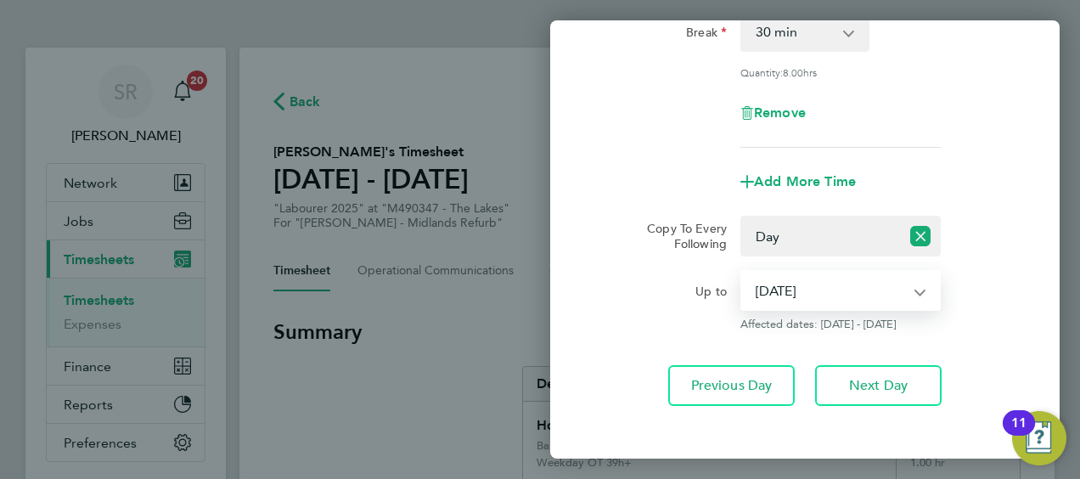
click at [742, 272] on select "[DATE] [DATE] [DATE] [DATE]" at bounding box center [830, 290] width 177 height 37
click at [621, 309] on div "Up to" at bounding box center [662, 300] width 143 height 61
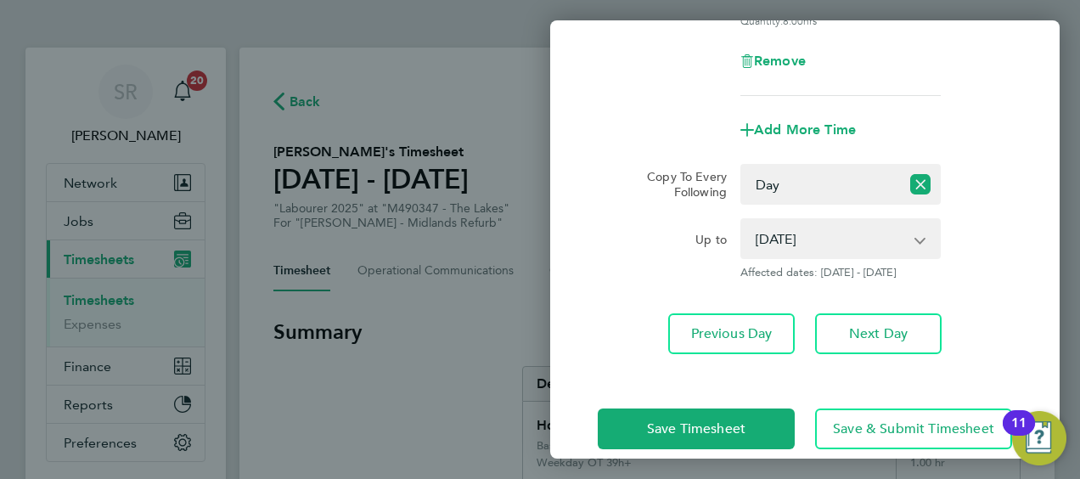
scroll to position [363, 0]
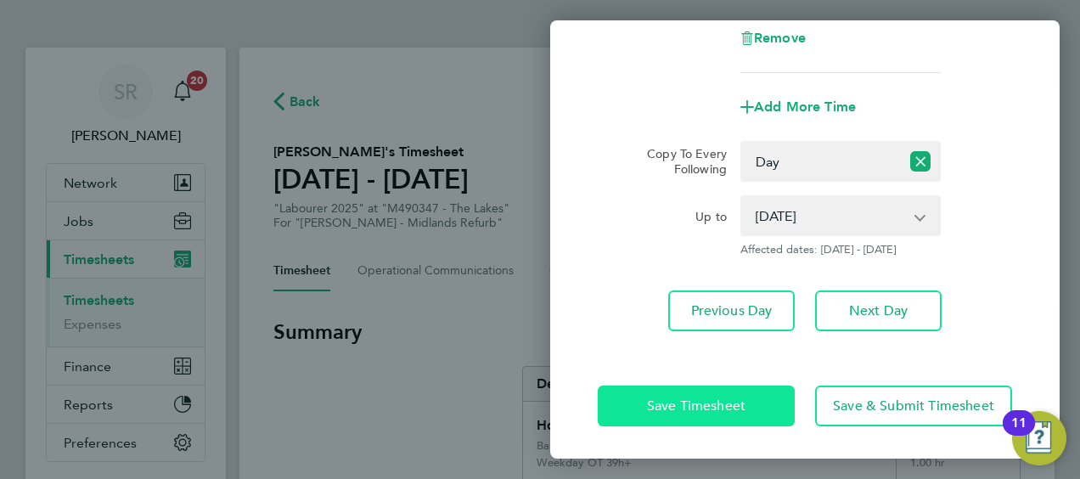
click at [685, 402] on span "Save Timesheet" at bounding box center [696, 406] width 99 height 17
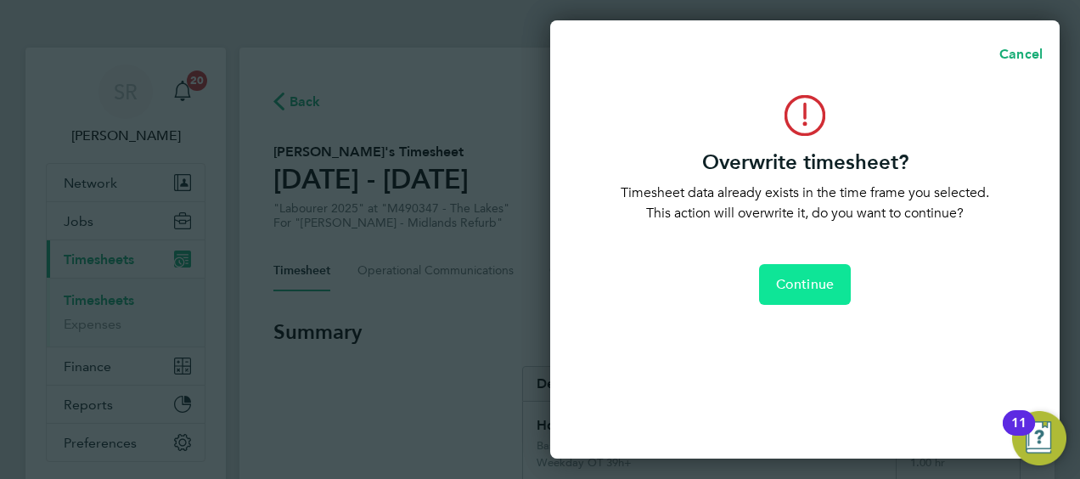
click at [826, 288] on span "Continue" at bounding box center [805, 284] width 58 height 17
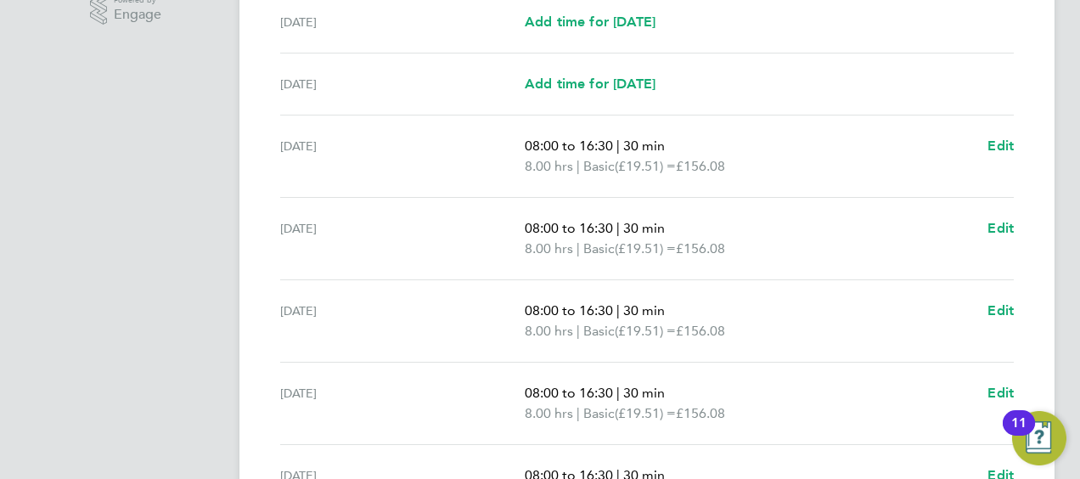
scroll to position [680, 0]
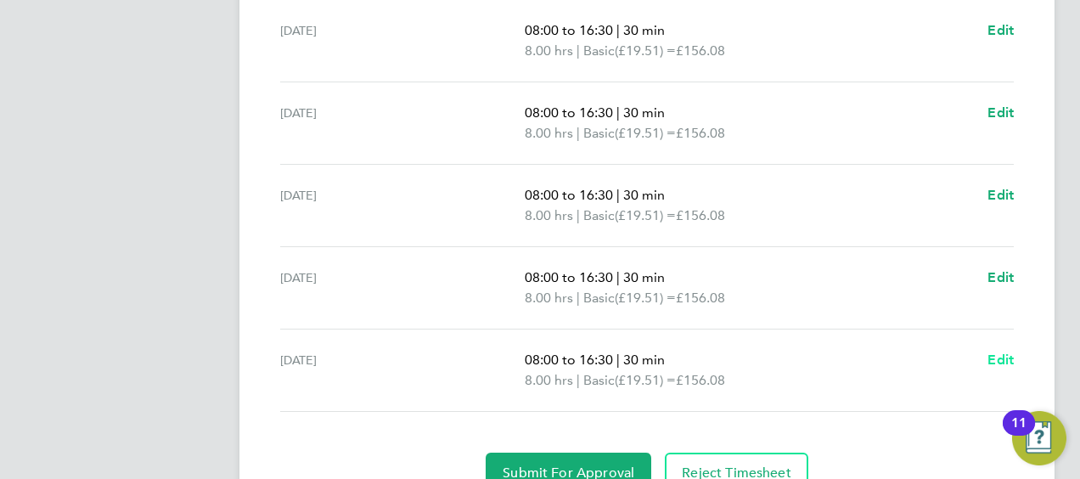
click at [999, 365] on link "Edit" at bounding box center [1001, 360] width 26 height 20
select select "30"
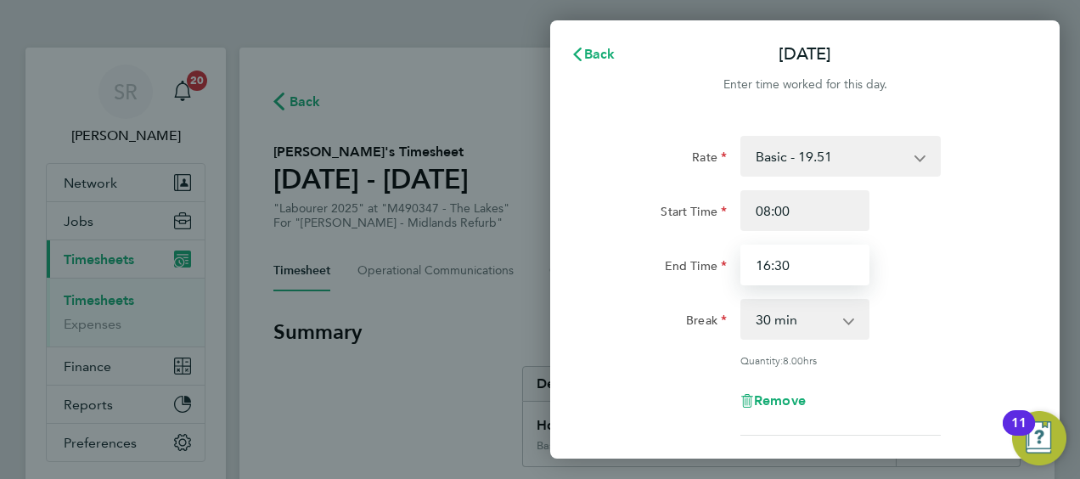
drag, startPoint x: 810, startPoint y: 269, endPoint x: 385, endPoint y: 261, distance: 425.6
click at [387, 262] on div "Back [DATE] Enter time worked for this day. Rate Basic - 19.51 Weekday OT 39h+ …" at bounding box center [540, 239] width 1080 height 479
type input "15:30"
drag, startPoint x: 1035, startPoint y: 260, endPoint x: 1017, endPoint y: 257, distance: 18.2
click at [1033, 257] on div "Rate Basic - 19.51 Weekday OT 39h+ - 28.12 Sat first 4h - 28.12 Sat after 4h - …" at bounding box center [805, 357] width 510 height 483
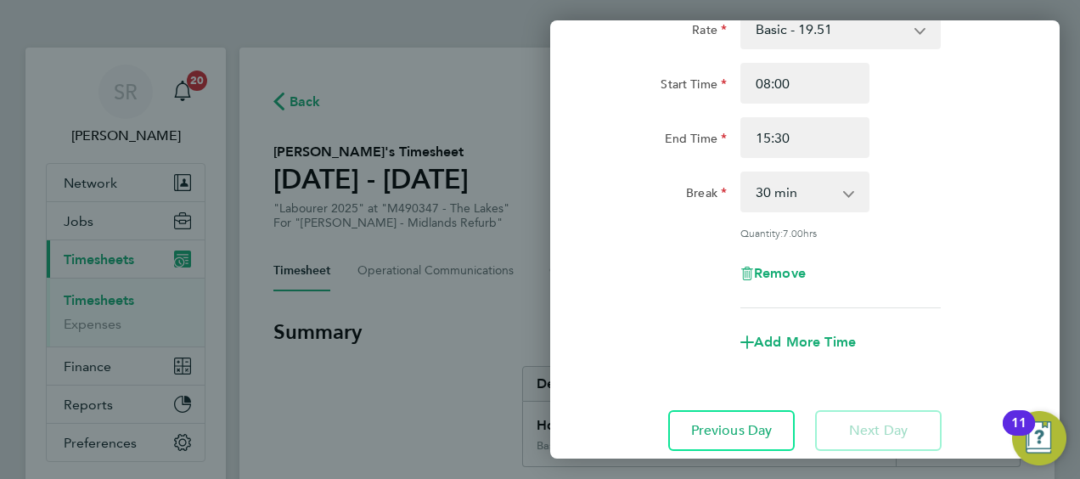
scroll to position [247, 0]
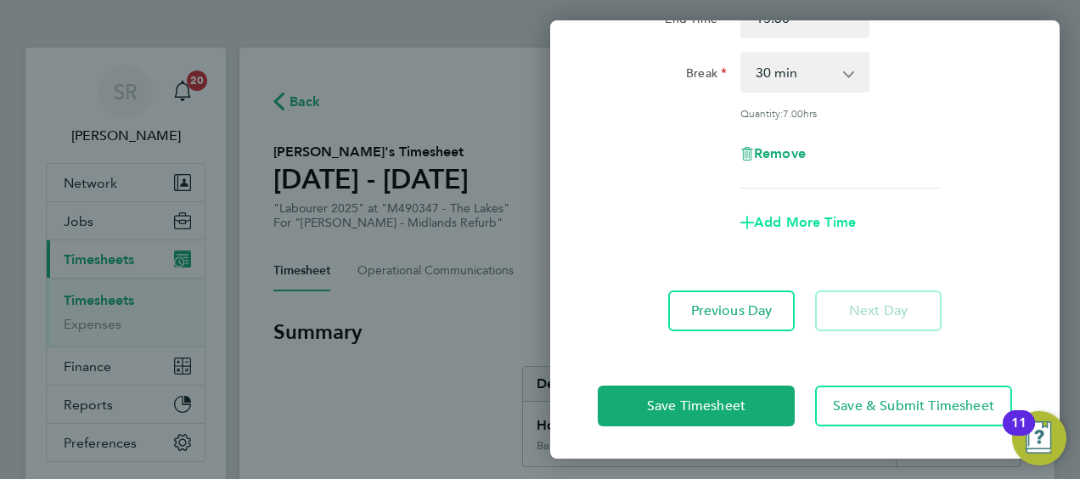
click at [779, 223] on span "Add More Time" at bounding box center [805, 222] width 102 height 16
select select "null"
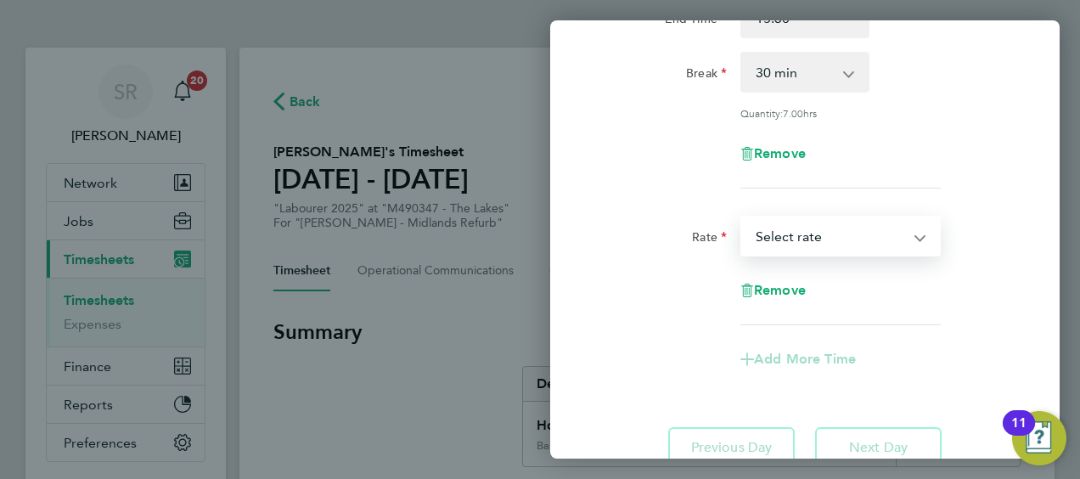
click at [778, 239] on select "Basic - 19.51 Weekday OT 39h+ - 28.12 Sat first 4h - 28.12 Sat after 4h - 36.73…" at bounding box center [830, 235] width 177 height 37
select select "30"
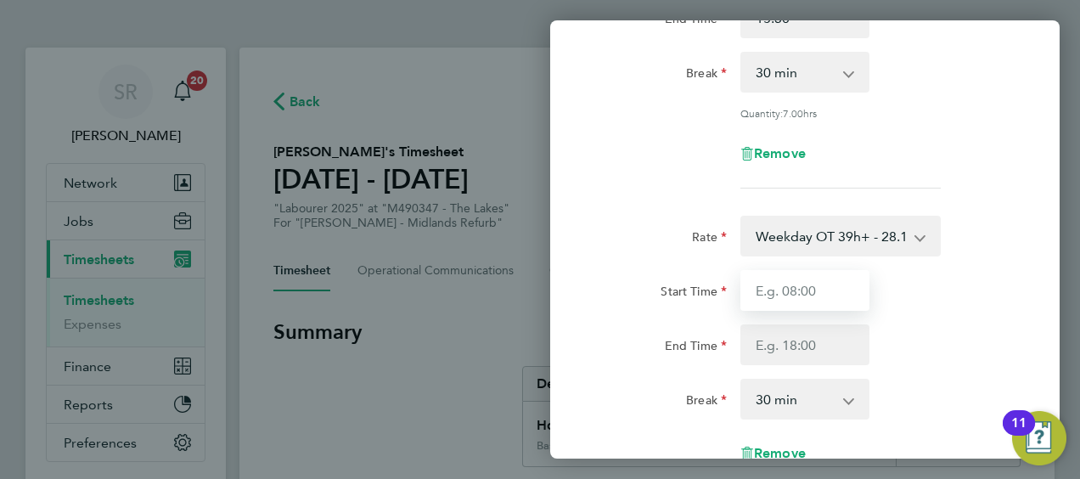
click at [811, 291] on input "Start Time" at bounding box center [805, 290] width 129 height 41
type input "15:30"
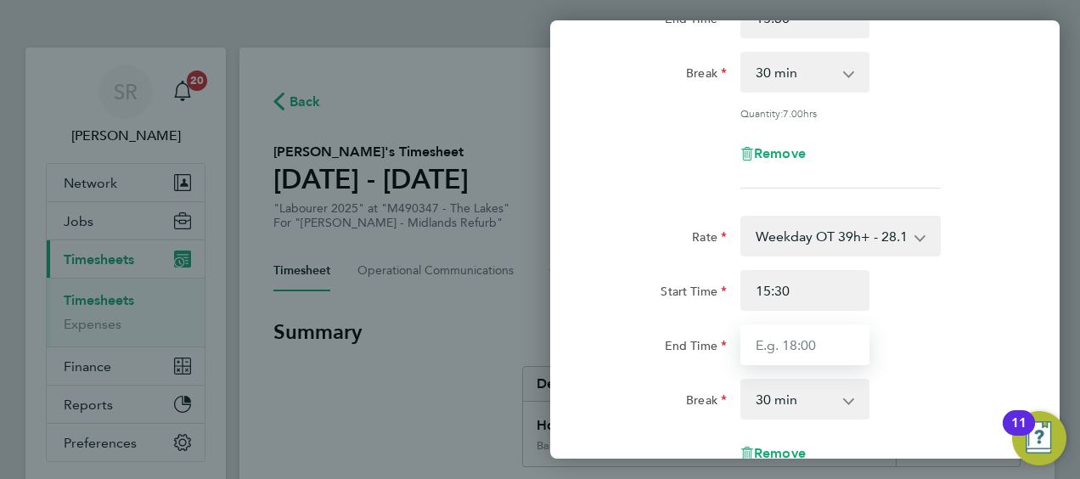
click at [796, 342] on input "End Time" at bounding box center [805, 344] width 129 height 41
type input "16:30"
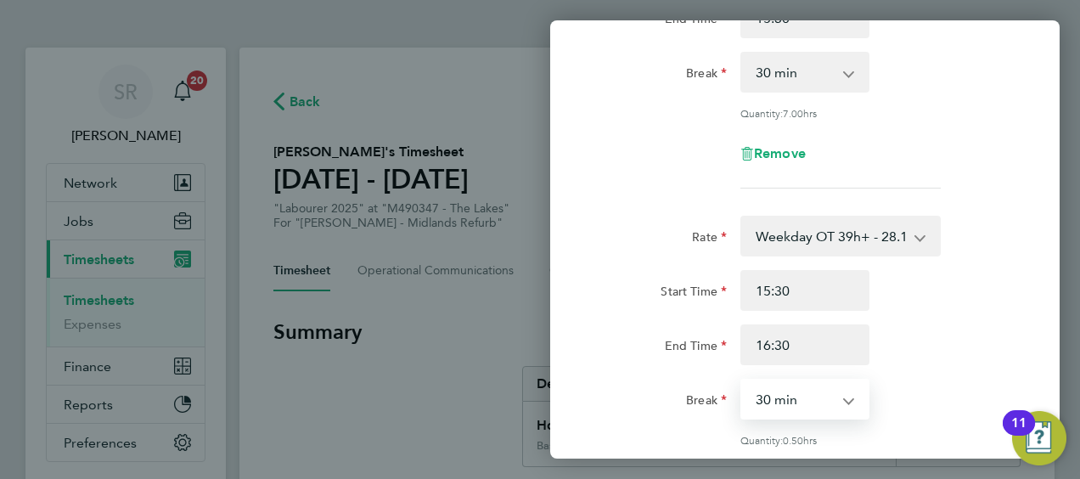
click at [768, 406] on select "0 min 15 min 30 min 45 min" at bounding box center [794, 399] width 105 height 37
select select "0"
click at [742, 381] on select "0 min 15 min 30 min 45 min" at bounding box center [794, 399] width 105 height 37
click at [934, 331] on div "End Time 16:30" at bounding box center [805, 344] width 428 height 41
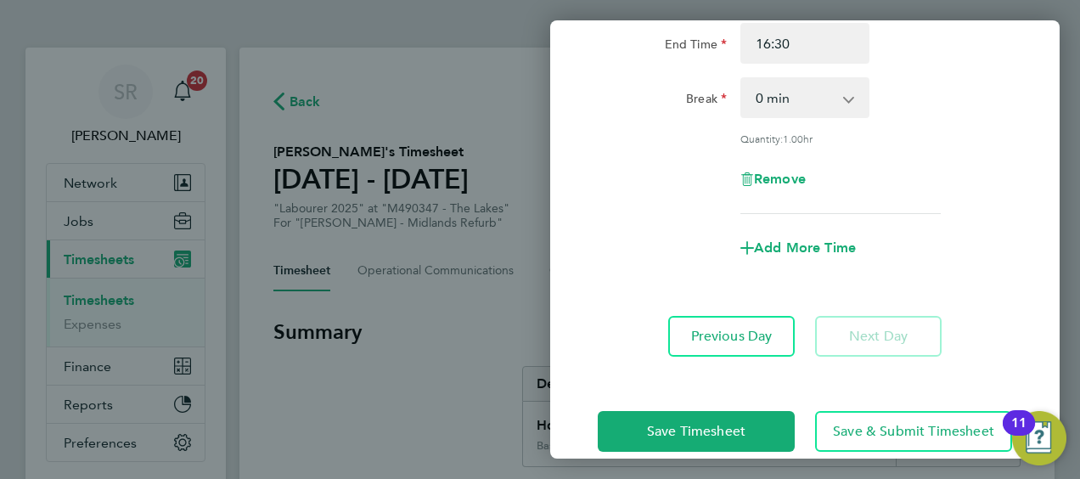
scroll to position [573, 0]
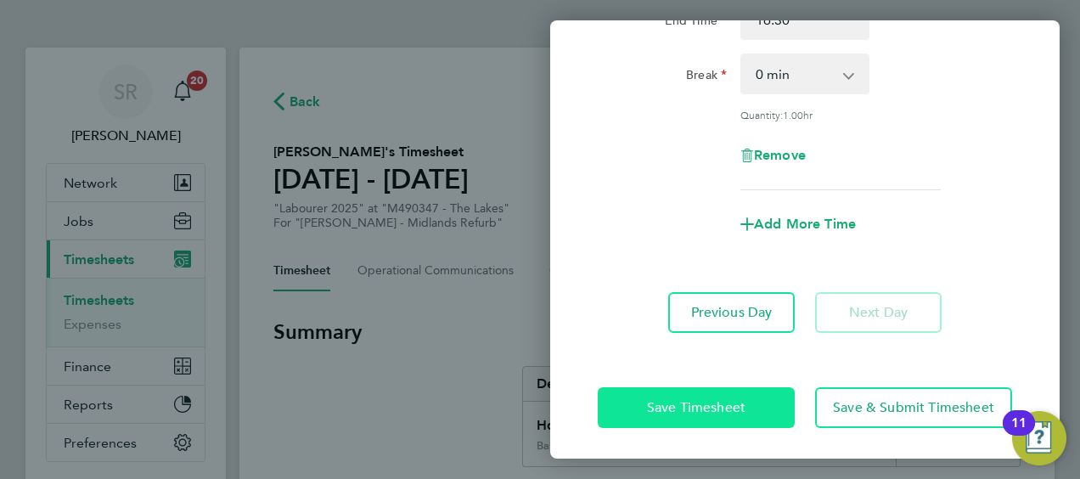
click at [725, 402] on span "Save Timesheet" at bounding box center [696, 407] width 99 height 17
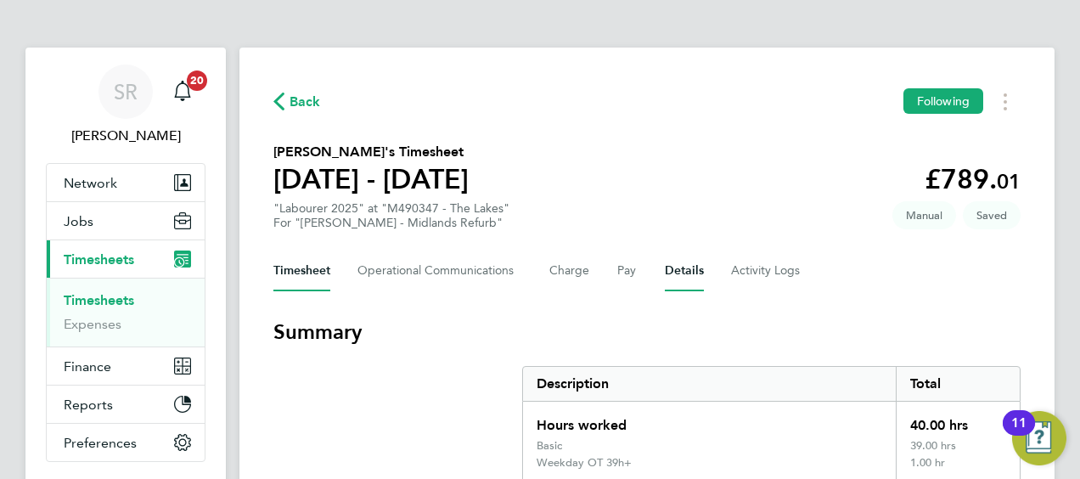
click at [672, 268] on button "Details" at bounding box center [684, 271] width 39 height 41
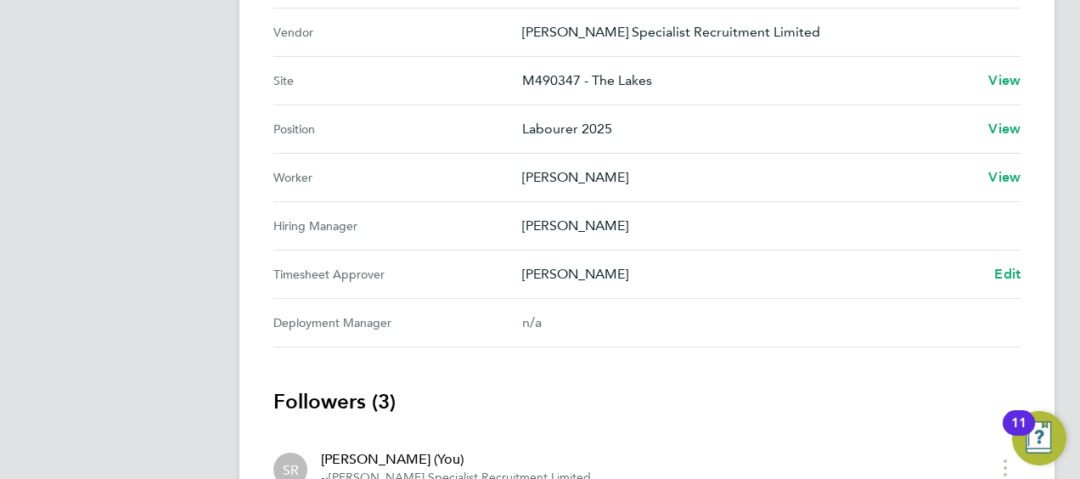
scroll to position [764, 0]
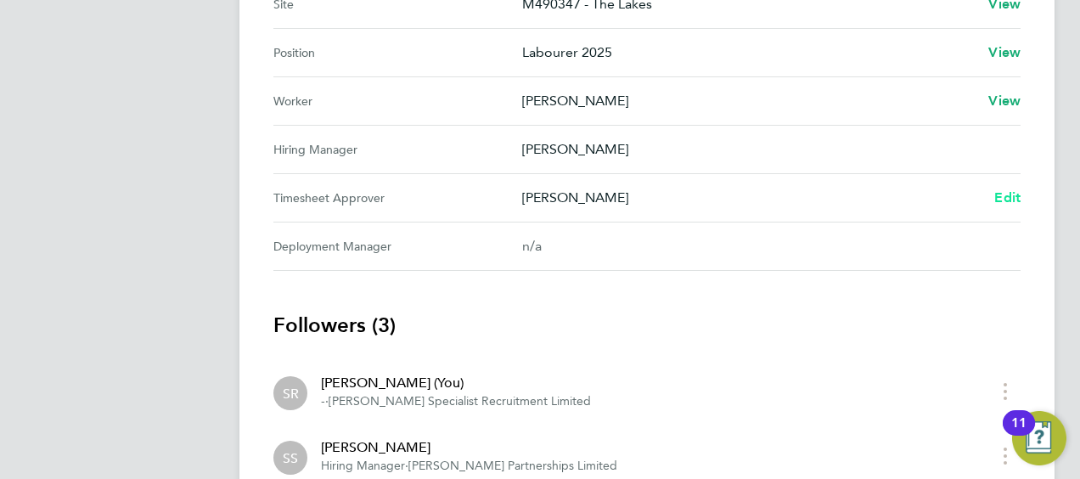
click at [1012, 189] on span "Edit" at bounding box center [1008, 197] width 26 height 16
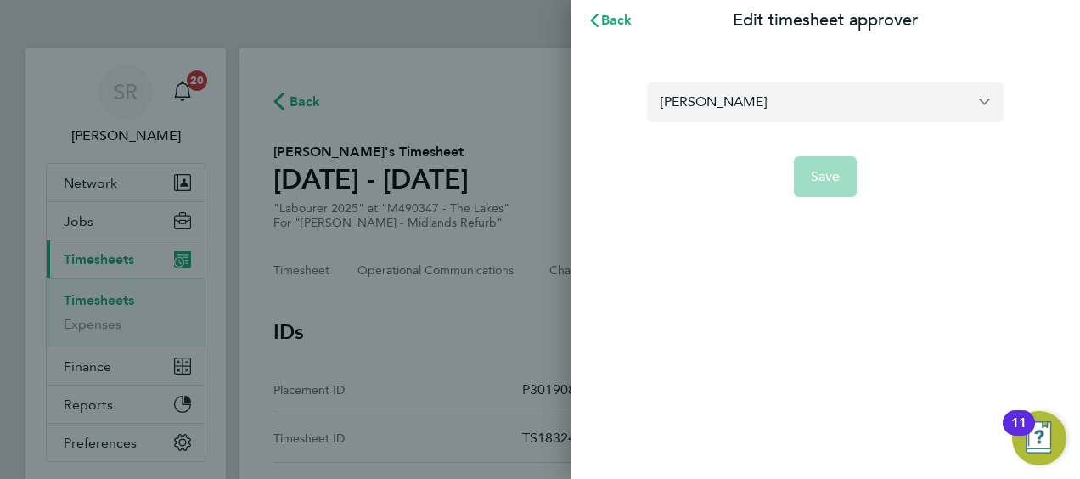
click at [736, 104] on input "[PERSON_NAME]" at bounding box center [825, 102] width 357 height 40
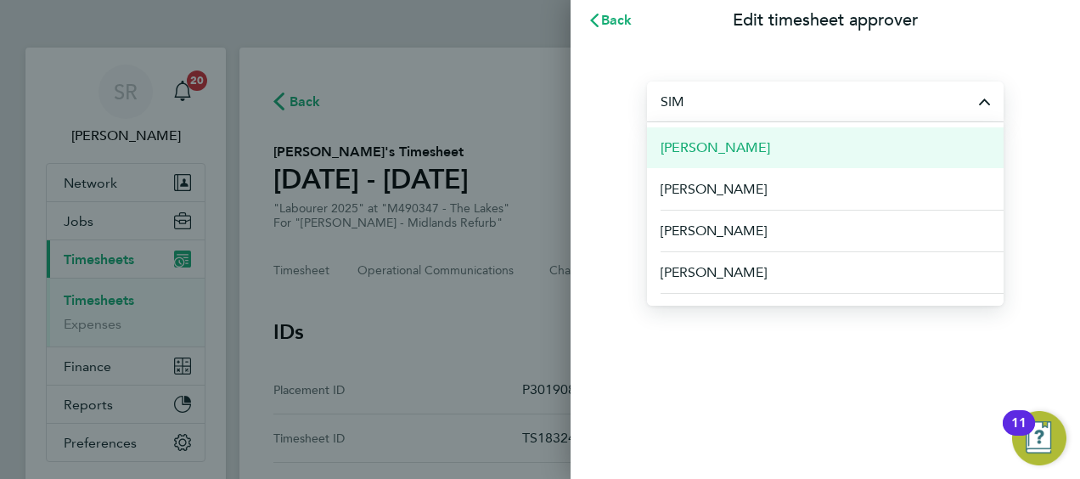
scroll to position [147, 0]
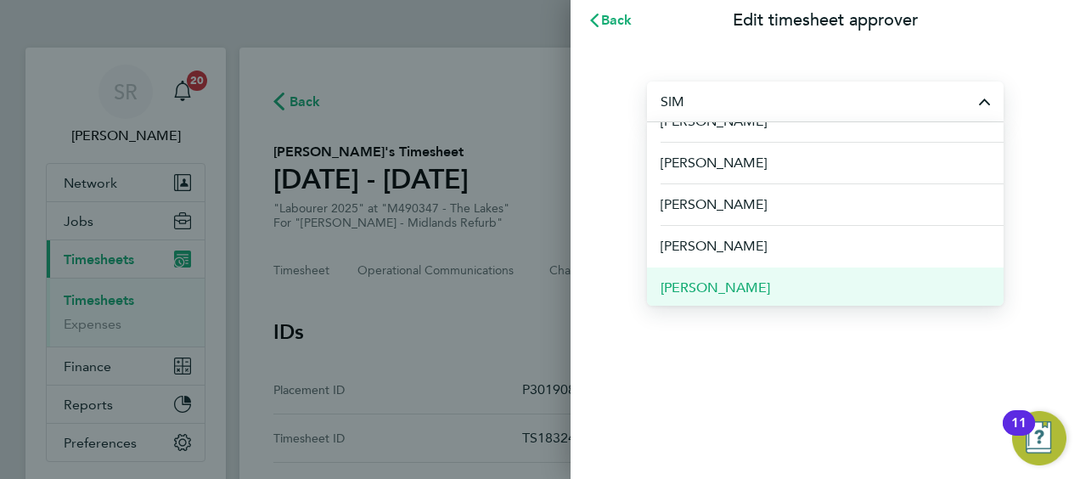
click at [746, 279] on li "[PERSON_NAME]" at bounding box center [825, 288] width 357 height 42
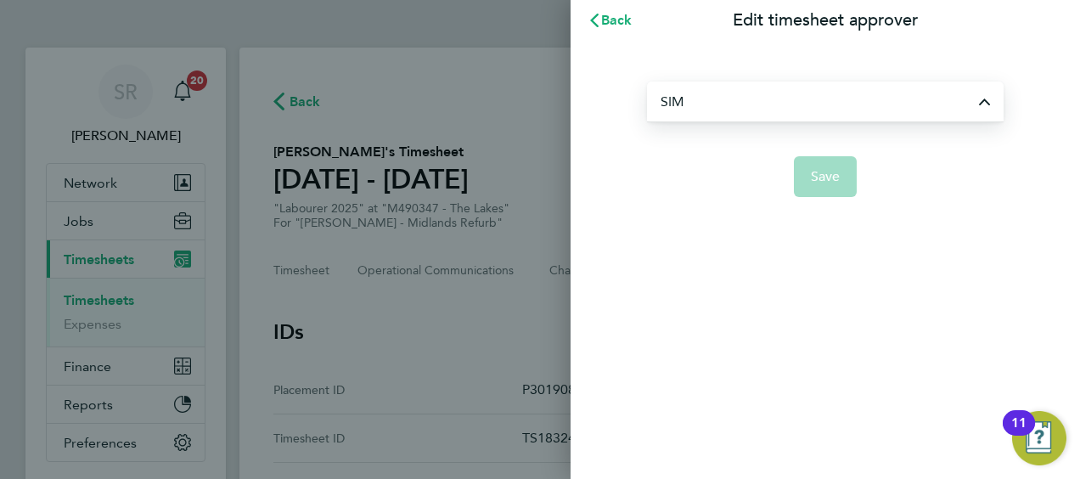
type input "[PERSON_NAME]"
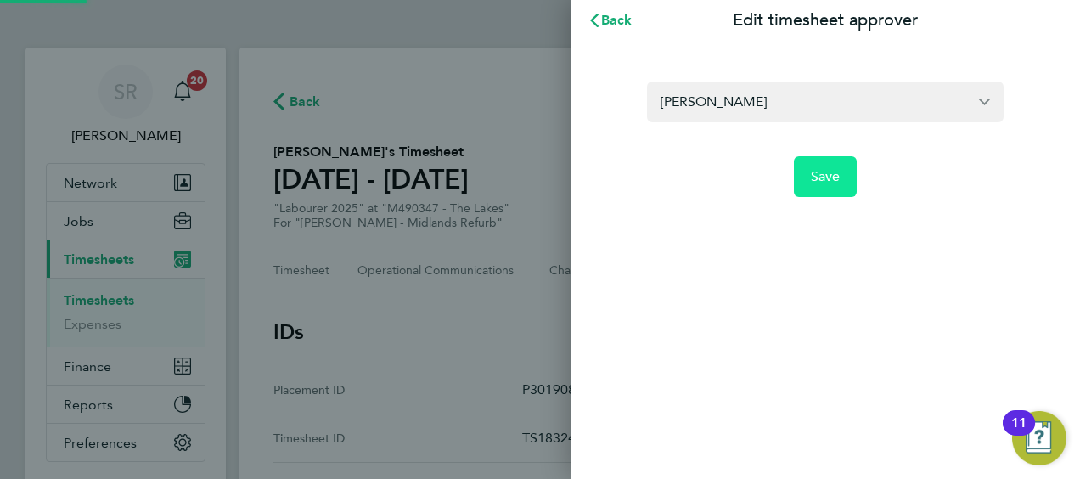
click at [819, 182] on span "Save" at bounding box center [826, 176] width 30 height 17
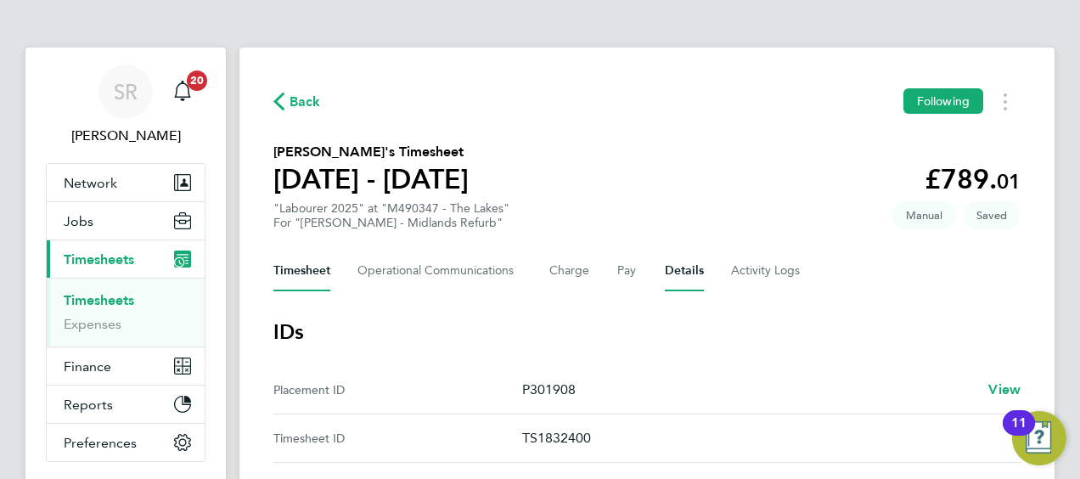
click at [287, 274] on button "Timesheet" at bounding box center [302, 271] width 57 height 41
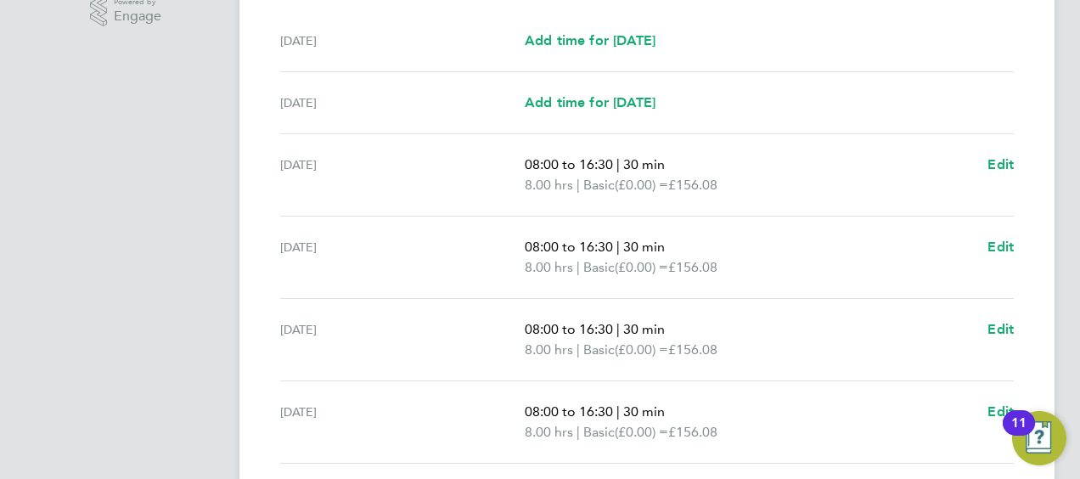
scroll to position [830, 0]
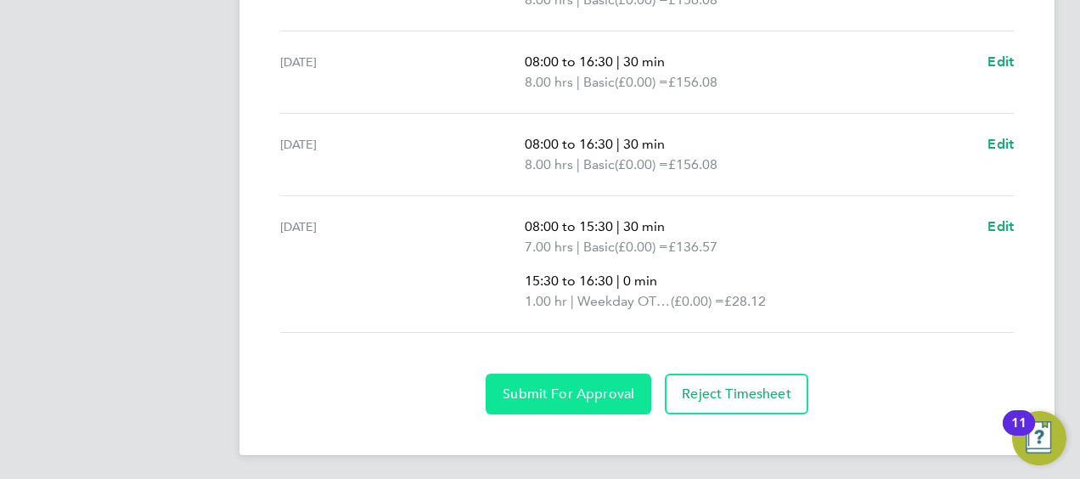
click at [561, 390] on span "Submit For Approval" at bounding box center [569, 394] width 132 height 17
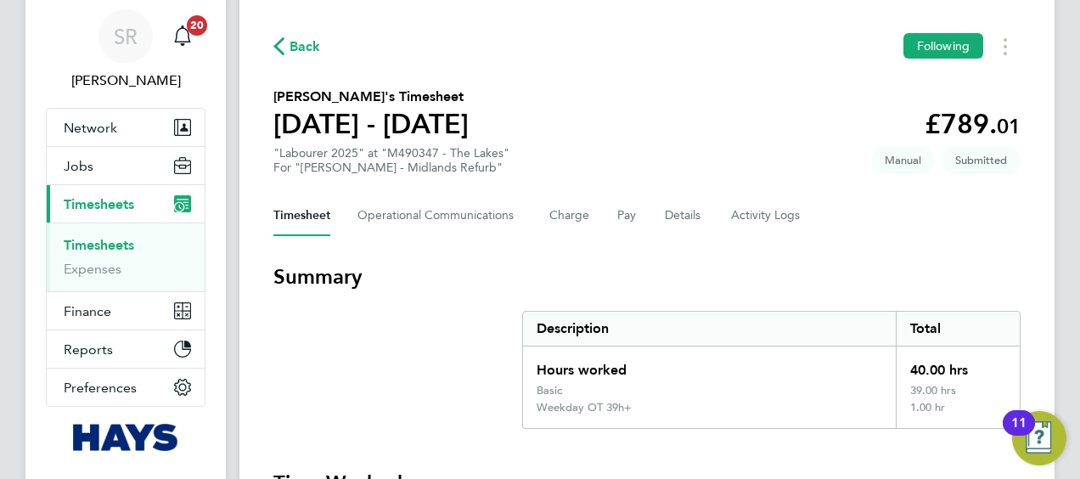
scroll to position [0, 0]
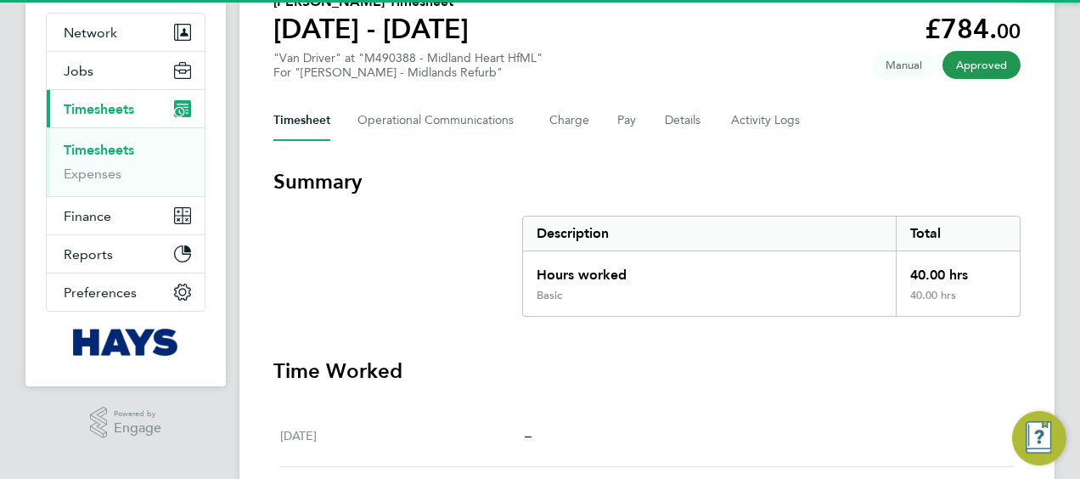
scroll to position [340, 0]
